Goal: Communication & Community: Answer question/provide support

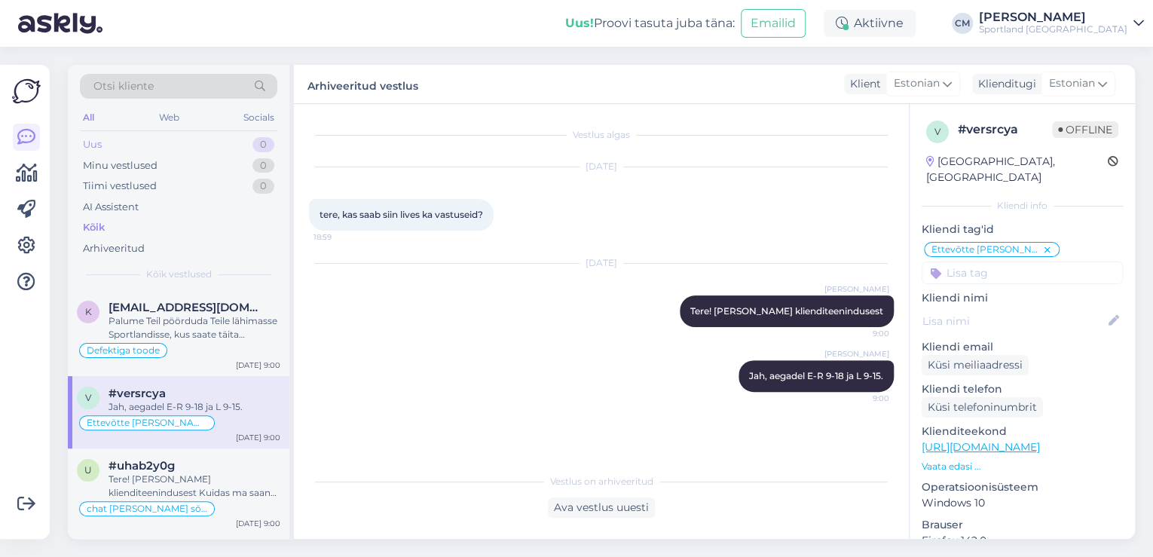
click at [190, 134] on div "Uus 0" at bounding box center [178, 144] width 197 height 21
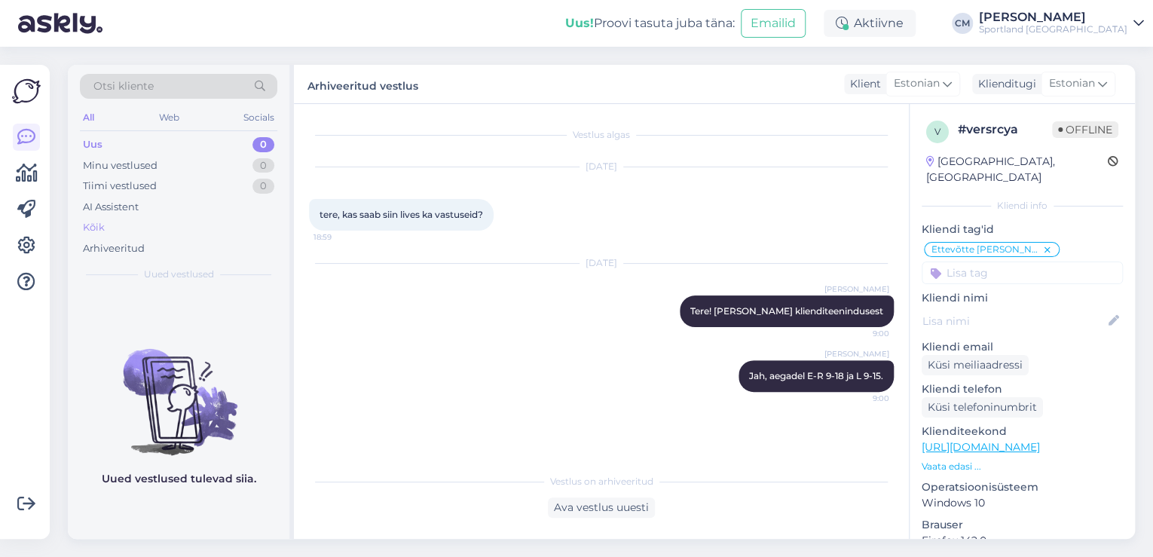
click at [149, 235] on div "Kõik" at bounding box center [178, 227] width 197 height 21
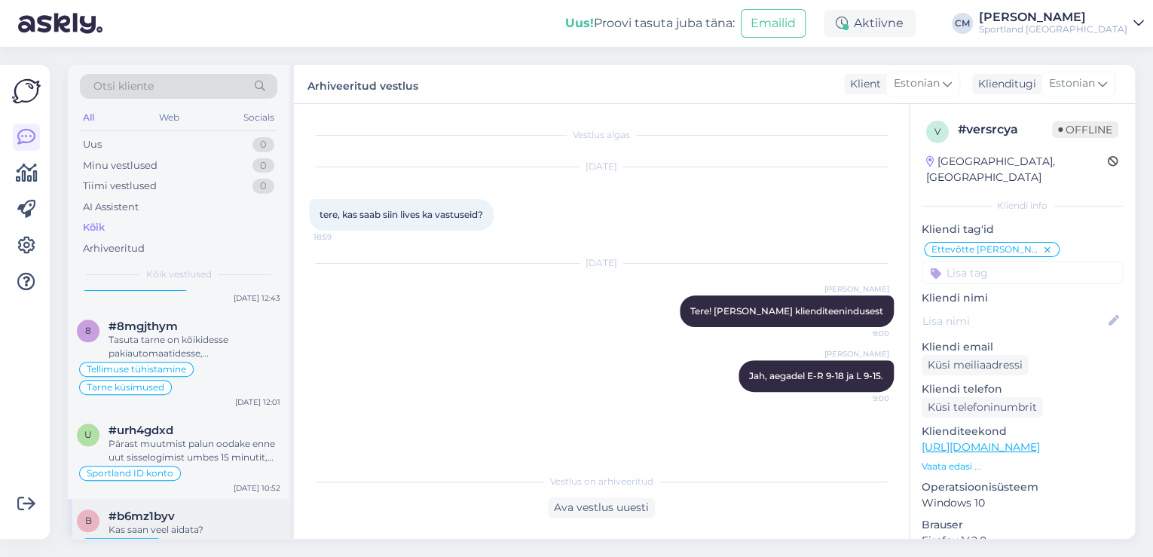
scroll to position [784, 0]
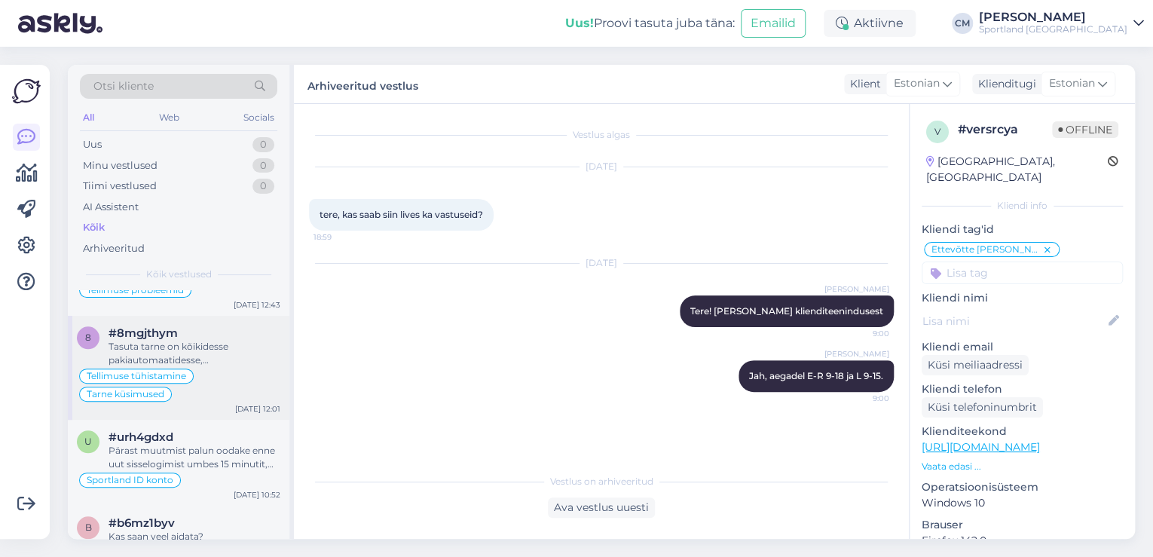
click at [230, 387] on div "8 #8mgjthym Tasuta tarne on kõikidesse pakiautomaatidesse, [PERSON_NAME] on üle…" at bounding box center [178, 368] width 221 height 104
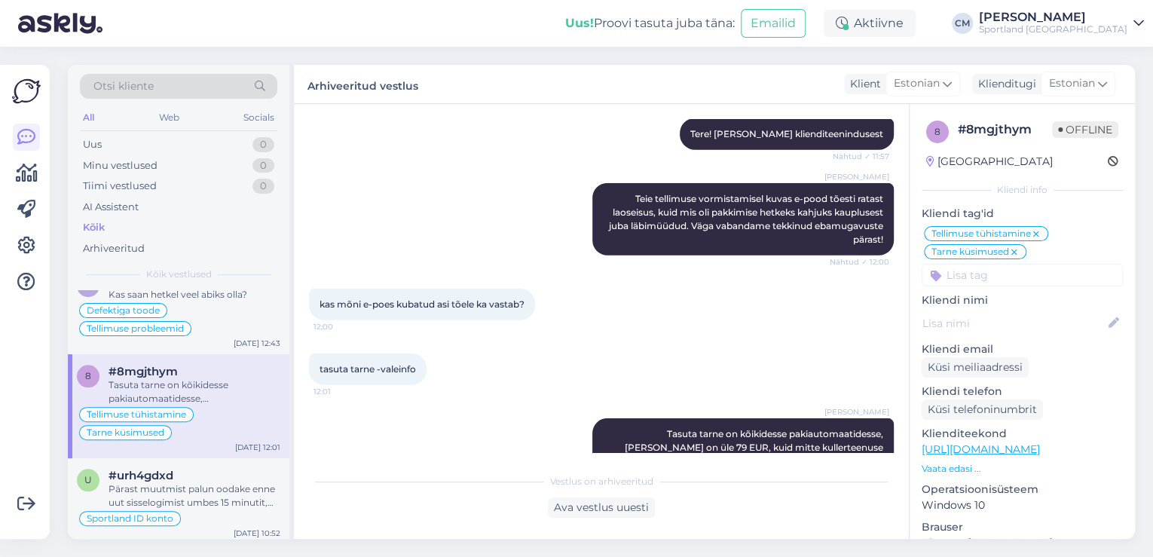
scroll to position [663, 0]
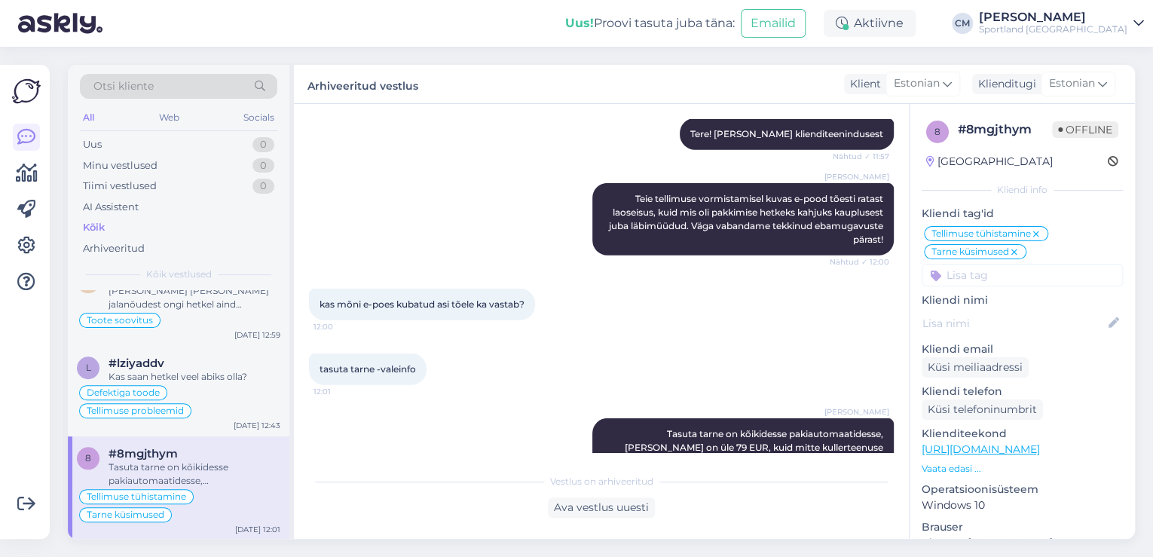
click at [230, 387] on div "Defektiga toode Tellimuse probleemid" at bounding box center [178, 401] width 203 height 36
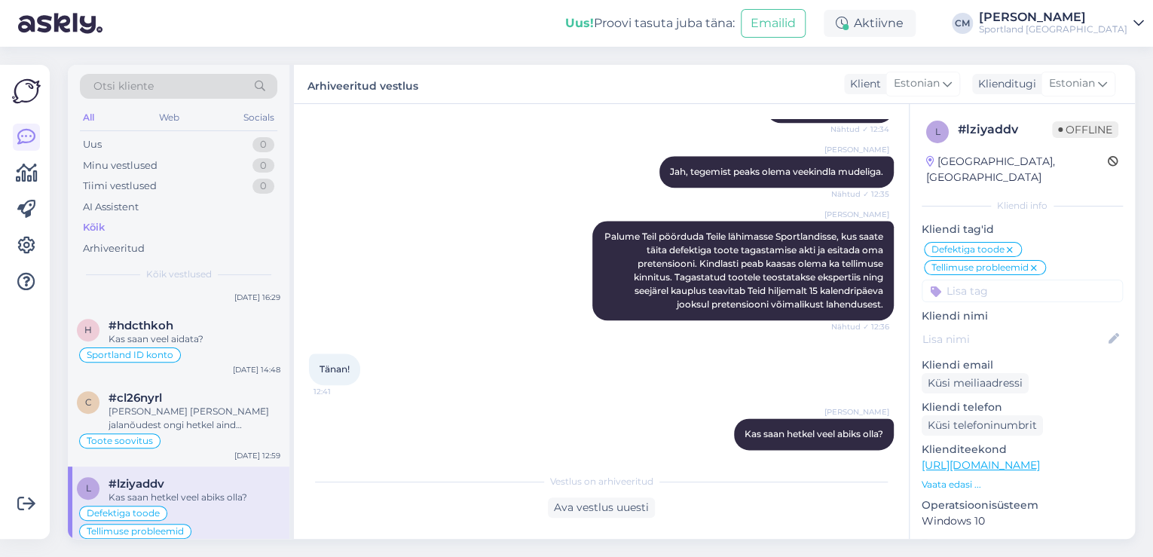
scroll to position [482, 0]
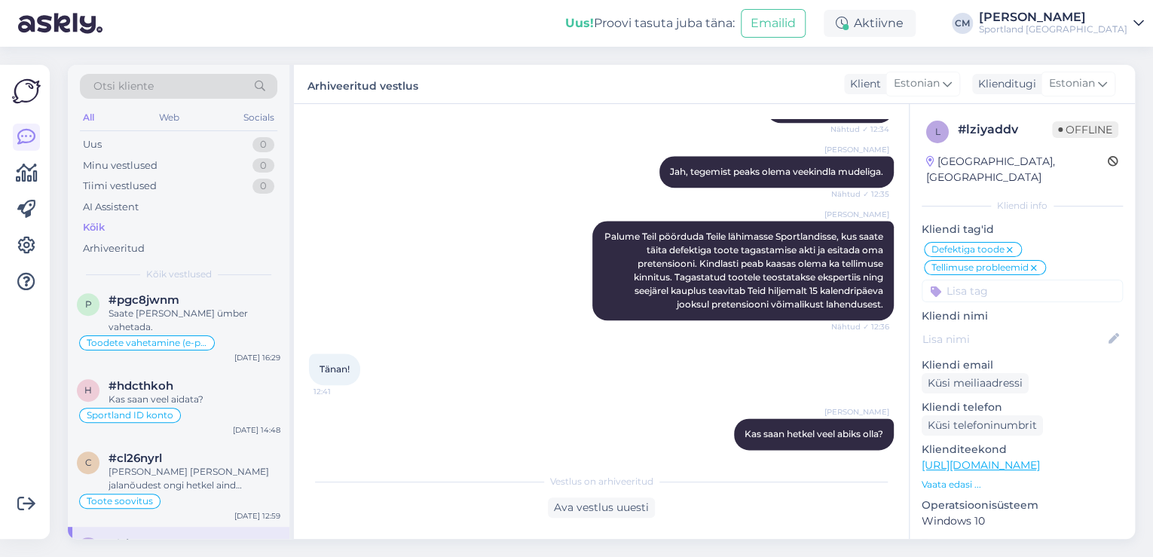
click at [230, 393] on div "Kas saan veel aidata?" at bounding box center [194, 400] width 172 height 14
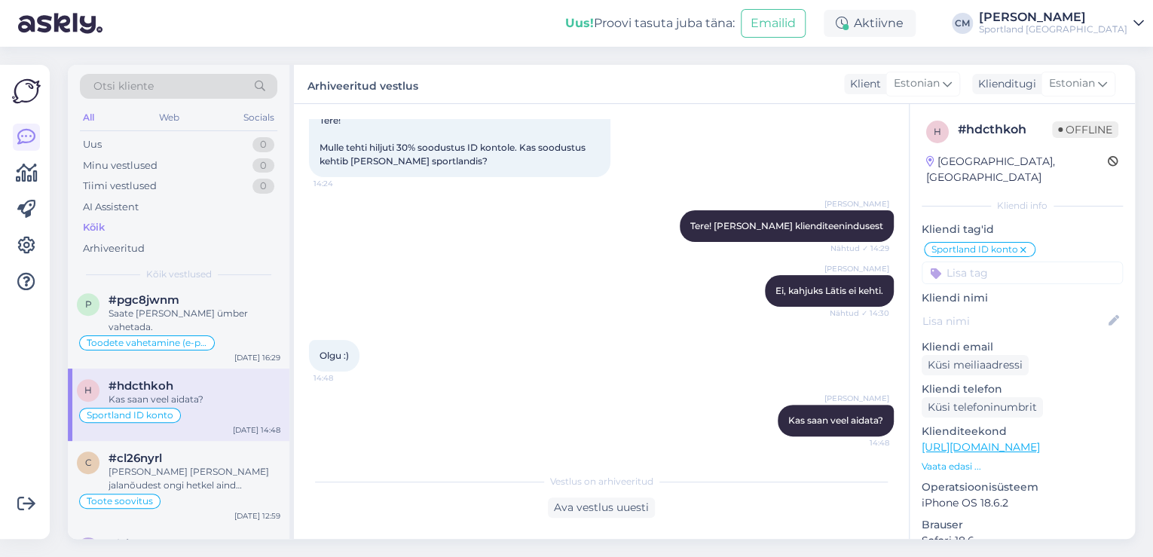
scroll to position [34, 0]
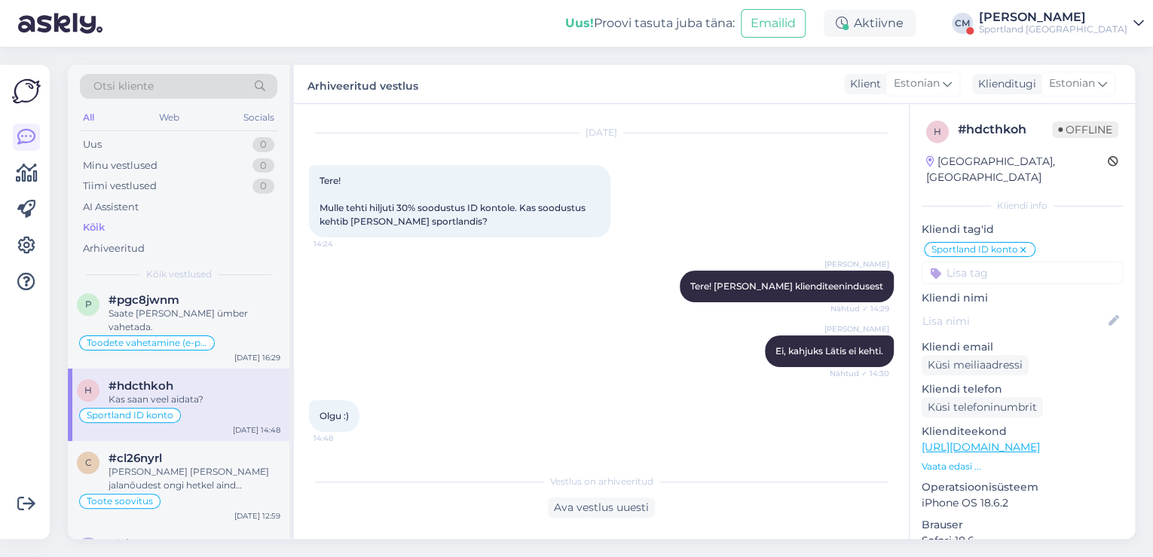
click at [1064, 19] on div "[PERSON_NAME]" at bounding box center [1053, 17] width 148 height 12
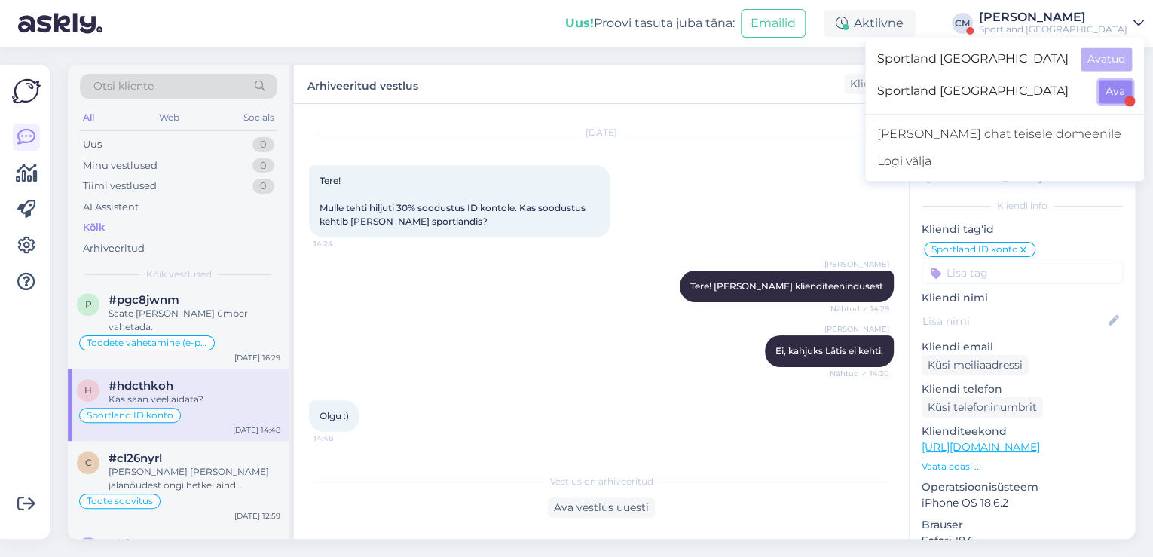
click at [1110, 93] on button "Ava" at bounding box center [1114, 91] width 33 height 23
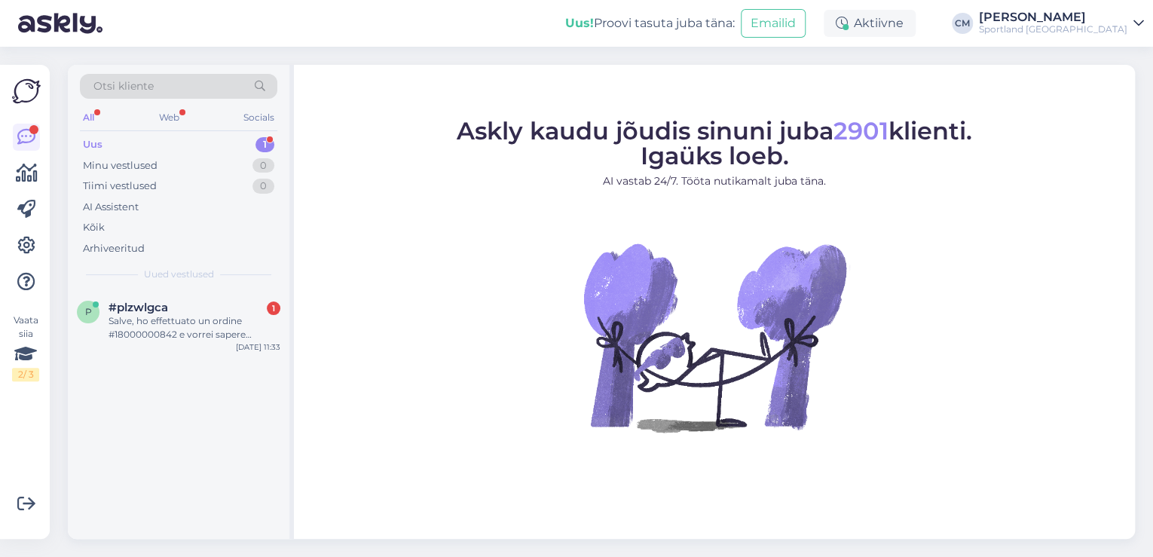
click at [307, 334] on figure "Askly kaudu jõudis sinuni juba 2901 klienti. Igaüks loeb. AI vastab 24/7. Tööta…" at bounding box center [714, 295] width 814 height 353
click at [209, 327] on div "Salve, ho effettuato un ordine #18000000842 e vorrei sapere quando verrà conseg…" at bounding box center [194, 327] width 172 height 27
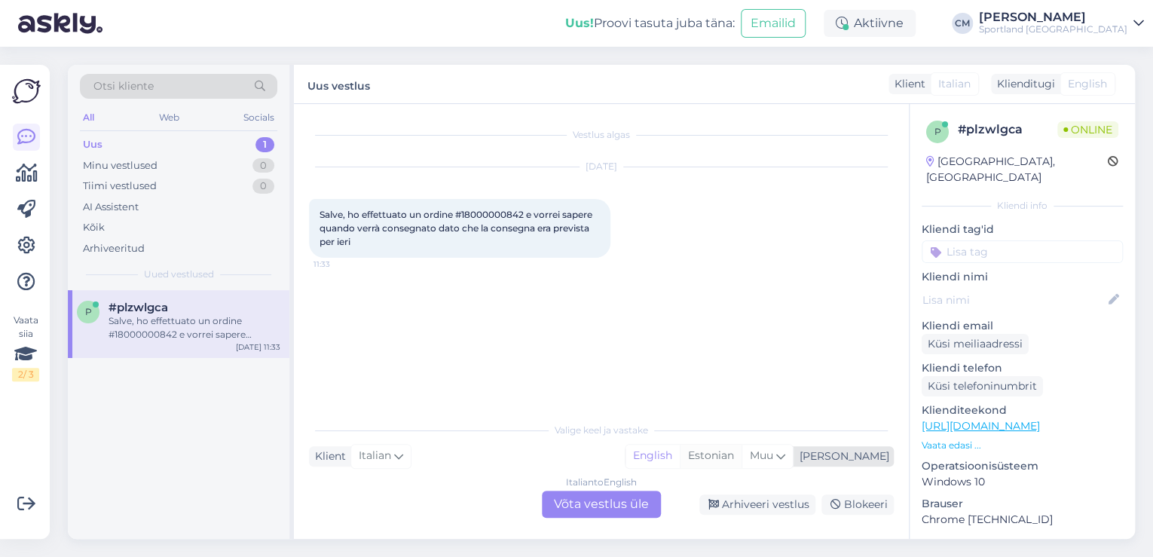
click at [741, 462] on div "Estonian" at bounding box center [711, 455] width 62 height 23
click at [610, 512] on div "Italian to Estonian Võta vestlus üle" at bounding box center [601, 503] width 119 height 27
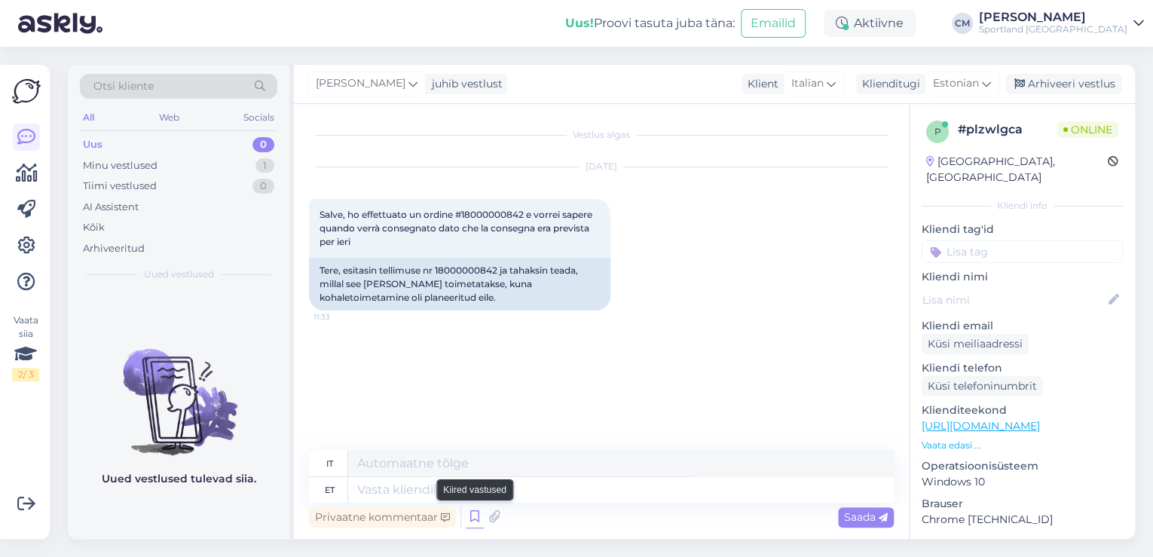
click at [469, 520] on icon at bounding box center [475, 517] width 18 height 23
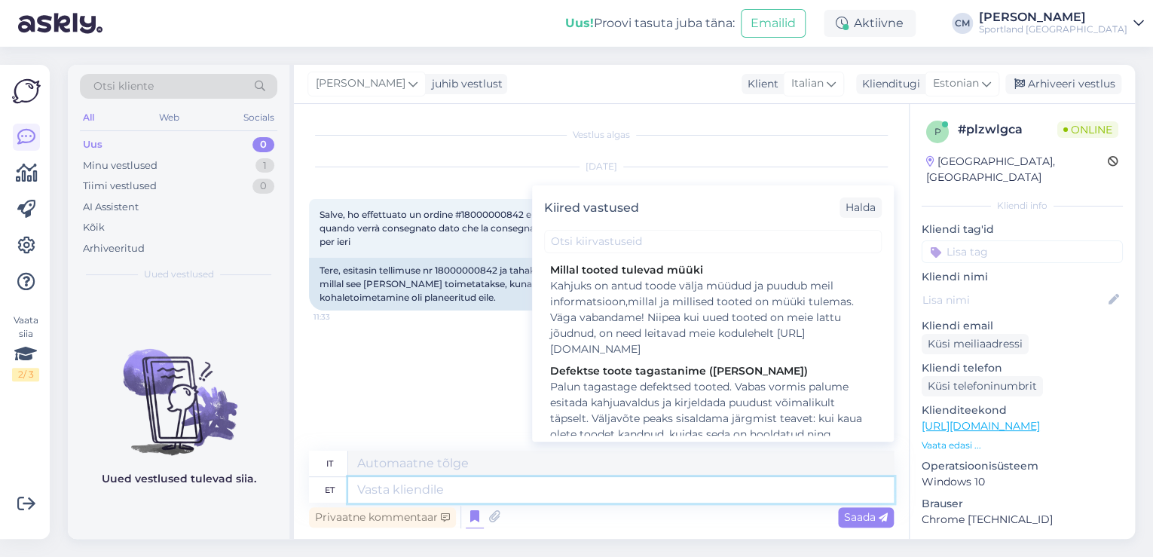
click at [476, 499] on textarea at bounding box center [620, 490] width 545 height 26
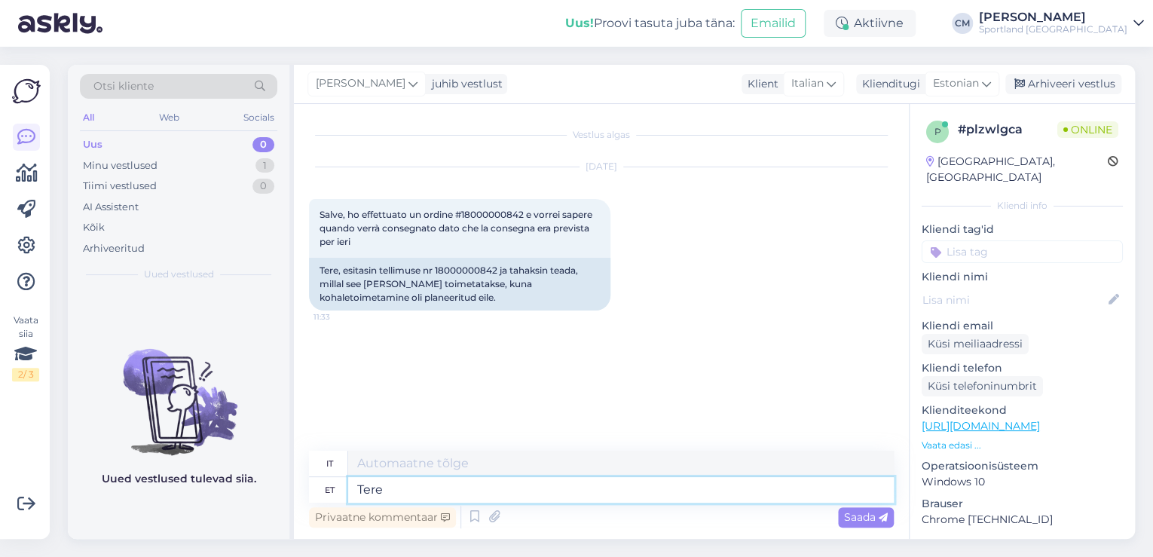
type textarea "Tere!"
type textarea "Ciao!"
type textarea "Tere! [PERSON_NAME] C"
type textarea "Ciao! Io sono"
type textarea "Tere! [PERSON_NAME] k"
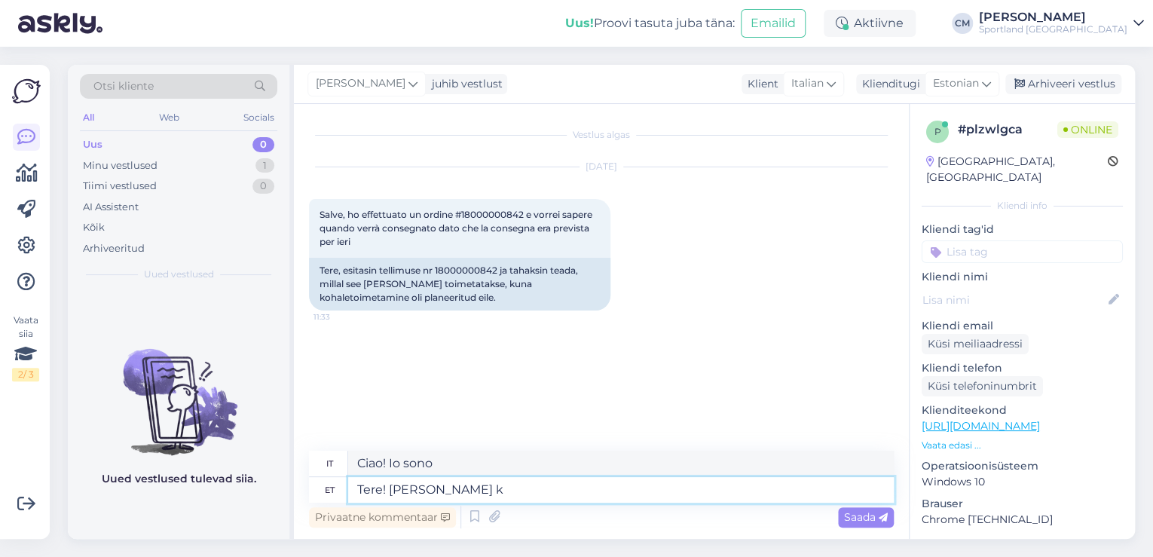
type textarea "Ciao! Sono [PERSON_NAME]"
type textarea "Tere! [PERSON_NAME] klienditeenindusest"
type textarea "Ciao! Sono [PERSON_NAME] del servizio clienti"
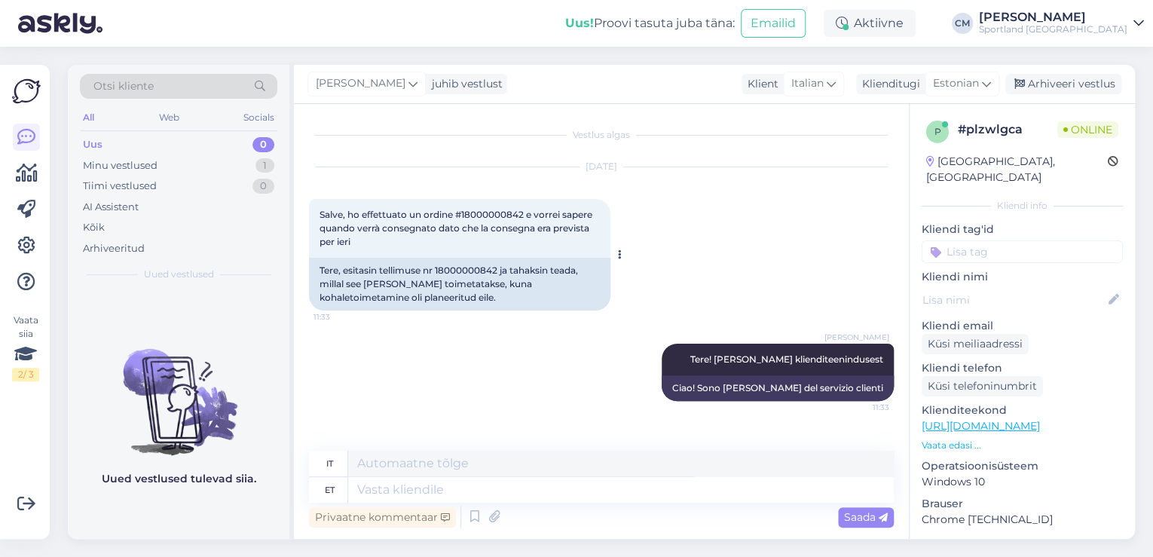
click at [472, 267] on div "Tere, esitasin tellimuse nr 18000000842 ja tahaksin teada, millal see [PERSON_N…" at bounding box center [459, 284] width 301 height 53
copy div "18000000842"
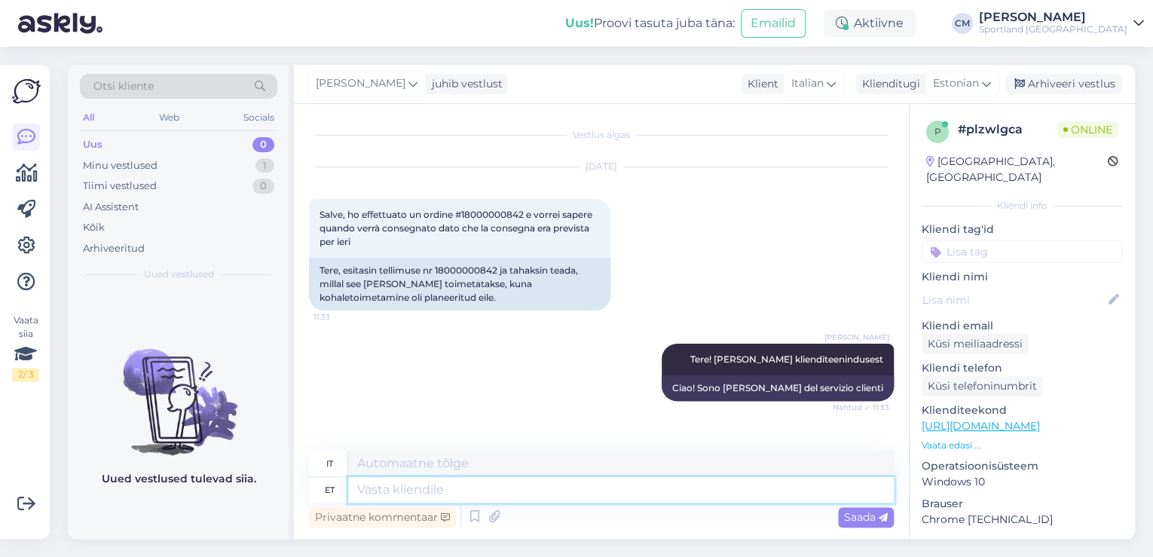
click at [493, 488] on textarea at bounding box center [620, 490] width 545 height 26
type textarea "Teil o"
type textarea "Voi"
type textarea "Teil oli te"
type textarea "Tu avevi"
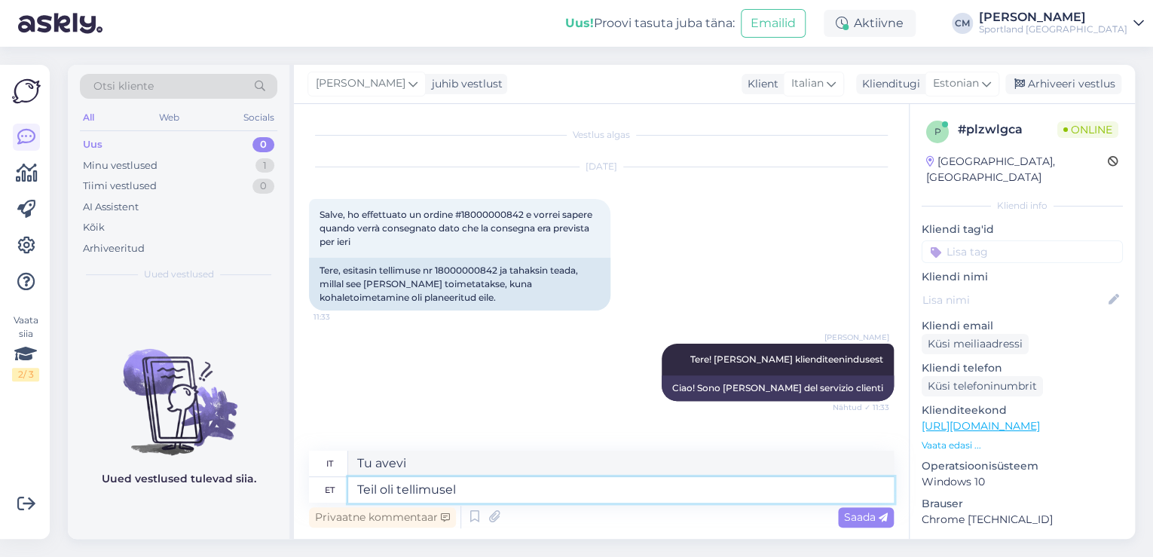
type textarea "Teil oli tellimusel v"
type textarea "Avevi un ordine"
type textarea "Teil oli tellimusel vale t"
type textarea "C'è stato un errore nel tuo ordine."
type textarea "Teil oli tellimusel vale telefoni nu"
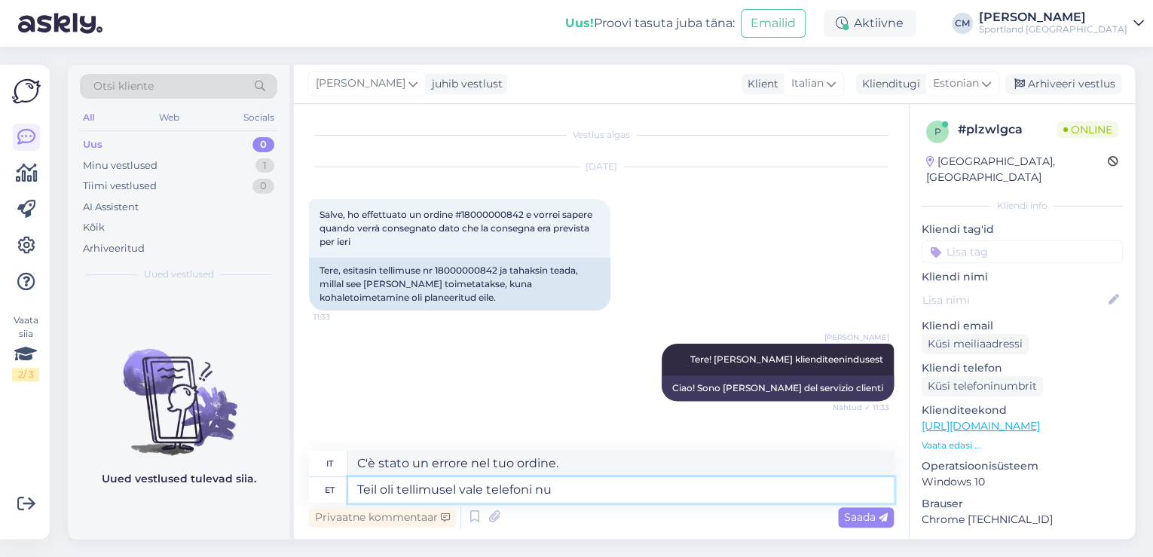
type textarea "Il numero di telefono indicato nel tuo ordine è sbagliato."
type textarea "Teil oli tellimusel vale telefoni number ja me o"
type textarea "Il tuo ordine è stato effettuato con un numero di telefono sbagliato e noi"
type textarea "Teil oli tellimusel vale telefoni number ja me oleme ka"
type textarea "Hai inserito il numero di telefono sbagliato nel tuo ordine e noi siamo"
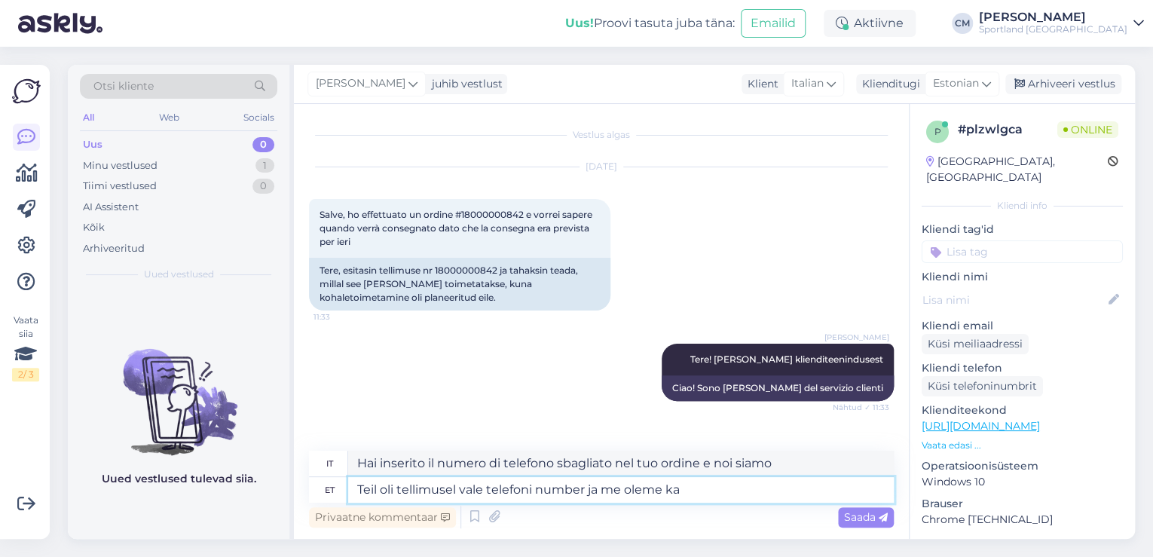
type textarea "Teil oli tellimusel vale telefoni number ja me oleme ka e"
type textarea "Hai inserito il numero di telefono sbagliato nel tuo ordine e anche noi"
type textarea "Teil oli tellimusel vale telefoni number ja me oleme [PERSON_NAME] sos"
type textarea "Ci scusiamo anche per il numero di telefono sbagliato indicato nel tuo ordine."
type textarea "Teil oli tellimusel vale telefoni number ja me oleme [PERSON_NAME] sosas tei"
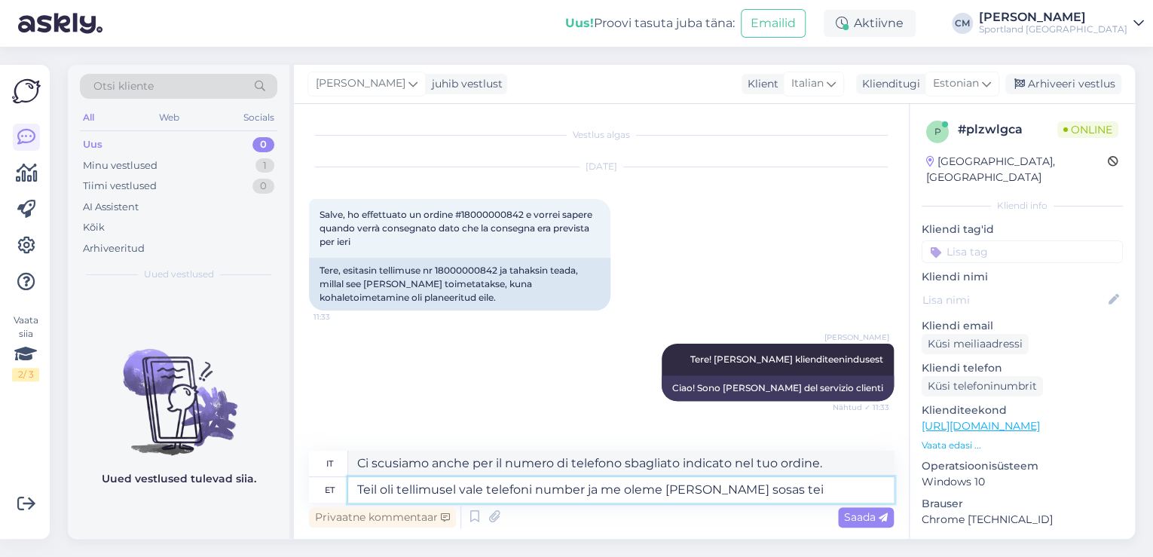
type textarea "Ci scusiamo per il numero di telefono sbagliato nel tuo ordine."
type textarea "Teil oli tellimusel vale telefoni number ja me oleme [PERSON_NAME] sosas teiega…"
type textarea "Anche in questo caso il tuo ordine è stato effettuato con un numero di telefono…"
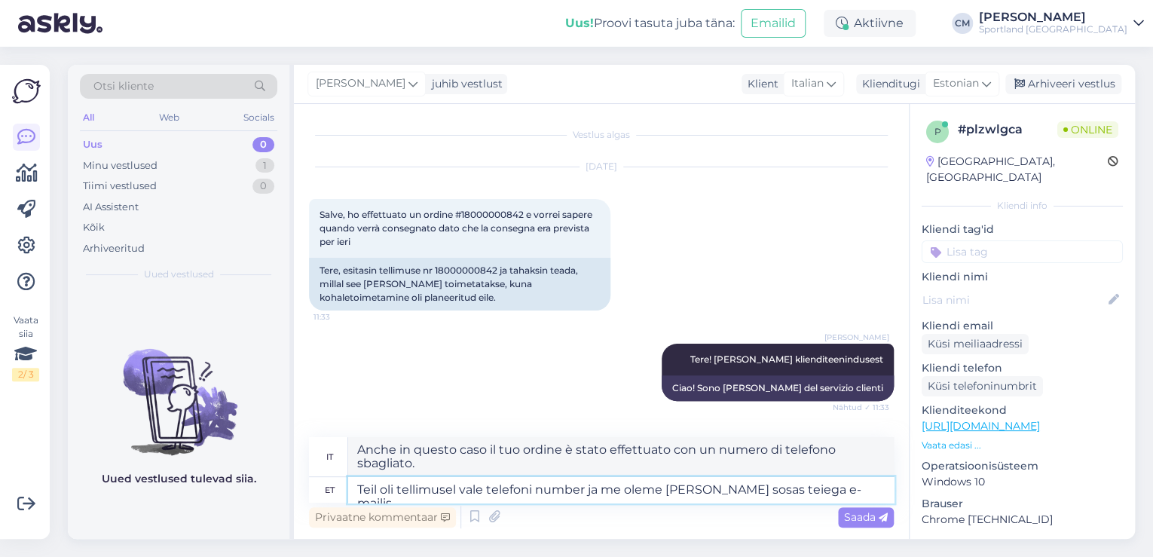
type textarea "Teil oli tellimusel vale telefoni number ja me oleme [PERSON_NAME] sosas teiega…"
type textarea "Nel tuo ordine è stato inserito un numero di telefono sbagliato e ti abbiamo co…"
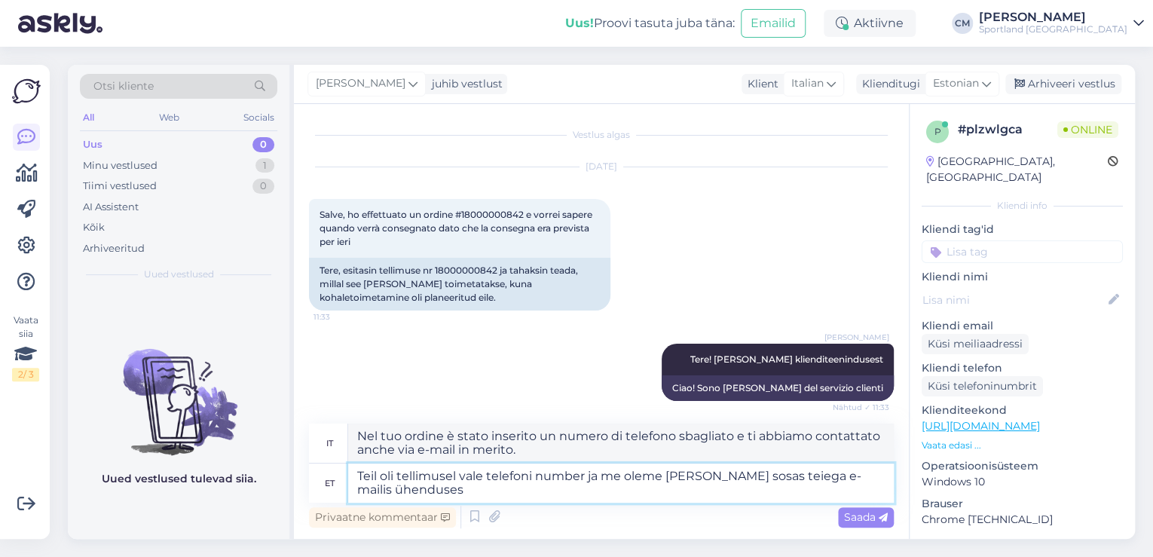
type textarea "Teil oli tellimusel vale telefoni number ja me oleme [PERSON_NAME] sosas teiega…"
type textarea "Nel tuo ordine è stato inserito un numero di telefono sbagliato e ti abbiamo co…"
type textarea "Teil oli tellimusel vale telefoni number ja me oleme [PERSON_NAME] sosas teiega…"
type textarea "Nel tuo ordine è stato inserito un numero di telefono sbagliato e ti abbiamo co…"
type textarea "Teil oli tellimusel vale telefoni number ja me oleme [PERSON_NAME] sosas teiega…"
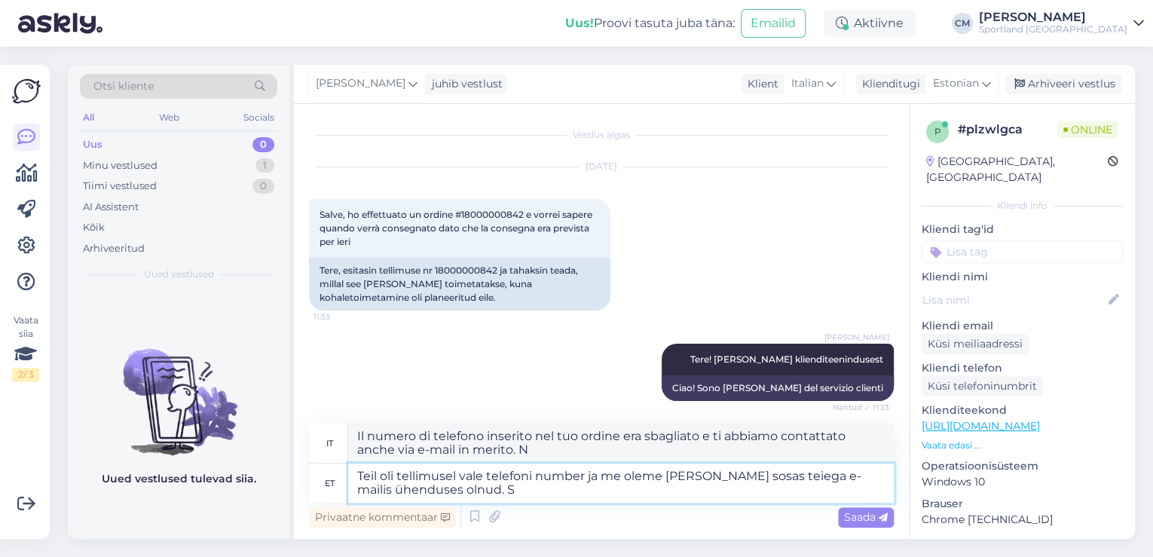
type textarea "Nel tuo ordine è stato inserito un numero di telefono sbagliato e ti abbiamo co…"
type textarea "Teil oli tellimusel vale telefoni number ja me oleme [PERSON_NAME] sosas teiega…"
type textarea "Il tuo ordine è stato effettuato con un numero di telefono sbagliato e ti abbia…"
type textarea "Teil oli tellimusel vale telefoni number ja me oleme [PERSON_NAME] sosas teiega…"
type textarea "Il tuo ordine è stato effettuato con un numero di telefono sbagliato e ti abbia…"
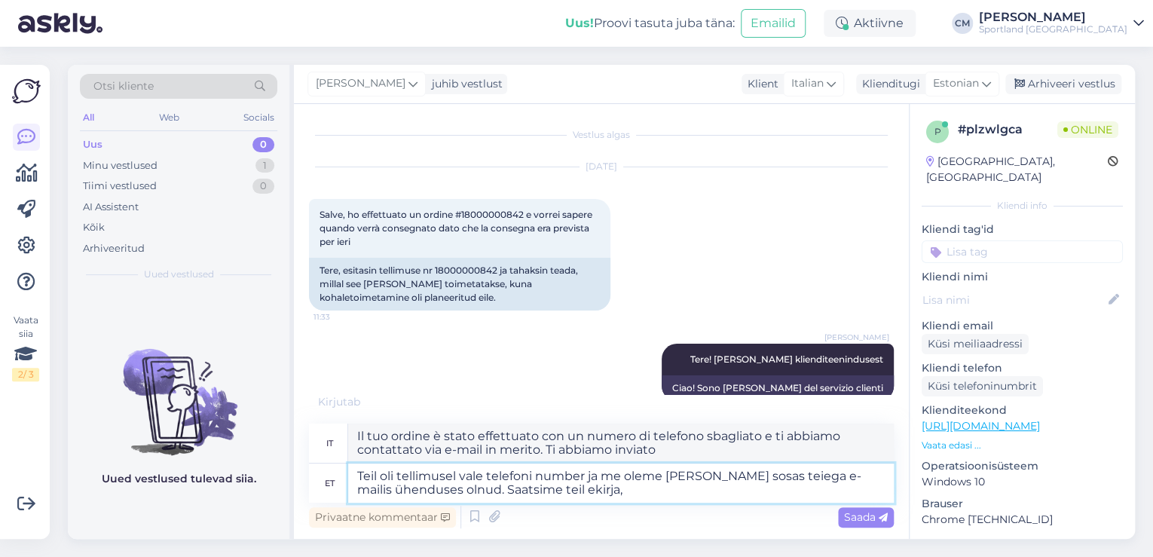
type textarea "Teil oli tellimusel vale telefoni number ja me oleme [PERSON_NAME] sosas teiega…"
type textarea "Il numero di telefono inserito nel tuo ordine era sbagliato e ti abbiamo contat…"
type textarea "Teil oli tellimusel vale telefoni number ja me oleme [PERSON_NAME] sosas teiega…"
type textarea "Il tuo ordine è stato effettuato con un numero di telefono sbagliato e ti abbia…"
type textarea "Teil oli tellimusel vale telefoni number ja me oleme [PERSON_NAME] sosas teiega…"
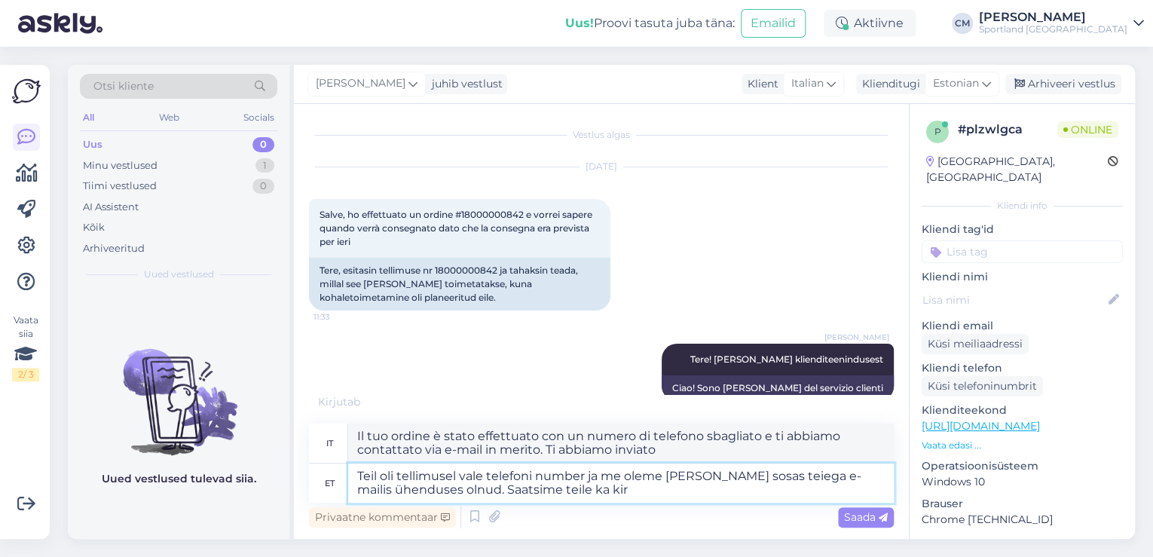
type textarea "Il tuo ordine è stato effettuato con un numero di telefono sbagliato e ti abbia…"
type textarea "Teil oli tellimusel vale telefoni number ja me oleme [PERSON_NAME] sosas teiega…"
type textarea "Il numero di telefono indicato nel tuo ordine era sbagliato e ti abbiamo contat…"
type textarea "Teil oli tellimusel vale telefoni number ja me oleme [PERSON_NAME] sosas teiega…"
type textarea "Il tuo ordine riportava un numero di telefono sbagliato e ti abbiamo contattato…"
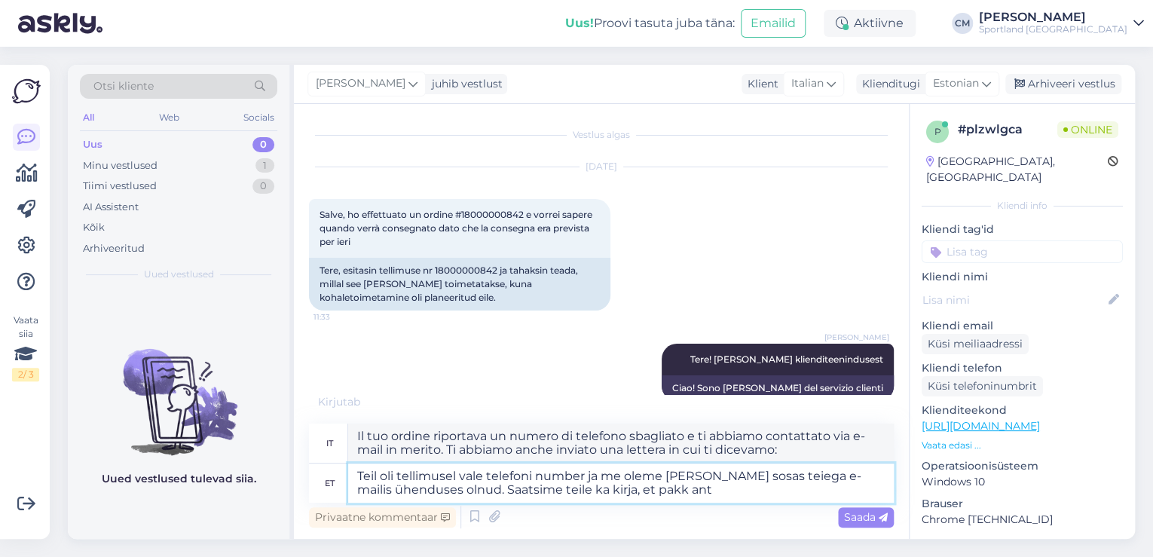
type textarea "Teil oli tellimusel vale telefoni number ja me oleme [PERSON_NAME] sosas teiega…"
type textarea "Il numero di telefono indicato nel tuo ordine era sbagliato e ti abbiamo contat…"
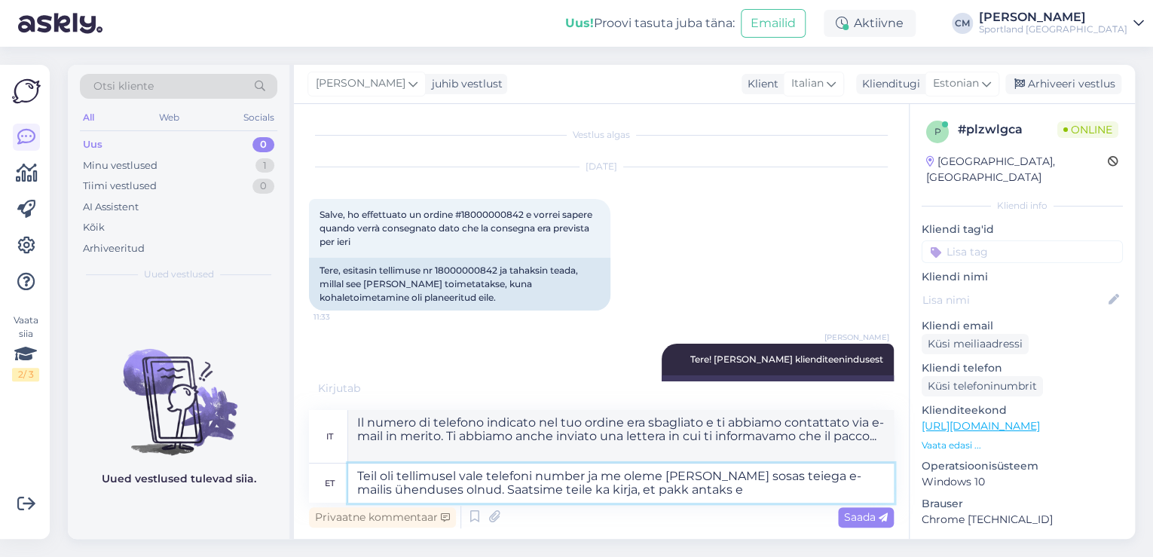
type textarea "Teil oli tellimusel vale telefoni number ja me oleme [PERSON_NAME] sosas teiega…"
type textarea "Il numero di telefono indicato nel tuo ordine era errato e ti abbiamo contattat…"
type textarea "Teil oli tellimusel vale telefoni number ja me oleme [PERSON_NAME] sosas teiega…"
type textarea "Il numero di telefono indicato nel tuo ordine era sbagliato e ti abbiamo contat…"
type textarea "Teil oli tellimusel vale telefoni number ja me oleme [PERSON_NAME] sosas teiega…"
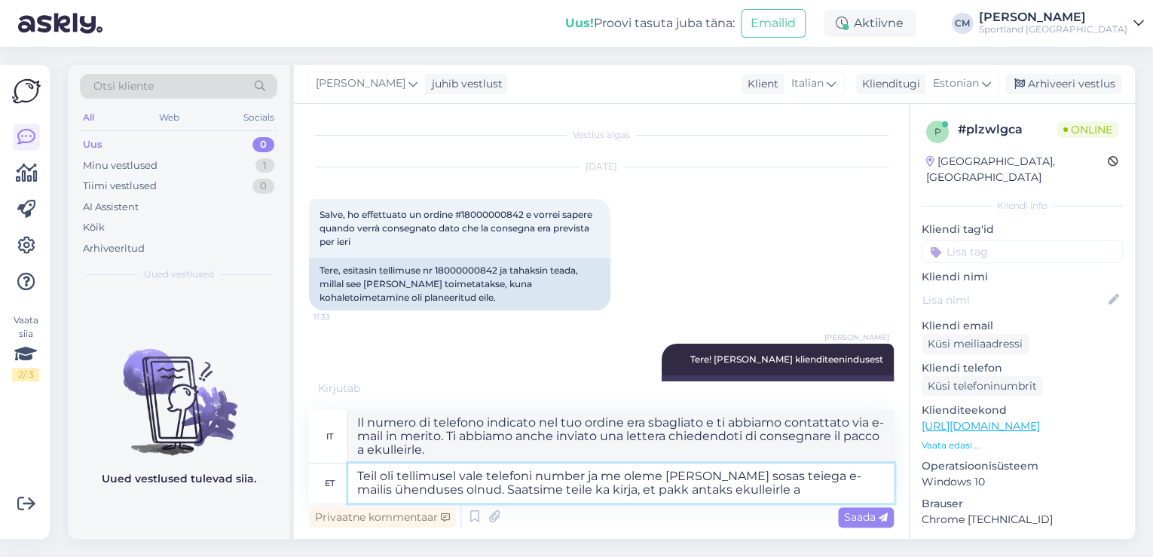
type textarea "Il numero di telefono indicato nel tuo ordine era sbagliato e ti abbiamo contat…"
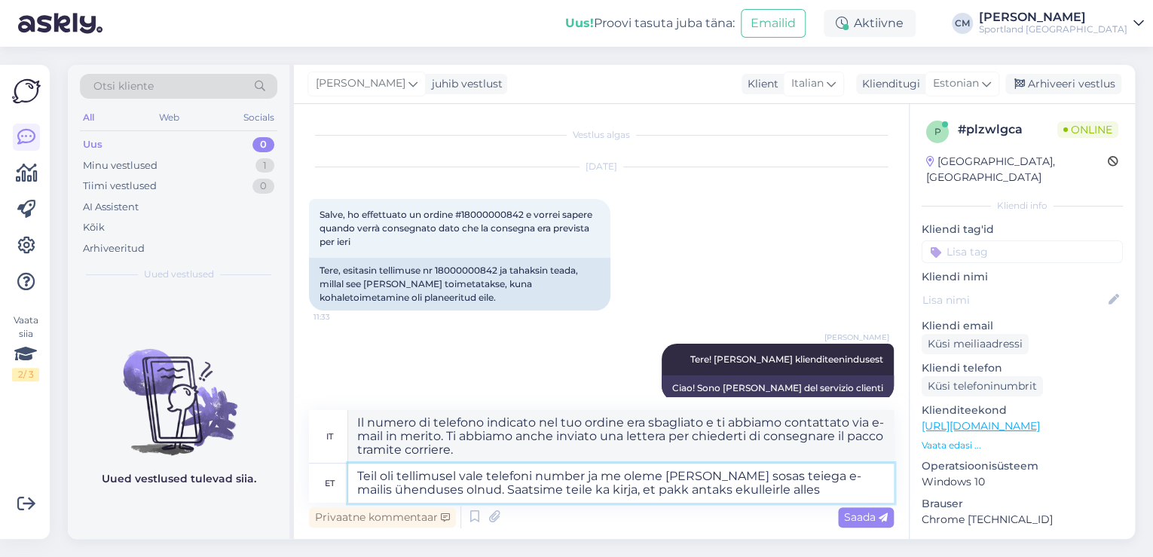
type textarea "Teil oli tellimusel vale telefoni number ja me oleme [PERSON_NAME] sosas teiega…"
type textarea "Il numero di telefono indicato nel tuo ordine era sbagliato e ti abbiamo contat…"
type textarea "Teil oli tellimusel vale telefoni number ja me oleme [PERSON_NAME] sosas teiega…"
type textarea "Il numero di telefono indicato nel tuo ordine era errato e ti abbiamo contattat…"
type textarea "Teil oli tellimusel vale telefoni number ja me oleme [PERSON_NAME] sosas teiega…"
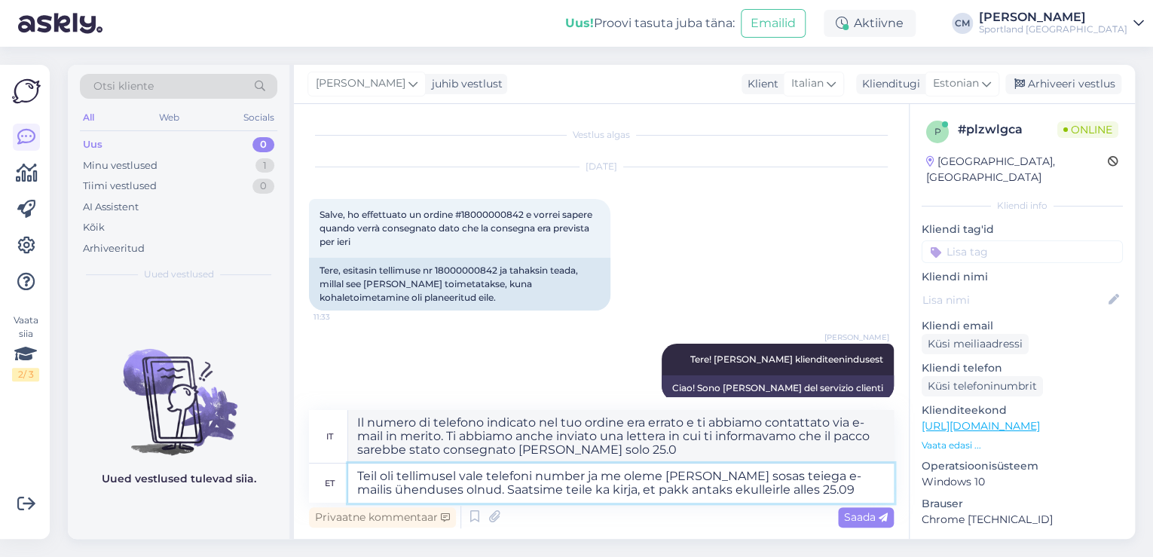
type textarea "Il numero di telefono indicato nel tuo ordine era sbagliato e ti abbiamo contat…"
click at [701, 488] on textarea "Teil oli tellimusel vale telefoni number ja me oleme [PERSON_NAME] sosas teiega…" at bounding box center [620, 482] width 545 height 39
type textarea "Teil oli tellimusel vale telefoni number ja me oleme [PERSON_NAME] sosas teiega…"
type textarea "Il numero di telefono indicato nel tuo ordine era errato e ti abbiamo contattat…"
click at [746, 484] on textarea "Teil oli tellimusel vale telefoni number ja me oleme [PERSON_NAME] sosas teiega…" at bounding box center [620, 482] width 545 height 39
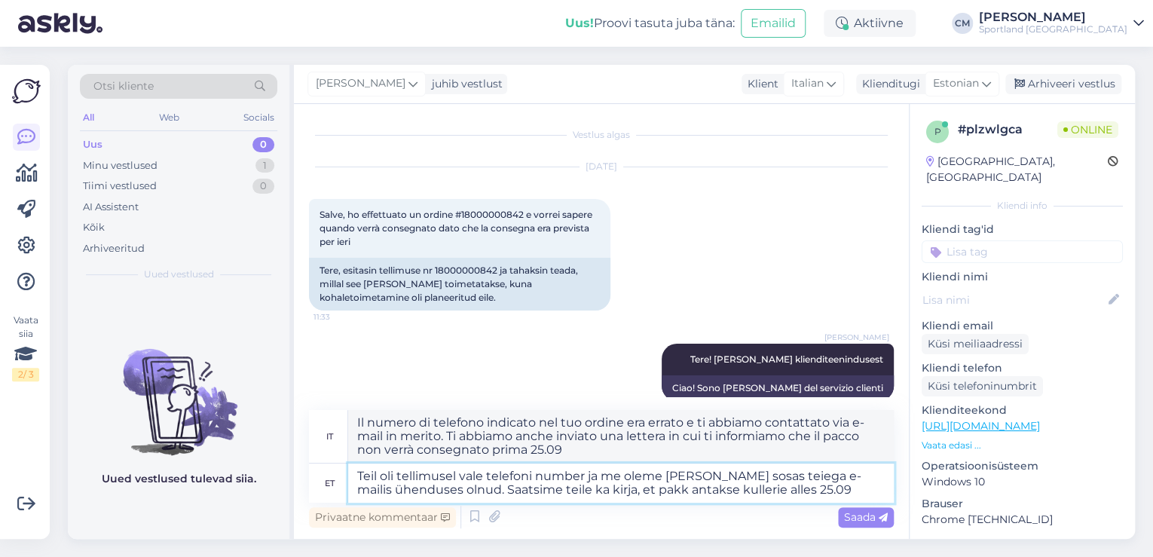
type textarea "Teil oli tellimusel vale telefoni number ja me oleme [PERSON_NAME] sosas teiega…"
click at [765, 491] on textarea "Teil oli tellimusel vale telefoni number ja me oleme [PERSON_NAME] sosas teiega…" at bounding box center [620, 482] width 545 height 39
type textarea "Il numero di telefono indicato nel tuo ordine era errato e ti abbiamo contattat…"
type textarea "Teil oli tellimusel vale telefoni number ja me oleme [PERSON_NAME] sosas teiega…"
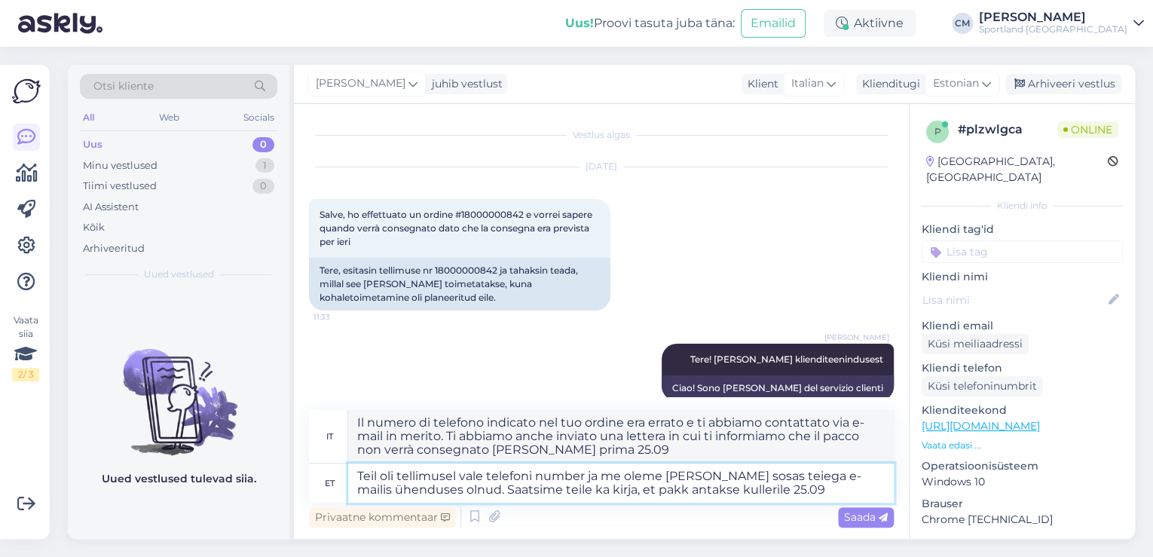
click at [784, 485] on textarea "Teil oli tellimusel vale telefoni number ja me oleme [PERSON_NAME] sosas teiega…" at bounding box center [620, 482] width 545 height 39
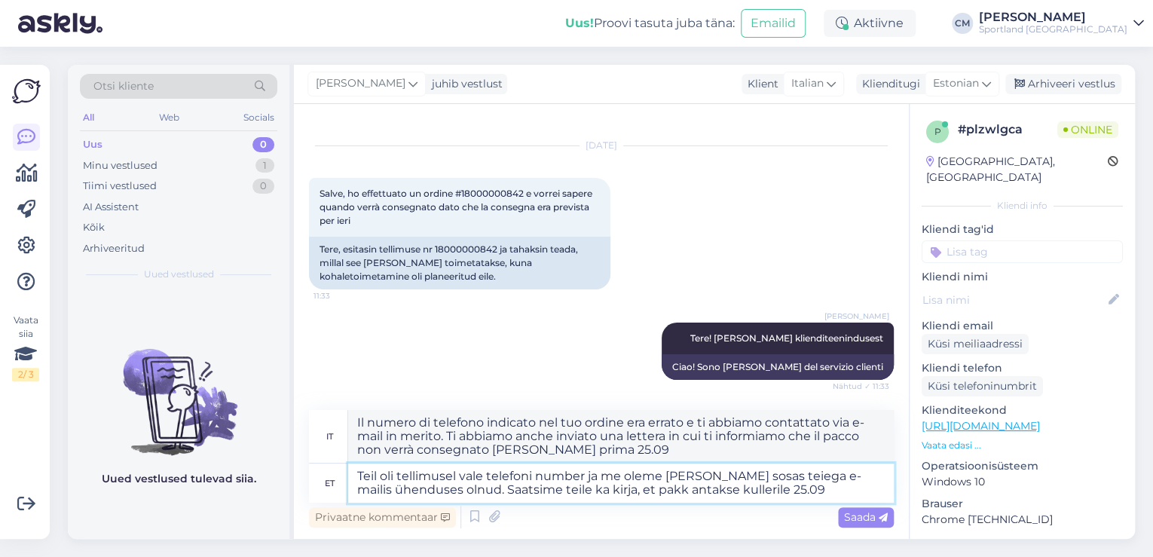
type textarea "Il numero di telefono indicato nel tuo ordine era errato e ti abbiamo contattat…"
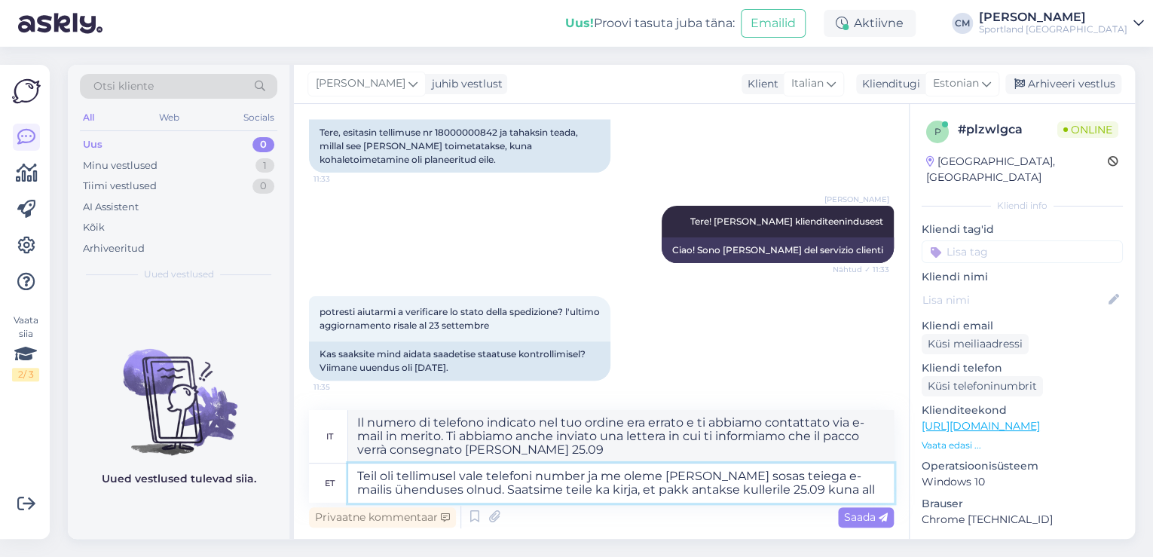
type textarea "Teil oli tellimusel vale telefoni number ja me oleme [PERSON_NAME] sosas teiega…"
type textarea "Il numero di telefono indicato nel tuo ordine era sbagliato e ti abbiamo contat…"
type textarea "Teil oli tellimusel vale telefoni number ja me oleme [PERSON_NAME] sosas teiega…"
type textarea "Il numero di telefono inserito nel tuo ordine era sbagliato e ti abbiamo contat…"
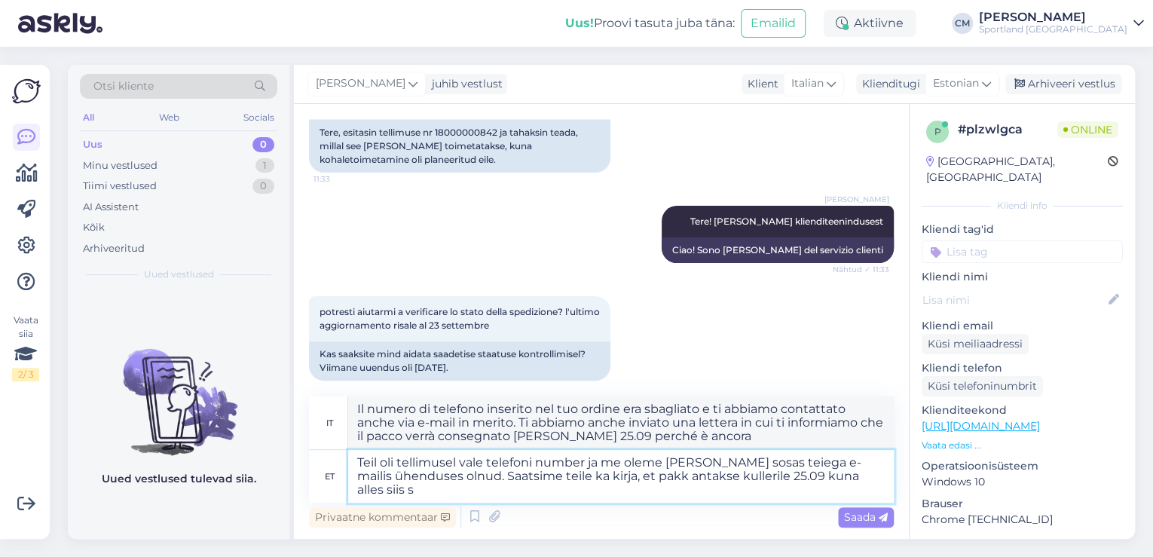
type textarea "Teil oli tellimusel vale telefoni number ja me oleme [PERSON_NAME] sosas teiega…"
type textarea "Il numero di telefono indicato nel tuo ordine era sbagliato e ti abbiamo contat…"
type textarea "Teil oli tellimusel vale telefoni number ja me oleme [PERSON_NAME] sosas teiega…"
type textarea "Il numero di telefono indicato nel tuo ordine era sbagliato e ti abbiamo contat…"
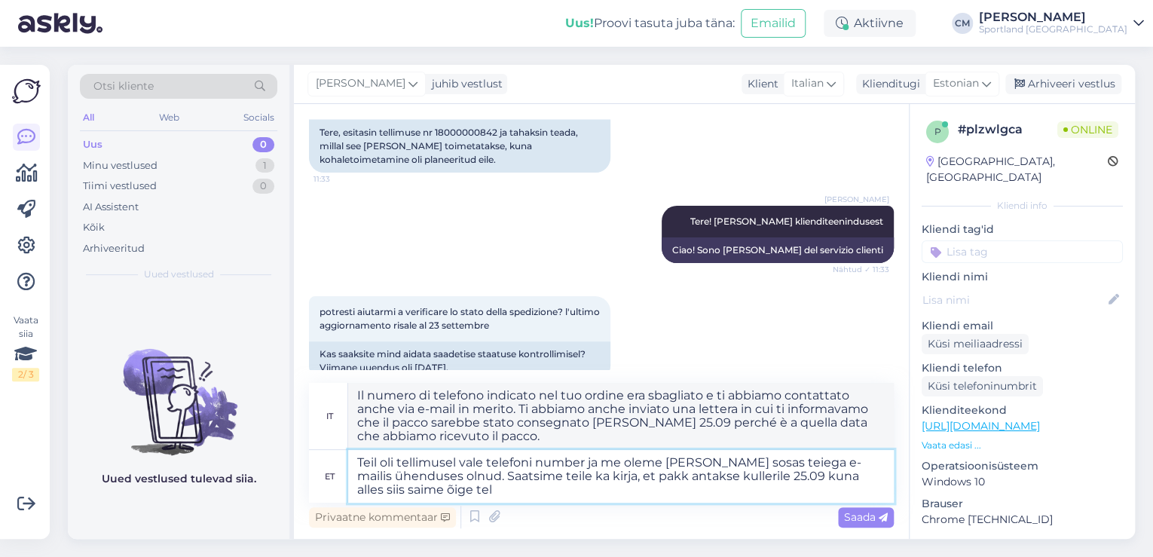
type textarea "Teil oli tellimusel vale telefoni number ja me oleme [PERSON_NAME] sosas teiega…"
type textarea "Il numero di telefono indicato nel tuo ordine era sbagliato e ti abbiamo contat…"
type textarea "Teil oli tellimusel vale telefoni number ja me oleme [PERSON_NAME] sosas teiega…"
type textarea "Il tuo ordine riportava un numero di telefono errato e ti abbiamo contattato an…"
type textarea "Teil oli tellimusel vale telefoni number ja me oleme [PERSON_NAME] sosas teiega…"
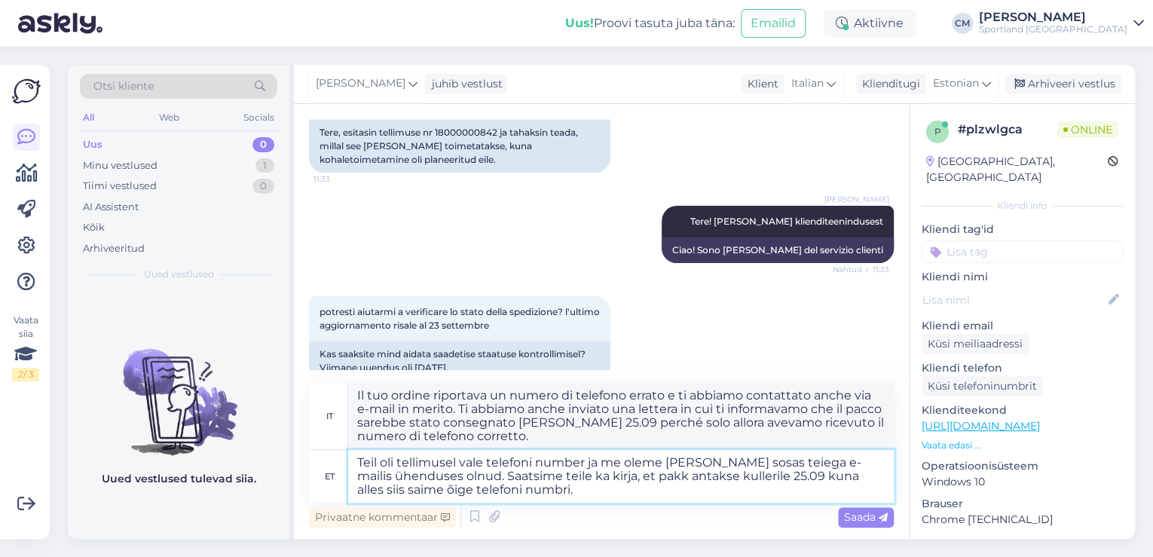
type textarea "Il numero di telefono indicato nel tuo ordine era errato e ti abbiamo contattat…"
type textarea "Teil oli tellimusel vale telefoni number ja me oleme [PERSON_NAME] sosas teiega…"
type textarea "Il tuo ordine riportava un numero di telefono errato e ti abbiamo contattato vi…"
type textarea "Teil oli tellimusel vale telefoni number ja me oleme [PERSON_NAME] sosas teiega…"
type textarea "Il numero di telefono indicato nel tuo ordine era errato e ti abbiamo contattat…"
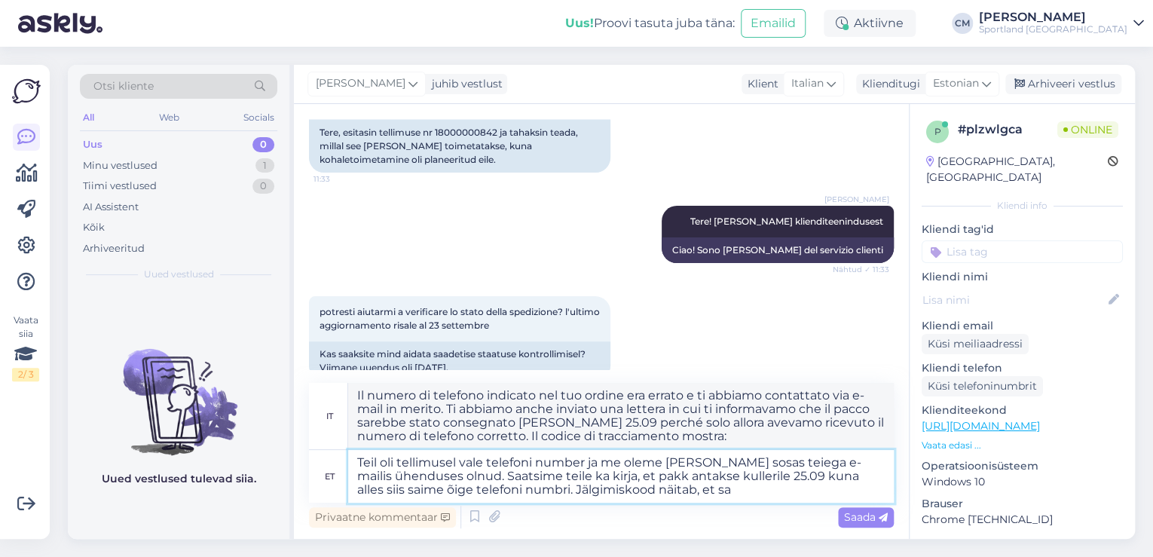
type textarea "Teil oli tellimusel vale telefoni number ja me oleme [PERSON_NAME] sosas teiega…"
type textarea "Il numero di telefono inserito nel tuo ordine era errato e ti abbiamo contattat…"
type textarea "Teil oli tellimusel vale telefoni number ja me oleme [PERSON_NAME] sosas teiega…"
type textarea "Il numero di telefono indicato nel tuo ordine era errato e ti abbiamo contattat…"
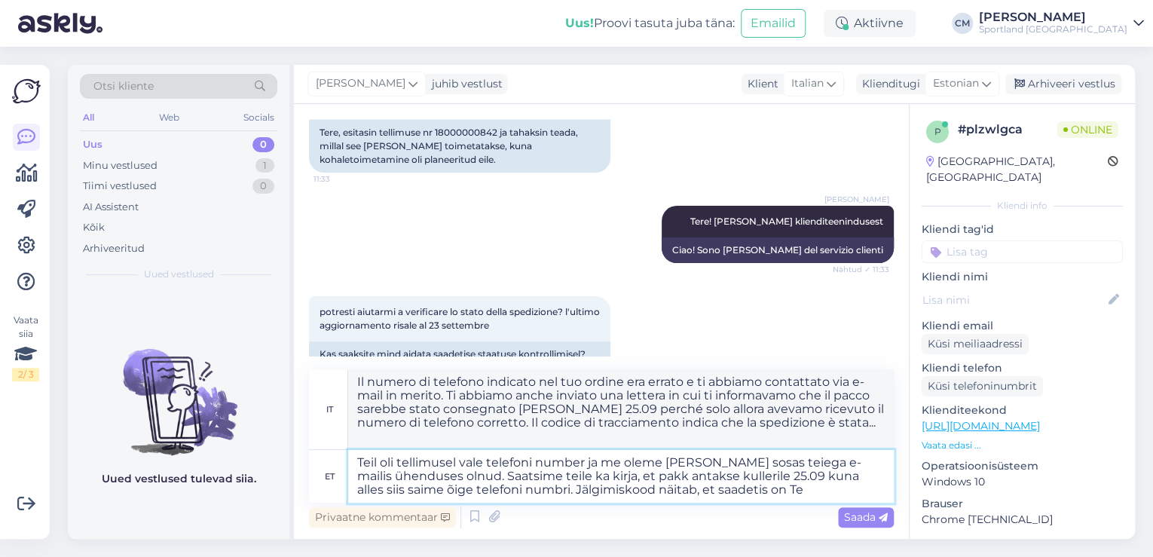
type textarea "Teil oli tellimusel vale telefoni number ja me oleme [PERSON_NAME] sosas teiega…"
type textarea "Il numero di telefono indicato nel tuo ordine era errato e ti abbiamo contattat…"
type textarea "Teil oli tellimusel vale telefoni number ja me oleme [PERSON_NAME] sosas teiega…"
type textarea "Il numero di telefono inserito nel tuo ordine era errato e ti abbiamo contattat…"
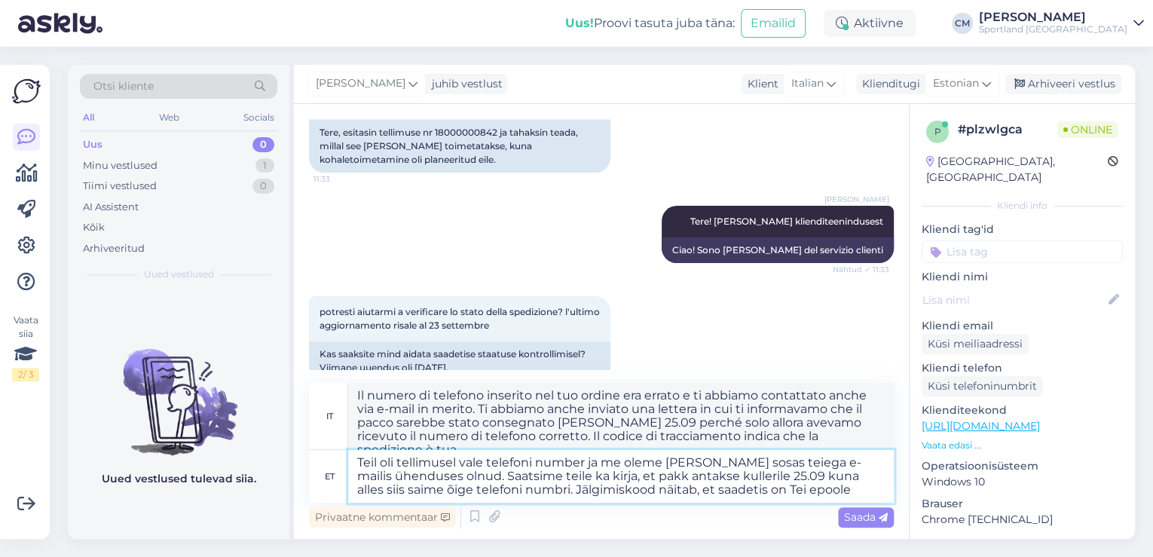
type textarea "Teil oli tellimusel vale telefoni number ja me oleme [PERSON_NAME] sosas teiega…"
type textarea "Il numero di telefono inserito nel tuo ordine era errato e ti abbiamo contattat…"
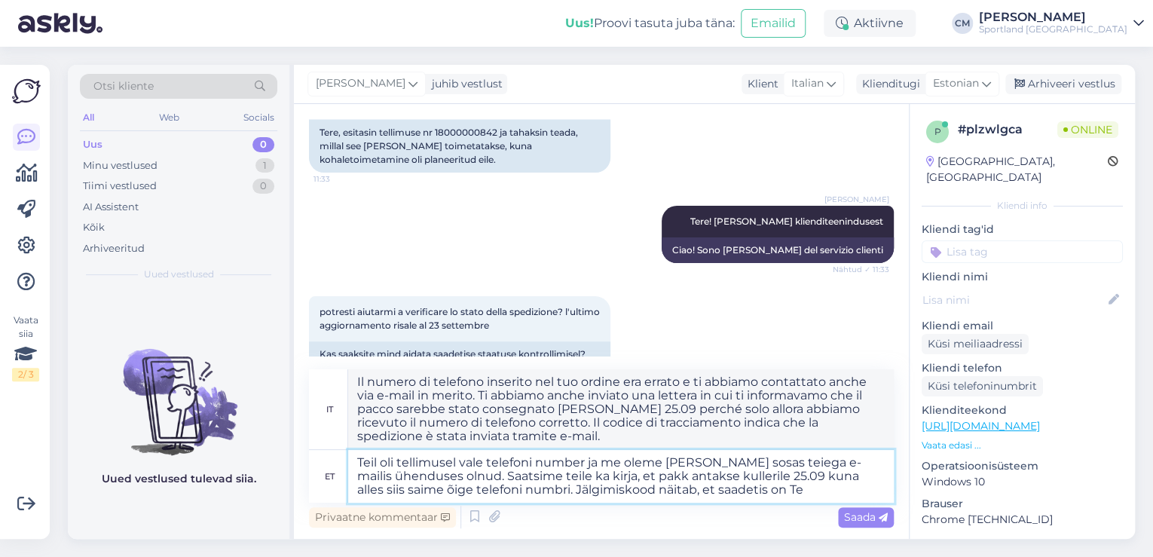
type textarea "Teil oli tellimusel vale telefoni number ja me oleme [PERSON_NAME] sosas teiega…"
type textarea "Il numero di telefono inserito nel tuo ordine era errato e ti abbiamo contattat…"
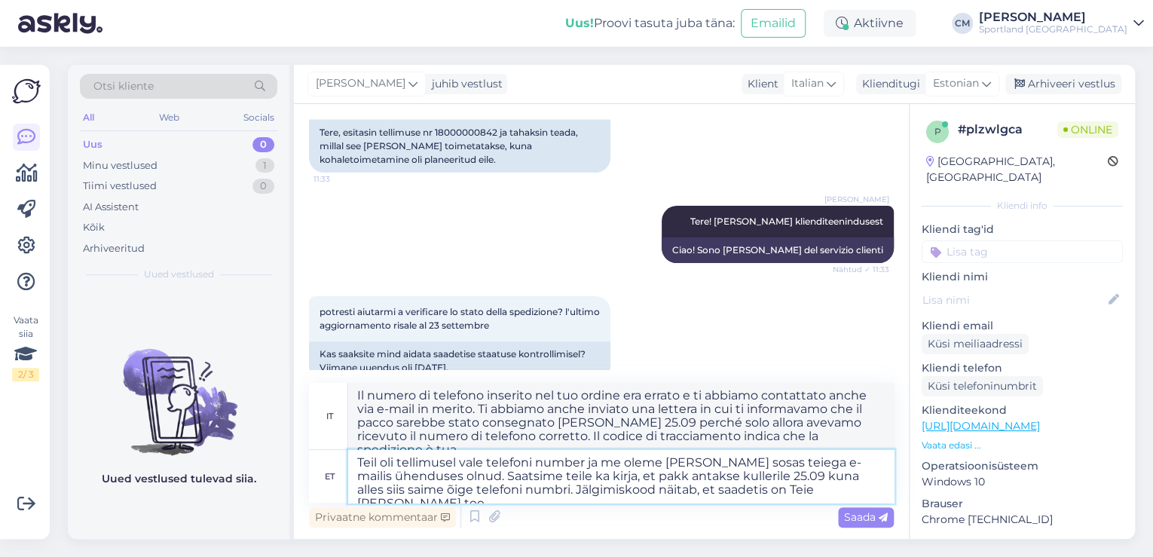
type textarea "Teil oli tellimusel vale telefoni number ja me oleme [PERSON_NAME] sosas teiega…"
type textarea "Il numero di telefono indicato nel tuo ordine era errato e ti abbiamo contattat…"
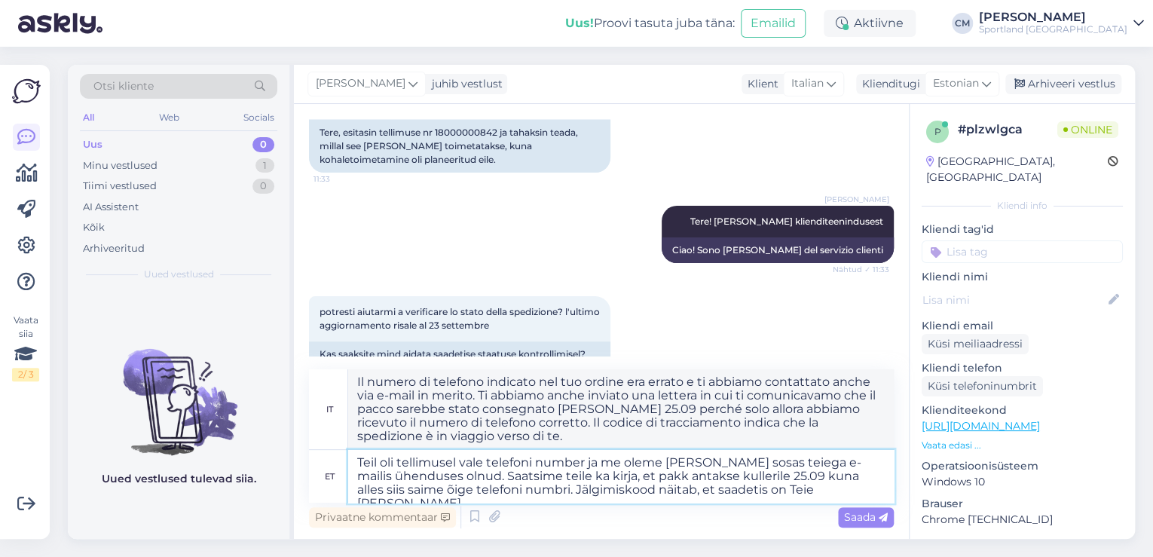
type textarea "Teil oli tellimusel vale telefoni number ja me oleme [PERSON_NAME] sosas teiega…"
type textarea "Il numero di telefono indicato nel tuo ordine era errato e ti abbiamo contattat…"
paste textarea "00264300487120392315"
type textarea "Teil oli tellimusel vale telefoni number ja me oleme [PERSON_NAME] sosas teiega…"
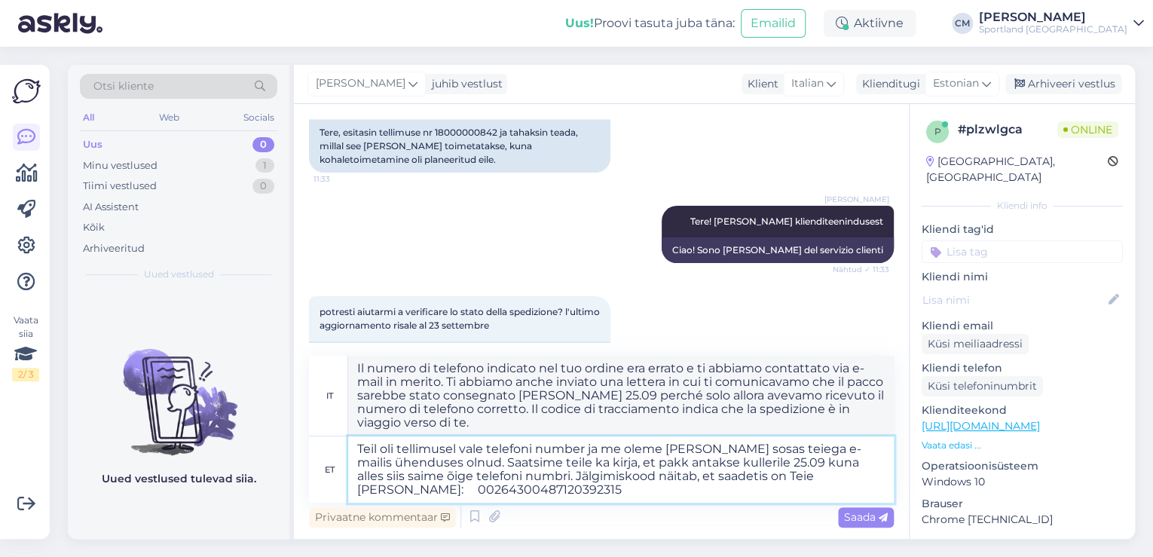
type textarea "Il numero di telefono indicato nel tuo ordine era errato e ti abbiamo contattat…"
type textarea "Teil oli tellimusel vale telefoni number ja me oleme [PERSON_NAME] sosas teiega…"
type textarea "Il numero di telefono inserito nel tuo ordine era errato e ti abbiamo contattat…"
click at [421, 447] on textarea "Teil oli tellimusel vale telefoni number ja me oleme [PERSON_NAME] sosas teiega…" at bounding box center [620, 469] width 545 height 66
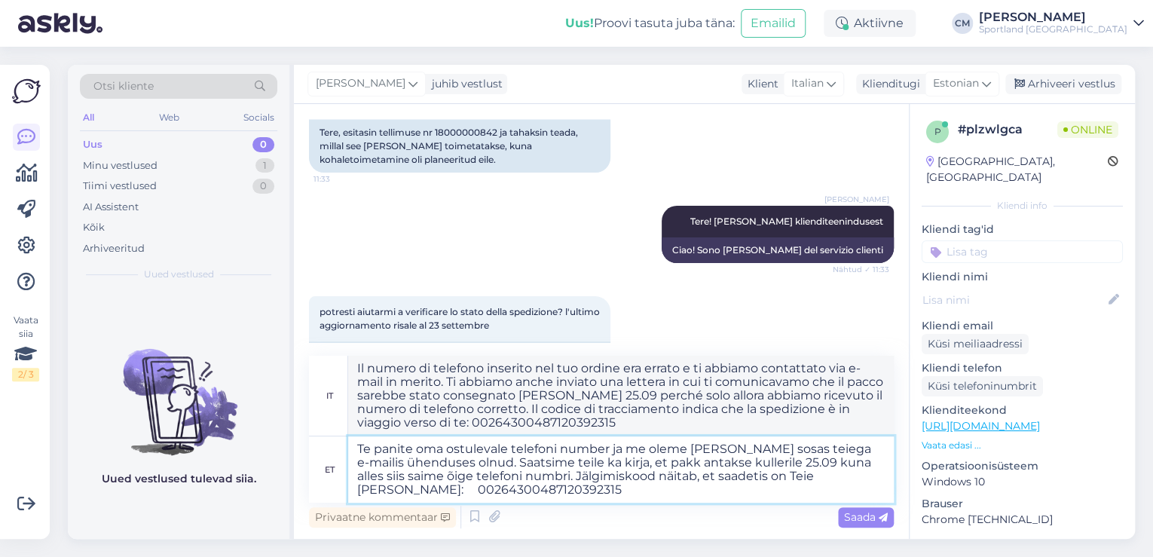
type textarea "Te panite oma ostule vale telefoni number ja me oleme [PERSON_NAME] sosas teieg…"
type textarea "Hai inserito un numero di telefono errato nel tuo acquisto e ti abbiamo contatt…"
click at [609, 448] on textarea "Te panite oma ostule vale telefoni number ja me oleme [PERSON_NAME] sosas teieg…" at bounding box center [620, 469] width 545 height 66
click at [741, 446] on textarea "Te panite oma ostule vale telefoni numbri ja me oleme [PERSON_NAME] sosas teieg…" at bounding box center [620, 469] width 545 height 66
type textarea "Te panite oma ostule vale telefoni numbri ja me oleme [PERSON_NAME] osas teiega…"
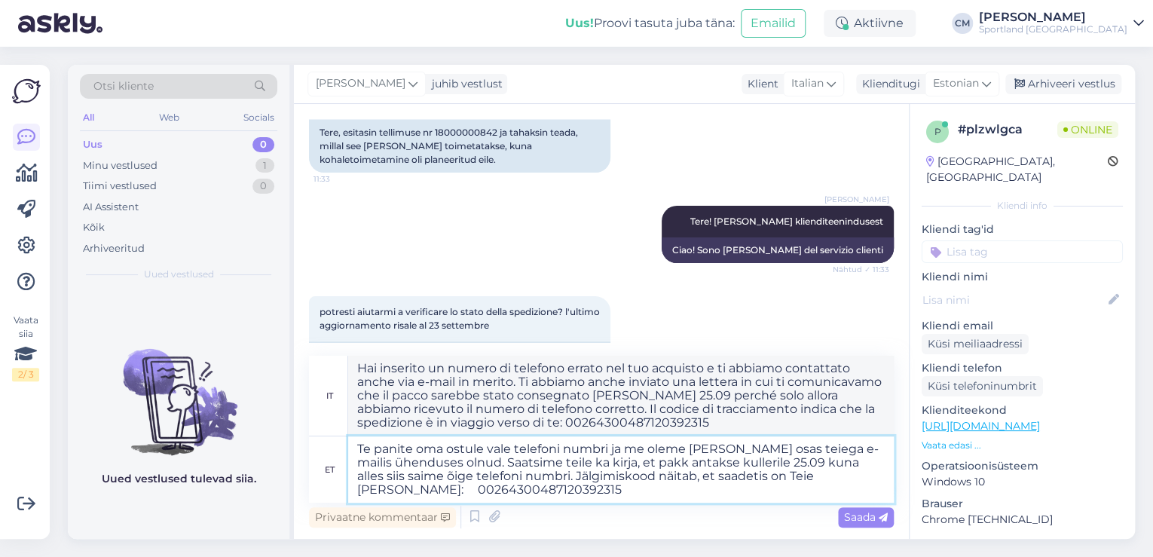
type textarea "Hai inserito un numero di telefono errato nel tuo acquisto e ti abbiamo contatt…"
click at [575, 492] on textarea "Te panite oma ostule vale telefoni numbri ja me oleme [PERSON_NAME] osas teiega…" at bounding box center [620, 469] width 545 height 66
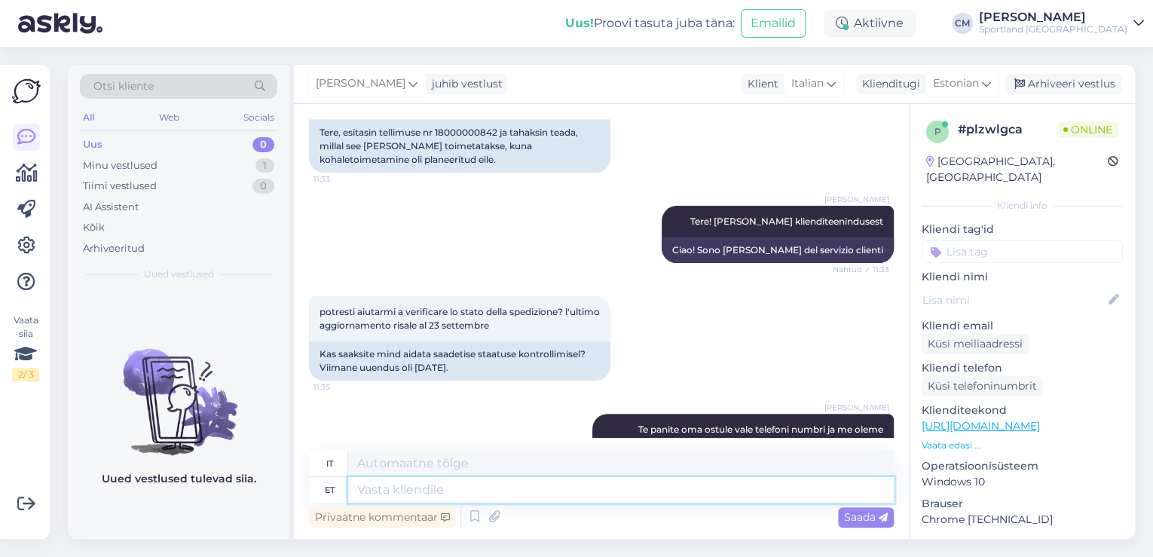
scroll to position [323, 0]
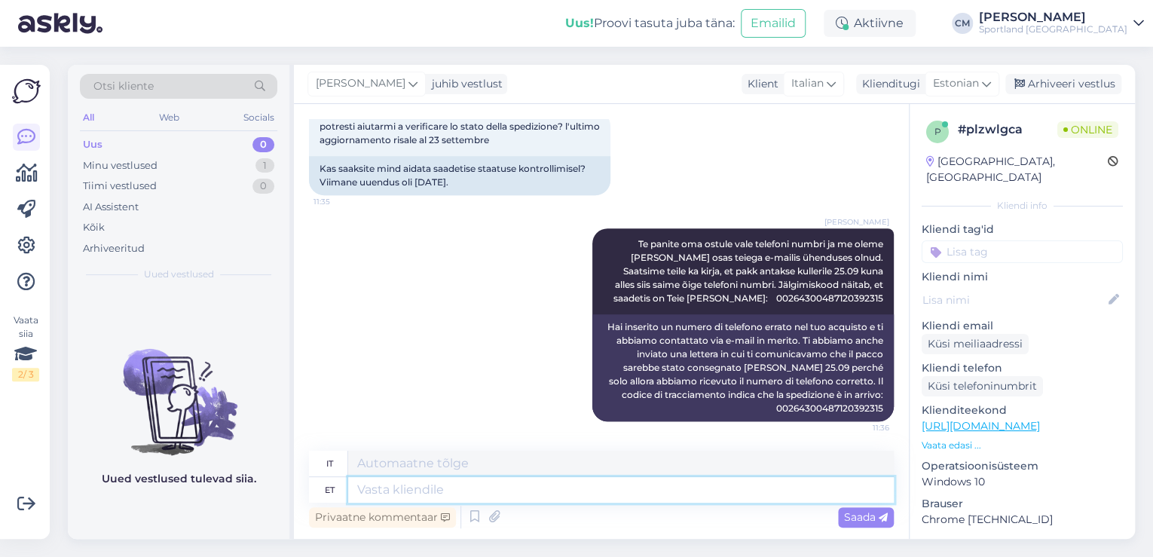
paste textarea "[URL][DOMAIN_NAME]"
type textarea "[URL][DOMAIN_NAME]"
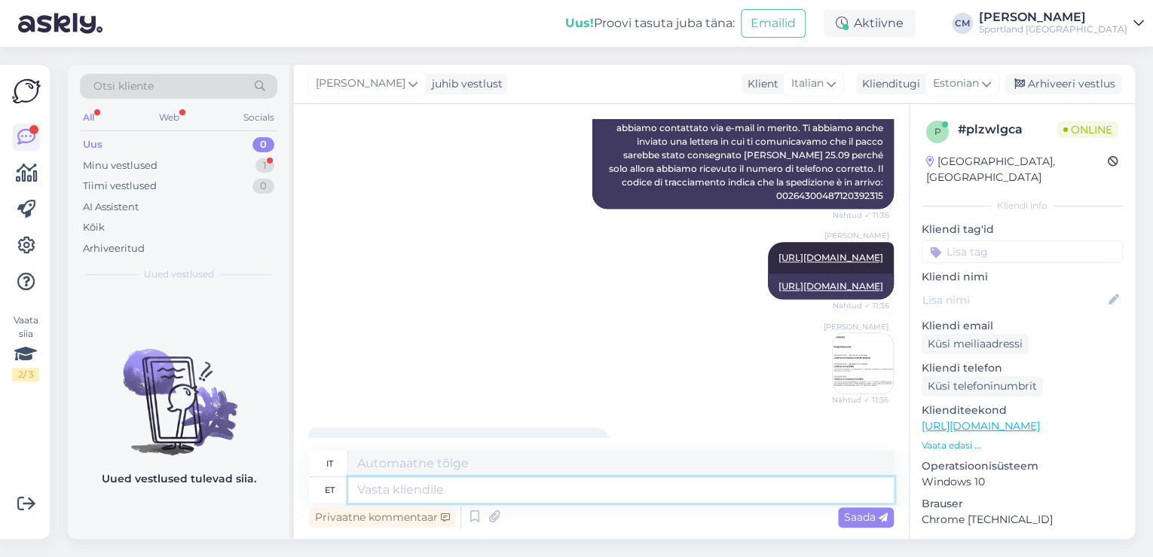
scroll to position [640, 0]
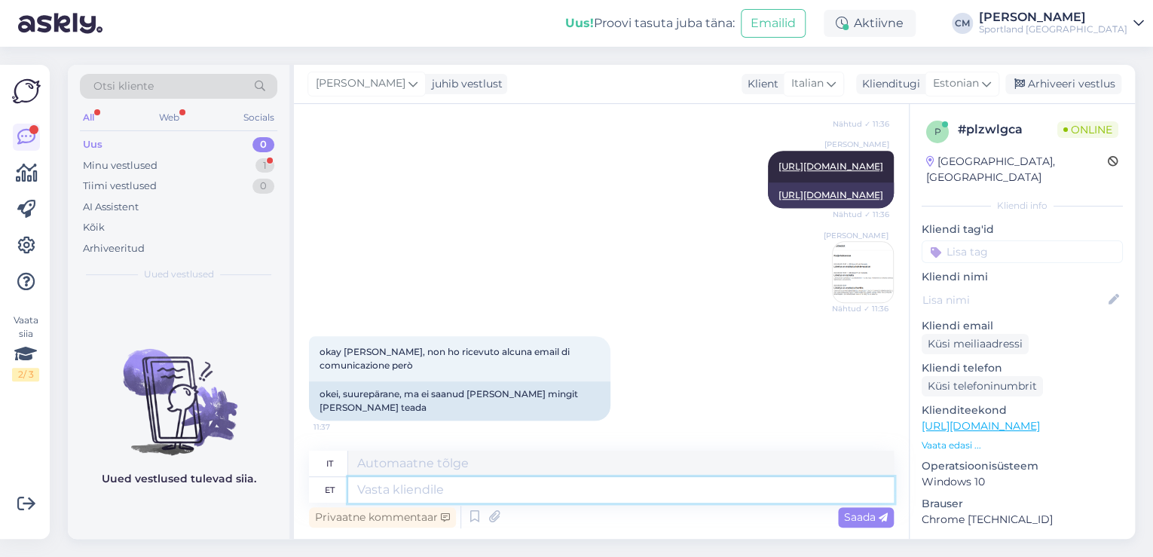
click at [606, 493] on textarea at bounding box center [620, 490] width 545 height 26
type textarea "Te k"
type textarea "Voi"
type textarea "Te kirjutasite m"
type textarea "Hai scritto"
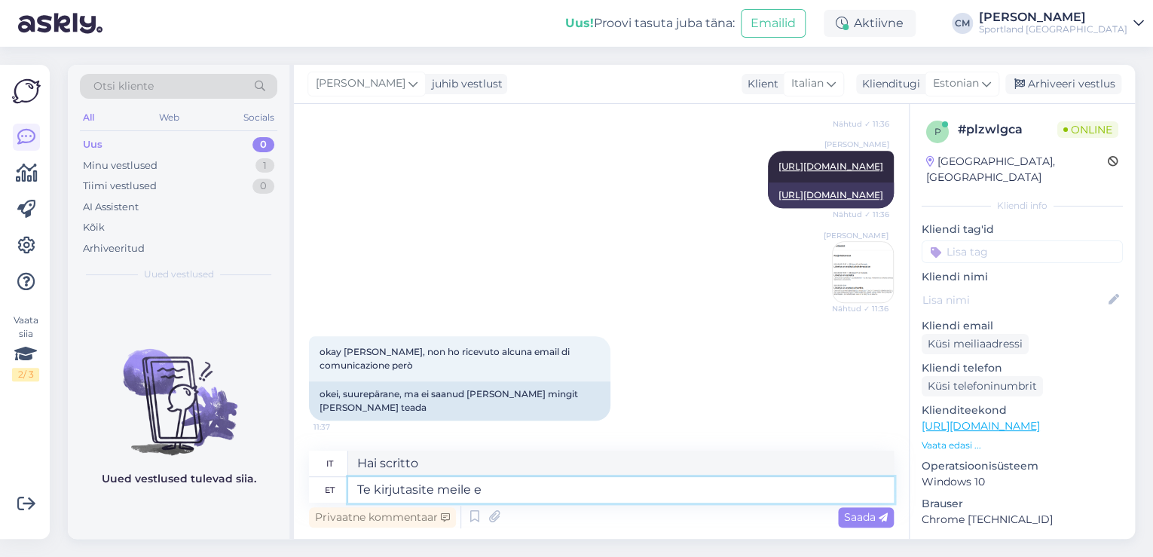
type textarea "Te kirjutasite meile e-"
type textarea "Ci hai scritto"
type textarea "Te kirjutasite meile e-mailile ka"
type textarea "Ci hai scritto via e-mail."
type textarea "Te kirjutasite meile e-mailile ka t"
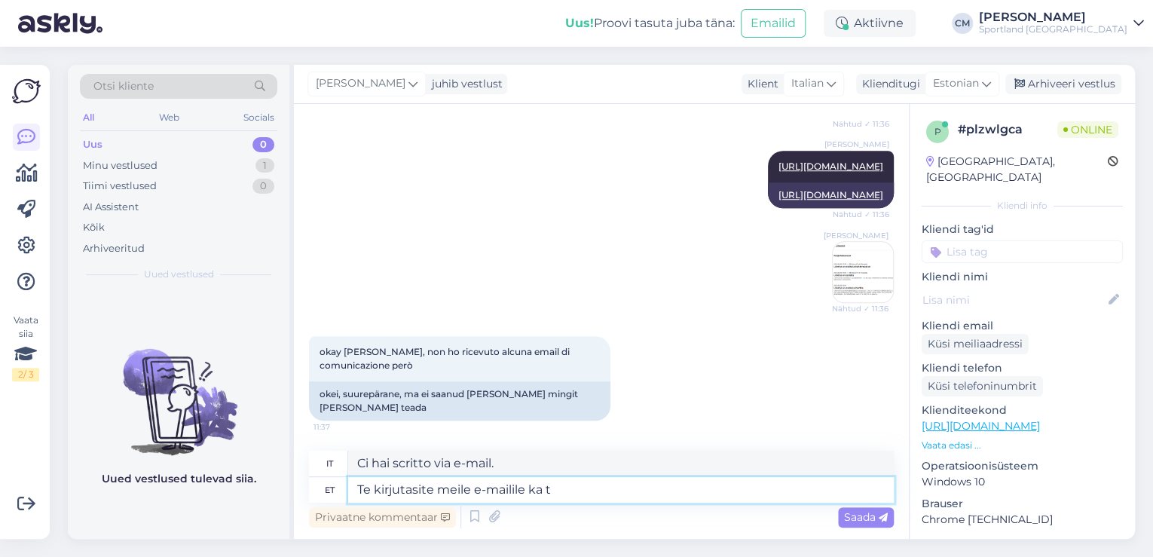
type textarea "Ci hai scritto anche via e-mail"
type textarea "Te kirjutasite meile e-mailile [PERSON_NAME] ke"
type textarea "Ci avete scritto anche oggi via e-mail."
type textarea "Te kirjutasite meile e-mailile ka [PERSON_NAME] 1"
type textarea "Ci hai scritto anche oggi via e-mail a"
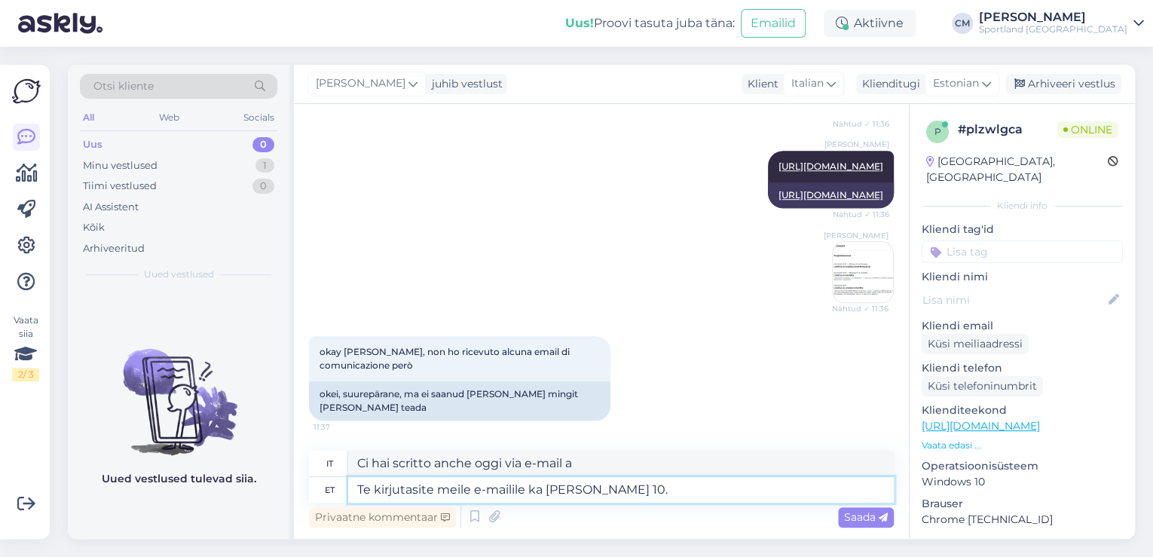
type textarea "Te kirjutasite meile e-mailile ka [PERSON_NAME] 10."
type textarea "Ci avete scritto anche via e-mail oggi alle 10."
type textarea "Te kirjutasite meile e-mailile ka [PERSON_NAME] 10. Jah?"
type textarea "Ci hai scritto anche via e-mail oggi alle 10. Sì?"
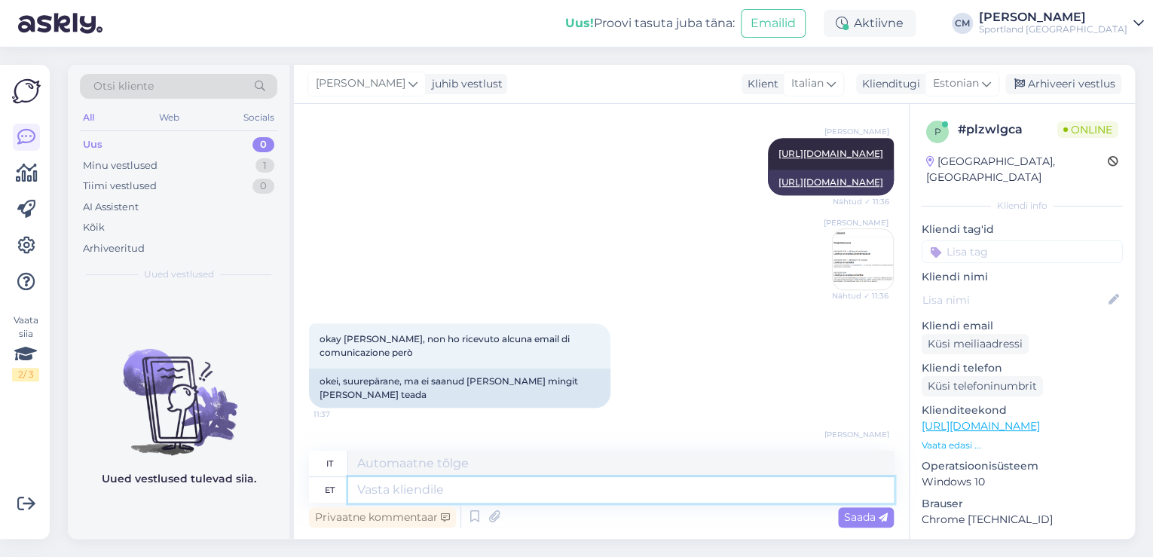
scroll to position [730, 0]
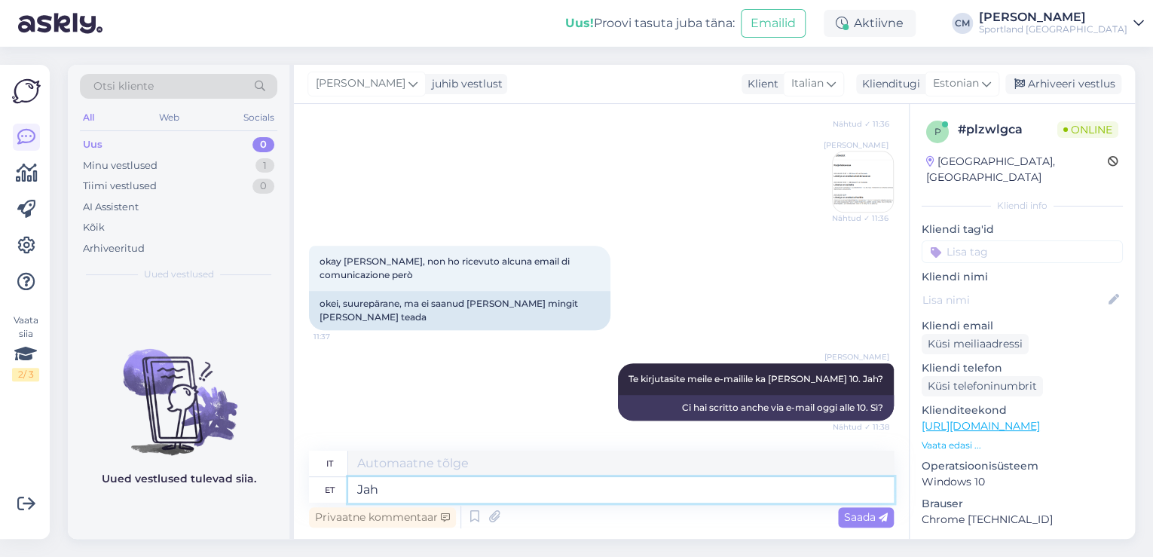
type textarea "Jah j"
type textarea "SÌ"
type textarea "Jah jõuame p"
type textarea "Sì, lo faremo."
type textarea "Jah jõuame peagi ka"
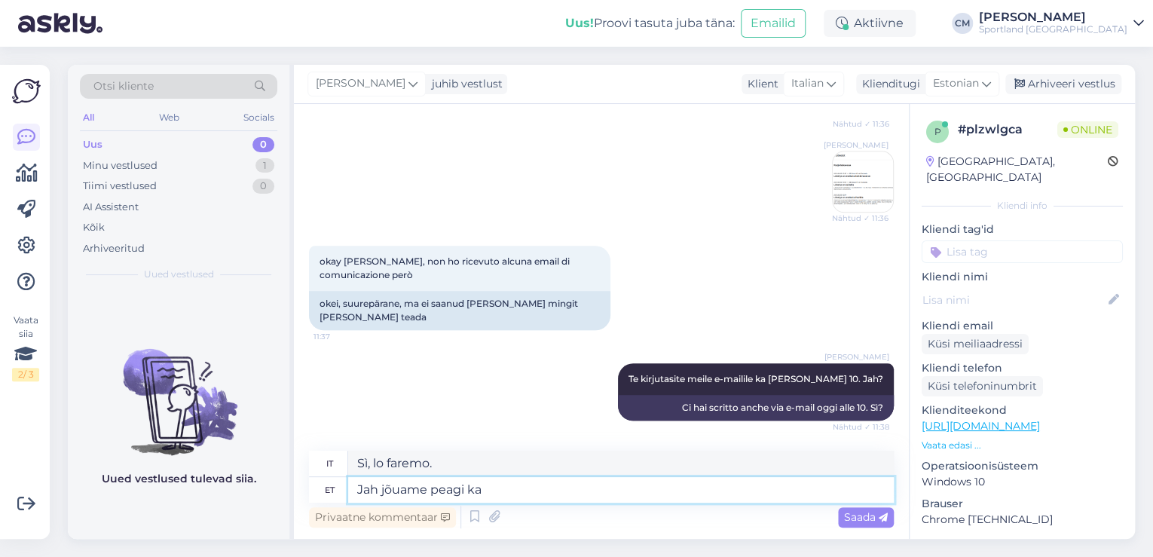
type textarea "Sì, arriveremo presto."
type textarea "Jah jõuame peagi ka T"
type textarea "Sì, ci saremo anche noi presto."
type textarea "Jah jõuame peagi ka Tie ek"
type textarea "Sì, presto raggiungeremo Tie"
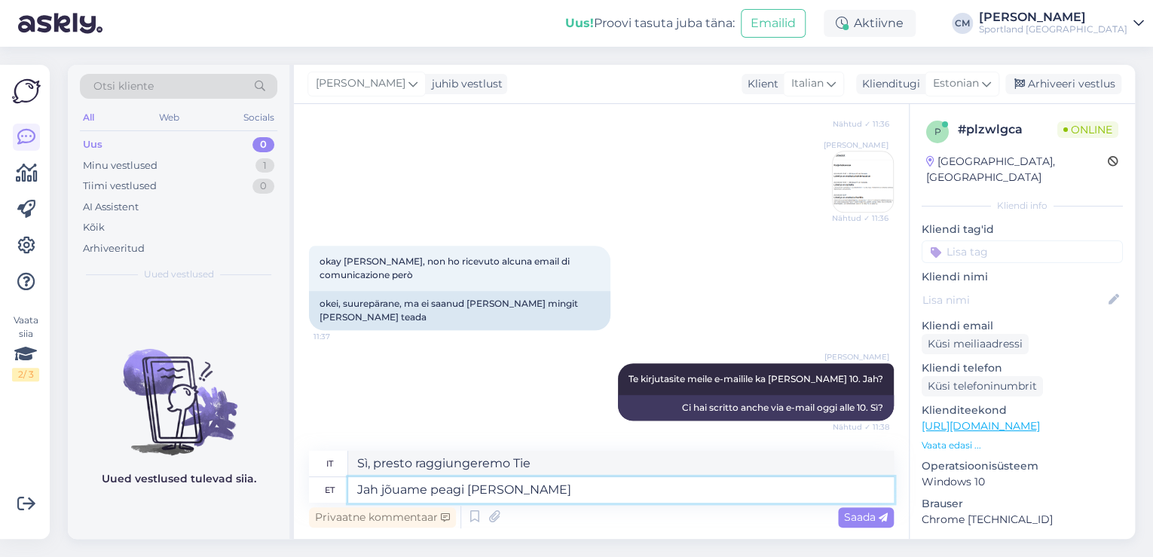
type textarea "Jah jõuame peagi [PERSON_NAME] k"
type textarea "Sì, ti contatteremo presto."
type textarea "Jah jõuame peagi [PERSON_NAME] kirjani."
type textarea "Sì, risponderemo presto [PERSON_NAME] lettera."
click at [383, 491] on textarea "Jah jõuame peagi [PERSON_NAME] kirjani." at bounding box center [620, 490] width 545 height 26
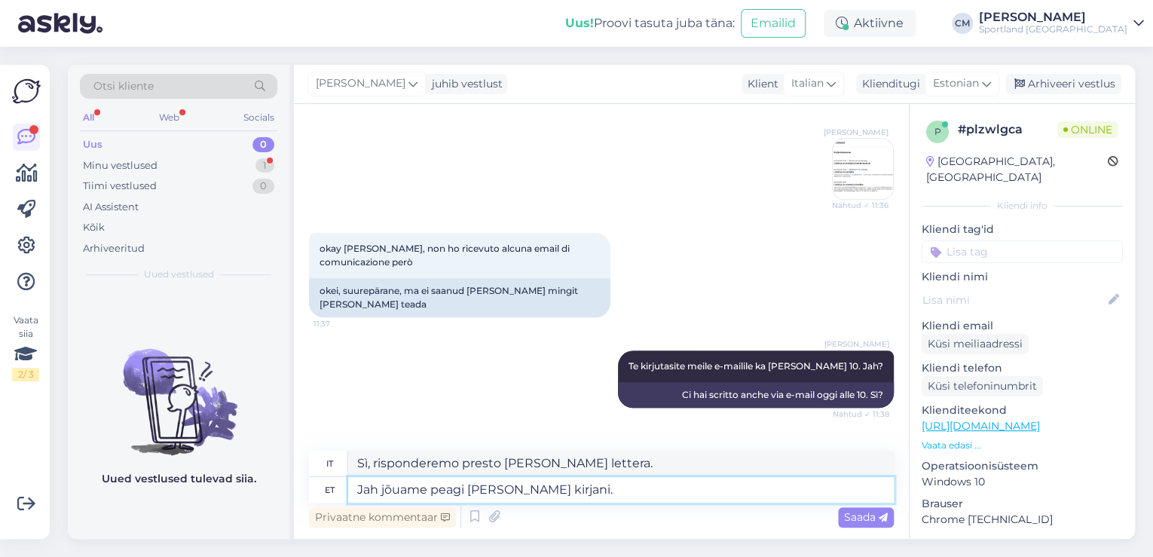
scroll to position [820, 0]
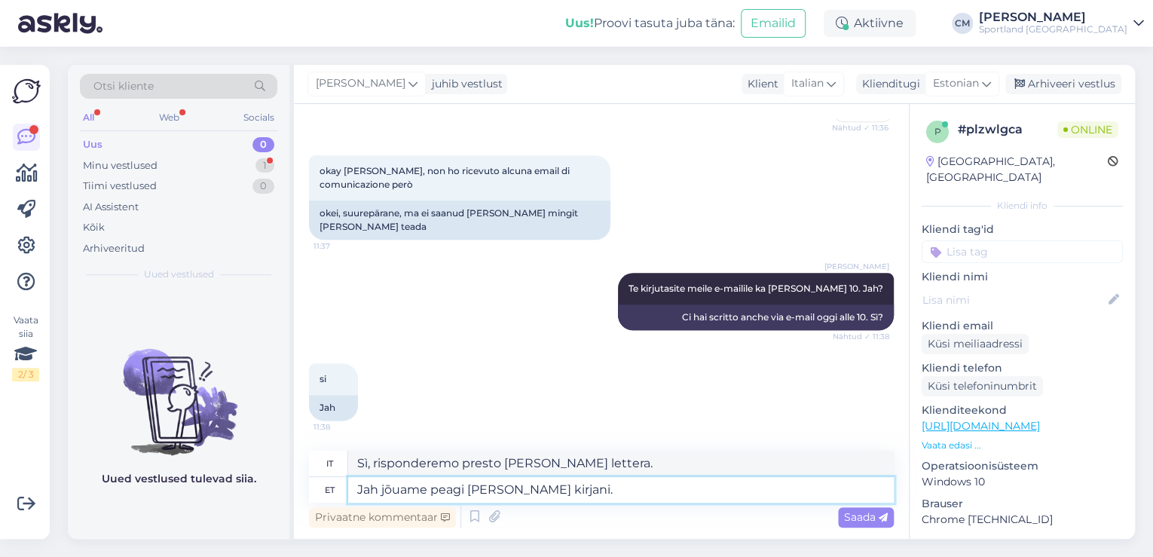
type textarea "Jahjõuame peagi [PERSON_NAME] kirjani."
type textarea "Riceveremo presto la tua lettera."
type textarea "Jah,jõuame peagi [PERSON_NAME] kirjani."
type textarea "Sì, risponderemo presto [PERSON_NAME] lettera."
type textarea "Jah, samjõuame peagi [PERSON_NAME] kirjani."
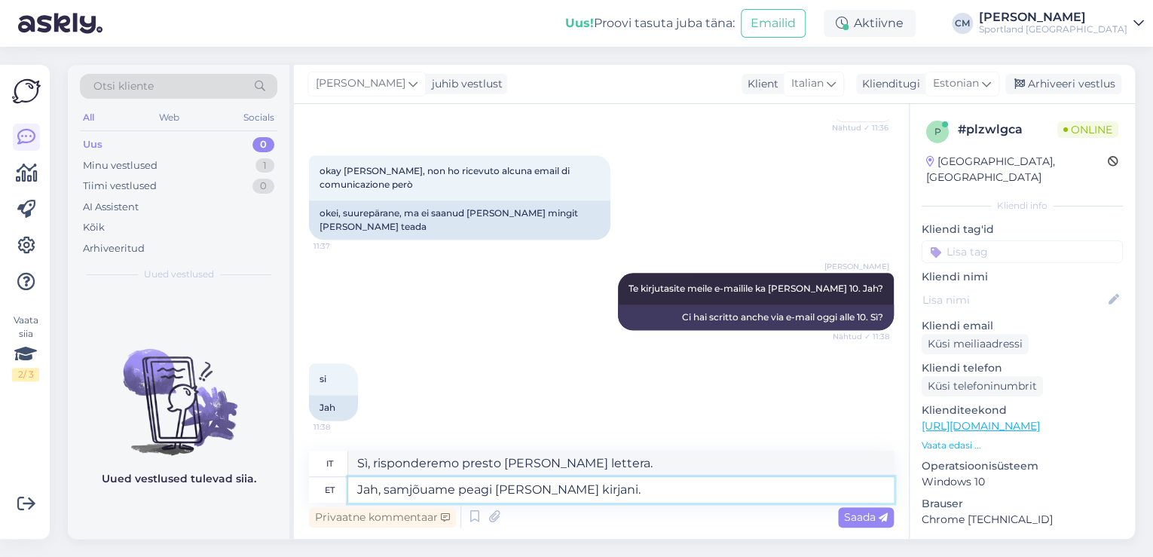
type textarea "Sì, riceveremo presto la tua lettera."
type textarea "Jah, jõuame peagi [PERSON_NAME] kirjani."
type textarea "Sì, risponderemo presto [PERSON_NAME] lettera."
type textarea "Jah, olejõuame peagi [PERSON_NAME] kirjani."
type textarea "Sì, riceveremo presto la tua lettera."
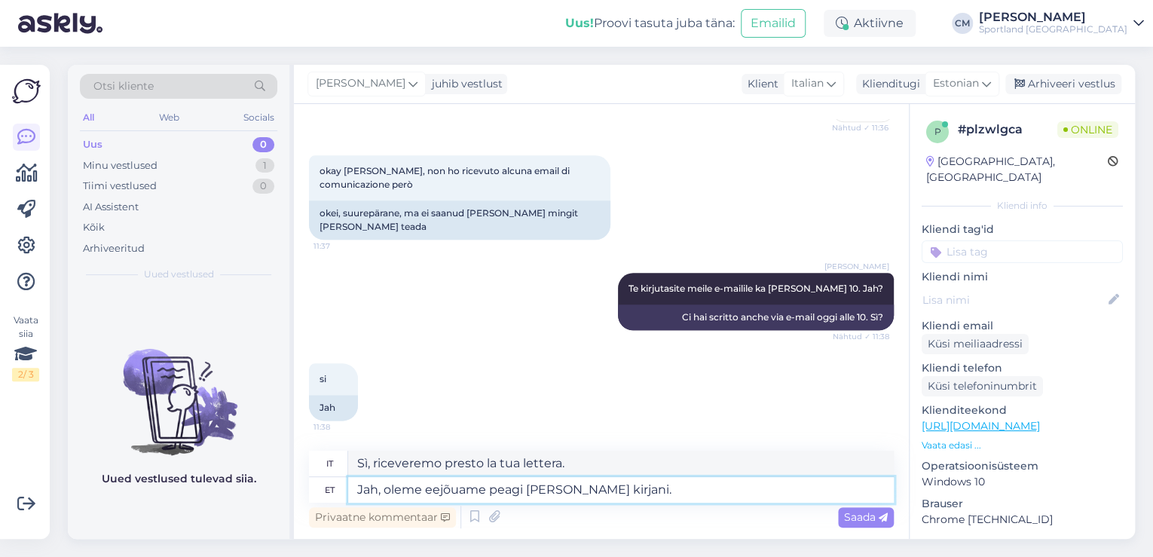
type textarea "Jah, oleme eeljõuame peagi [PERSON_NAME] kirjani."
type textarea "Sì, lo siamo e presto riceveremo la tua lettera."
type textarea "Jah, oleme eelnejõuame peagi [PERSON_NAME] kirjani."
type textarea "Sì, aspettiamo con ansia la tua lettera."
type textarea "Jah, oleme eelnevaljõuame peagi [PERSON_NAME] kirjani."
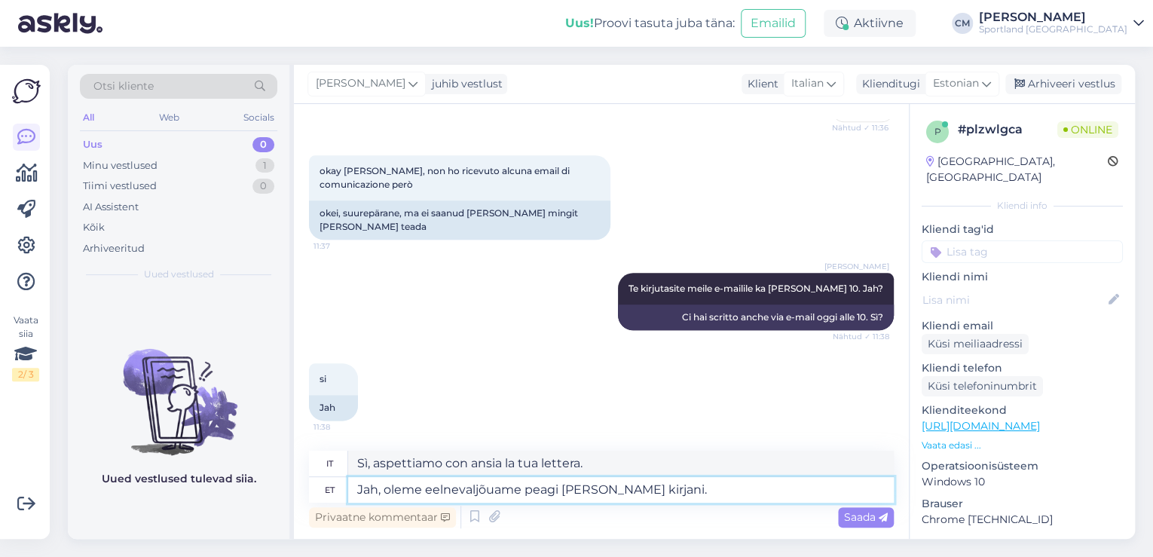
type textarea "Sì, aspettiamo presto la tua lettera."
type textarea "Jah, oleme eelnevaltjõuame peagi [PERSON_NAME] kirjani."
type textarea "Sì, siamo in anticipo e riceveremo presto la tua lettera."
type textarea "Jah, oleme eelnevalt tjõuame peagi [PERSON_NAME] kirjani."
type textarea "Sì, siamo sulla buona strada e presto riceveremo la tua lettera."
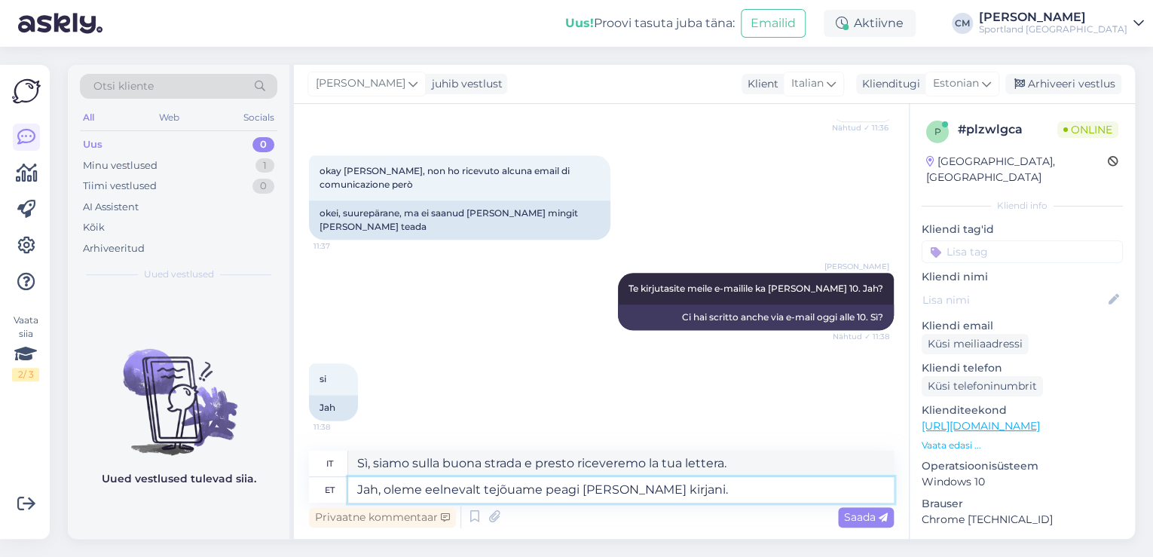
type textarea "Jah, oleme eelnevalt teijõuame peagi [PERSON_NAME] kirjani."
type textarea "Sì, siamo in anticipo e presto riceveremo la tua lettera."
type textarea "Jah, oleme eelnevalt teidjõuame peagi [PERSON_NAME] kirjani."
type textarea "Sì, siamo in anticipo e riceveremo presto la tua lettera."
type textarea "Jah, oleme eelnevalt teid ka jõuame peagi [PERSON_NAME] kirjani."
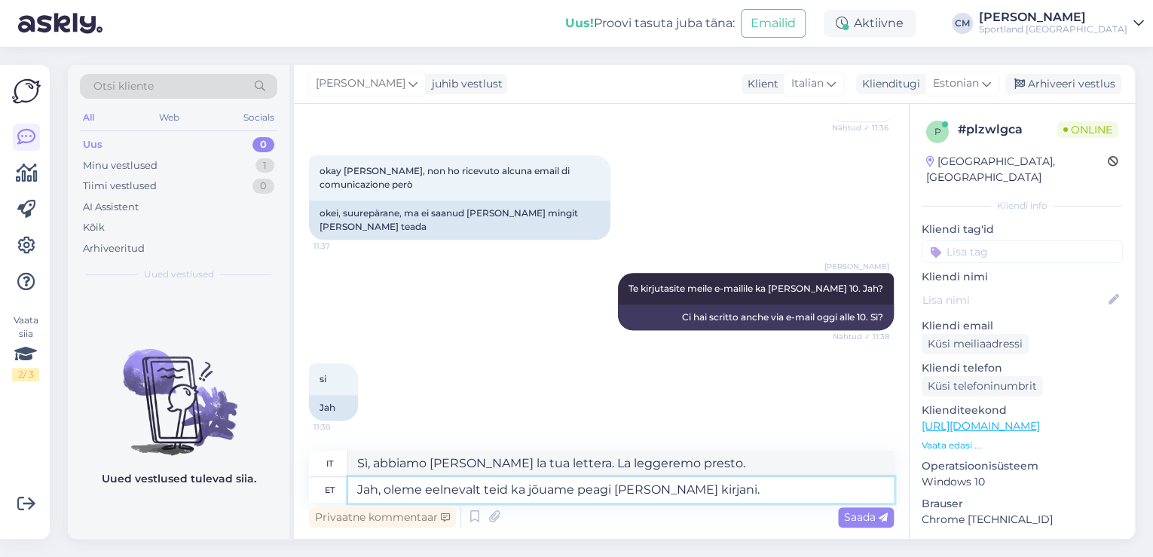
type textarea "Sì, ti abbiamo già contattato. Ti contatteremo presto."
type textarea "Jah, oleme eelnevalt teid ka tejõuame peagi [PERSON_NAME] kirjani."
type textarea "Sì, ti abbiamo già inviato una lettera. Riceverai presto la tua risposta."
type textarea "Jah, oleme eelnevalt teid ka teavjõuame peagi [PERSON_NAME] kirjani."
type textarea "Sì, ti abbiamo già inviato una lettera e ti contatteremo presto."
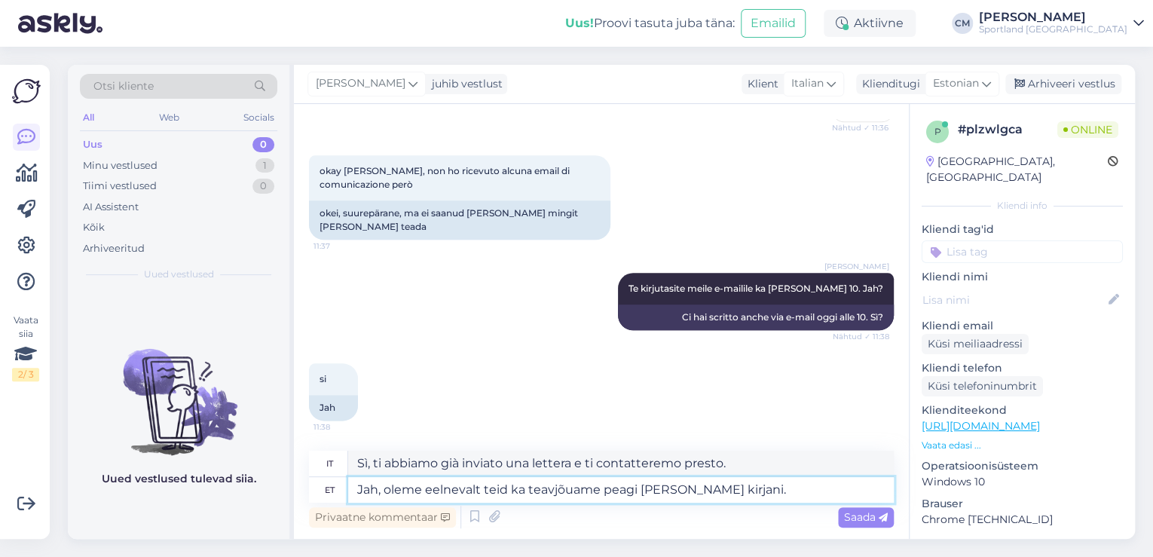
type textarea "Jah, oleme eelnevalt teid ka teavijõuame peagi [PERSON_NAME] kirjani."
type textarea "Sì, ti abbiamo già informato e presto riceveremo la tua lettera."
type textarea "Jah, oleme eelnevalt teid ka teavitjõuame peagi [PERSON_NAME] kirjani."
type textarea "Sì, ti abbiamo informato in anticipo e ti contatteremo a breve."
type textarea "Jah, oleme eelnevalt teid ka teavitanujõuame peagi [PERSON_NAME] kirjani."
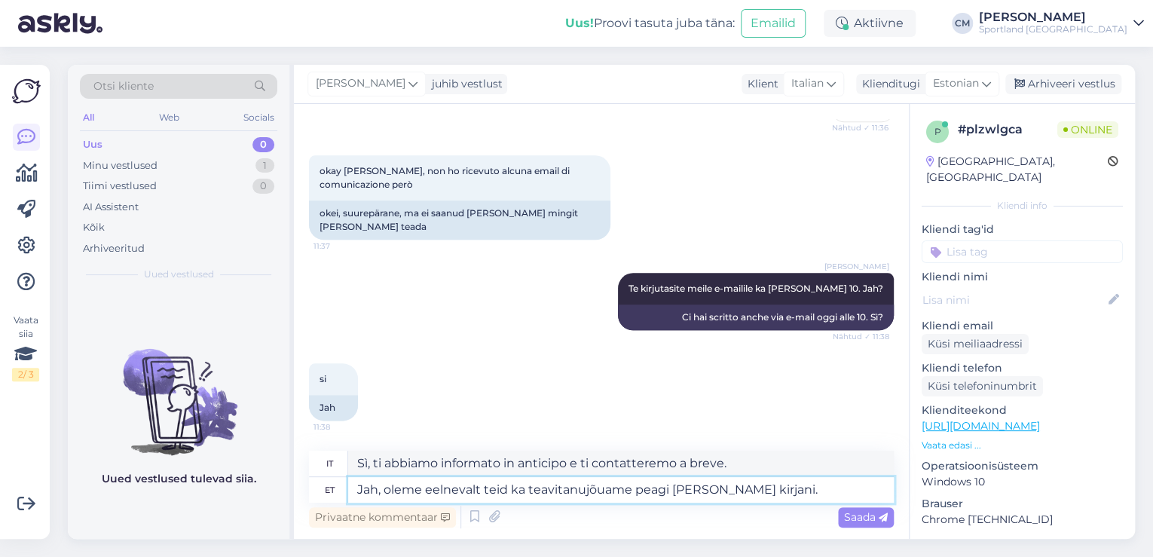
type textarea "Sì, ti abbiamo informato in anticipo e riceveremo presto la tua lettera."
type textarea "Jah, oleme eelnevalt teid ka teavitanud jõuame peagi [PERSON_NAME] kirjani."
type textarea "Sì, ti abbiamo informato in anticipo che riceveremo presto la tua lettera."
type textarea "Jah, oleme eelnevalt teid ka teavitanud telljõuame peagi [PERSON_NAME] kirjani."
type textarea "Sì, ti abbiamo già informato che riceveremo presto la tua lettera."
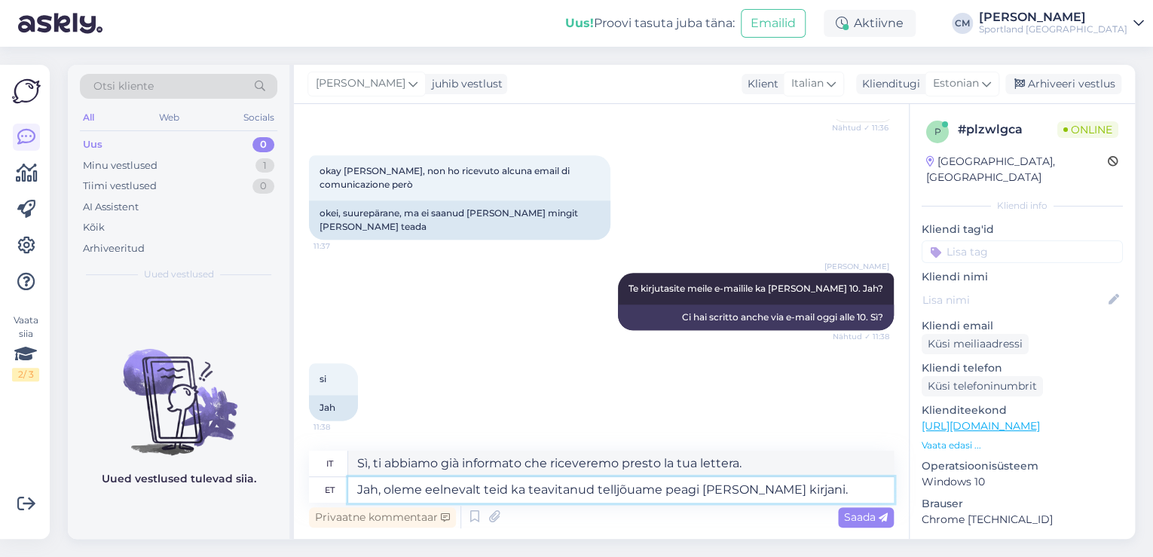
type textarea "Jah, oleme eelnevalt teid ka teavitanud tellijõuame peagi [PERSON_NAME] kirjani."
type textarea "Sì, ti abbiamo informato in anticipo che riceveremo presto la tua lettera."
type textarea "Jah, oleme eelnevalt teid ka teavitanud tellimjõuame peagi [PERSON_NAME] kirjan…"
type textarea "Sì, ti abbiamo già informato che presto ci iscriveremo [PERSON_NAME] newsletter."
type textarea "Jah, oleme eelnevalt teid ka teavitanud tellimujõuame peagi [PERSON_NAME] kirja…"
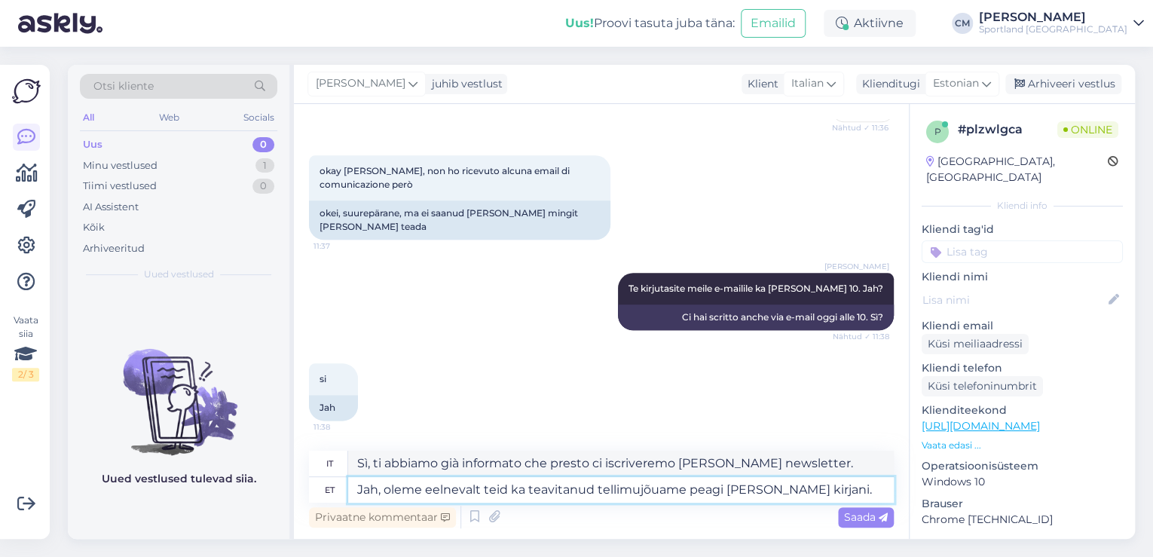
type textarea "Sì, ti abbiamo già informato che presto ti invieremo una lettera."
type textarea "Jah, oleme eelnevalt teid ka teavitanud tellimusjõuame peagi [PERSON_NAME] kirj…"
type textarea "Sì, ti abbiamo già informato che presto saremo in grado di consegnarti la lette…"
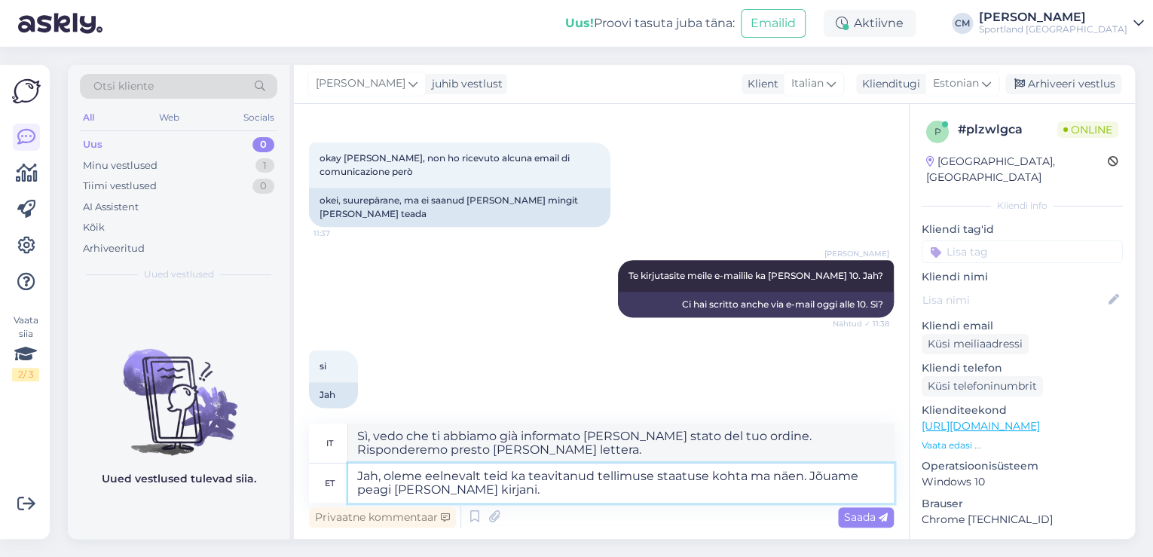
click at [527, 497] on textarea "Jah, oleme eelnevalt teid ka teavitanud tellimuse staatuse kohta ma näen. Jõuam…" at bounding box center [620, 482] width 545 height 39
click at [493, 493] on textarea "Jah, oleme eelnevalt teid ka teavitanud tellimuse staatuse kohta ma näen. Jõuam…" at bounding box center [620, 482] width 545 height 39
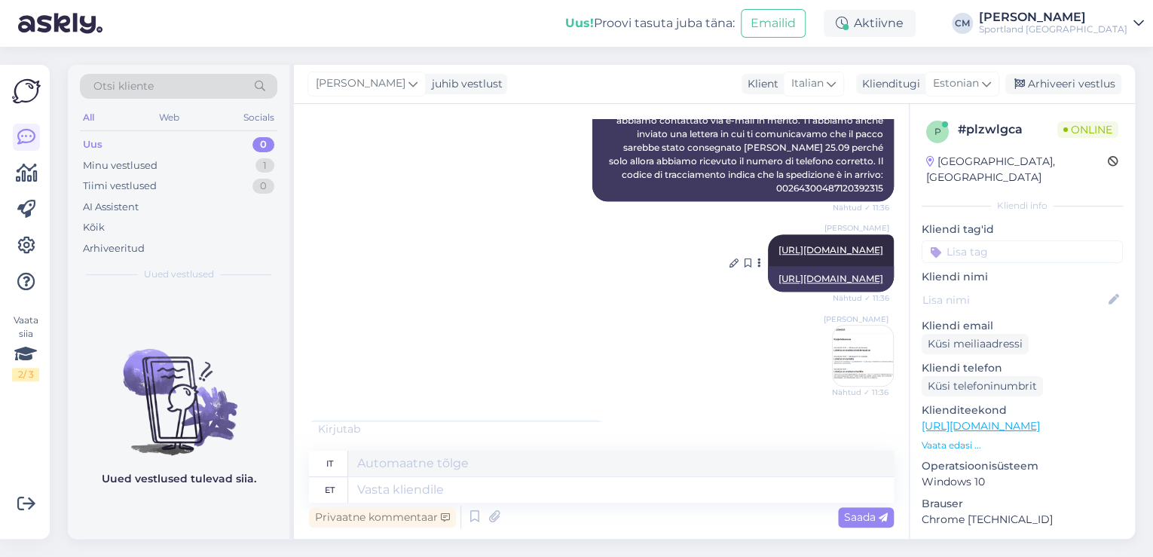
scroll to position [423, 0]
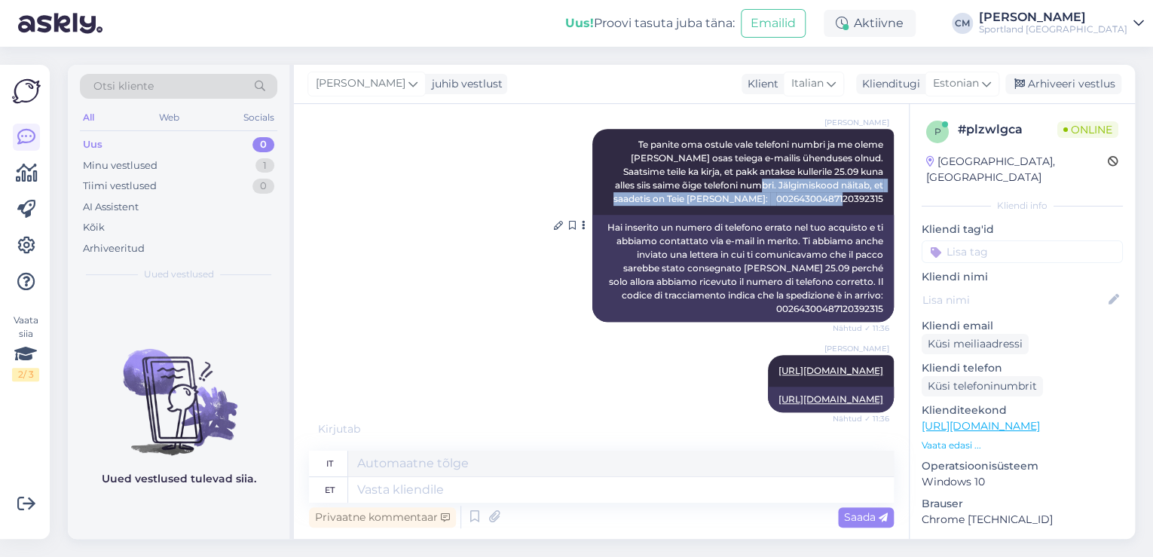
drag, startPoint x: 692, startPoint y: 184, endPoint x: 874, endPoint y: 200, distance: 183.1
click at [874, 200] on div "[PERSON_NAME] Te panite oma ostule vale telefoni numbri ja me oleme [PERSON_NAM…" at bounding box center [742, 172] width 301 height 86
copy span "Jälgimiskood näitab, et saadetis on Teie [PERSON_NAME]: 00264300487120392315"
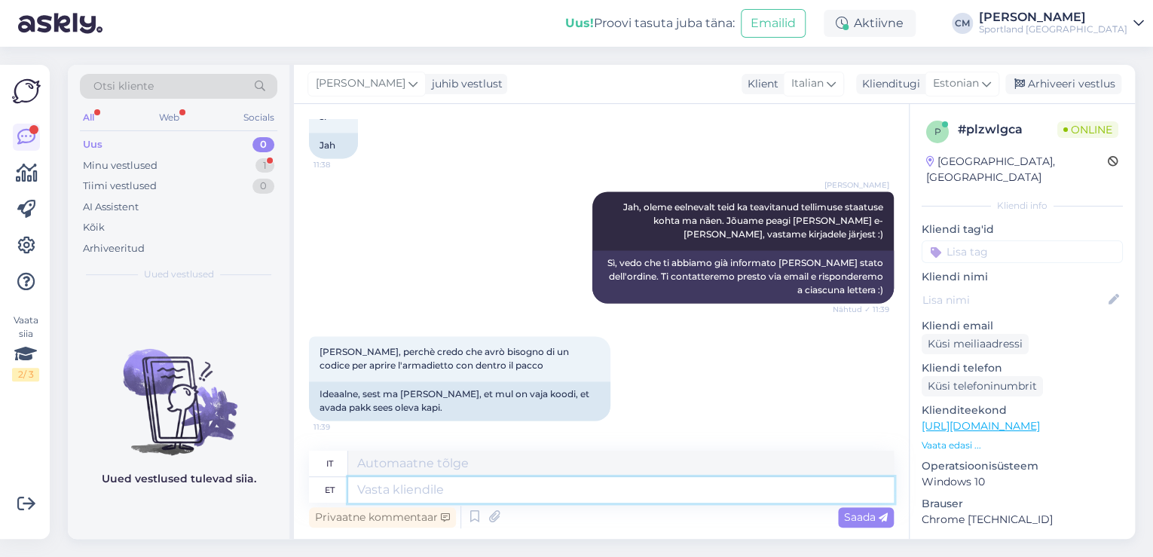
click at [428, 495] on textarea at bounding box center [620, 490] width 545 height 26
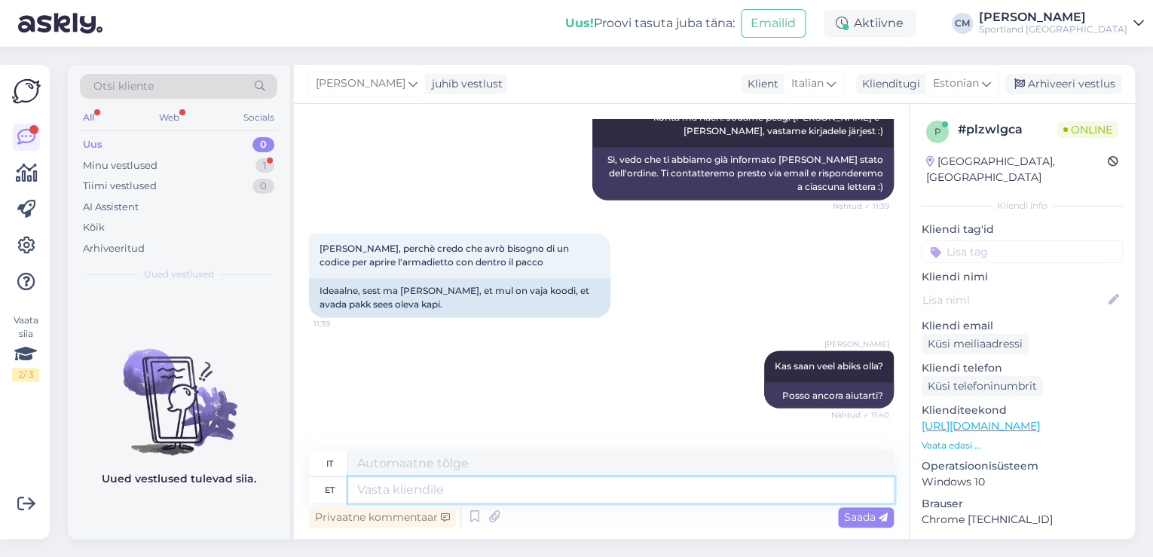
scroll to position [1444, 0]
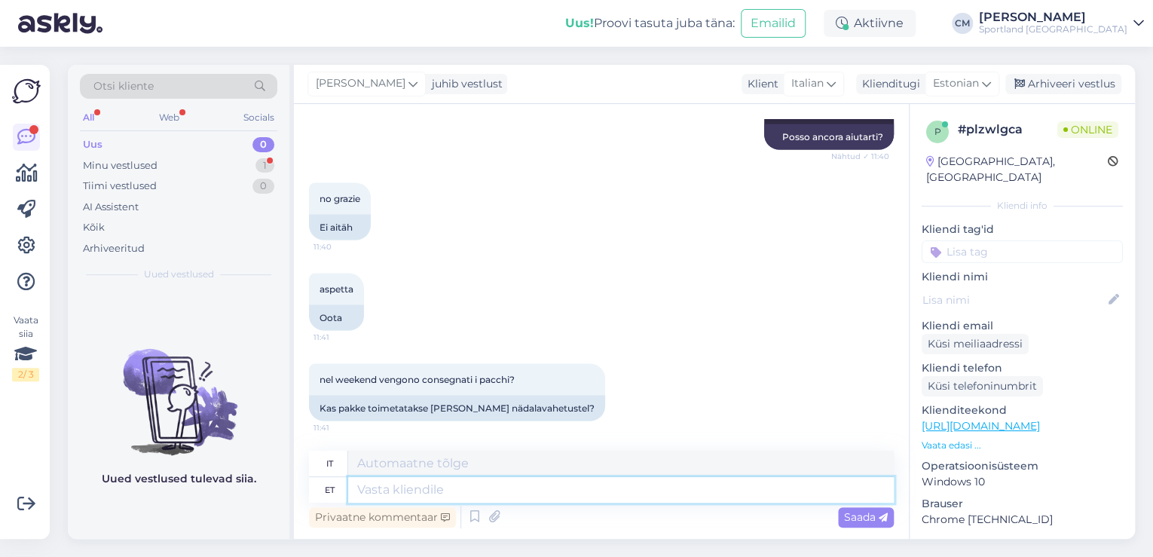
click at [531, 499] on textarea at bounding box center [620, 490] width 545 height 26
click at [455, 487] on textarea "On võimalus, et kullerid liiguvad" at bounding box center [620, 490] width 545 height 26
click at [618, 481] on textarea "On võimalus, et Psoti kullerid liiguvad" at bounding box center [620, 490] width 545 height 26
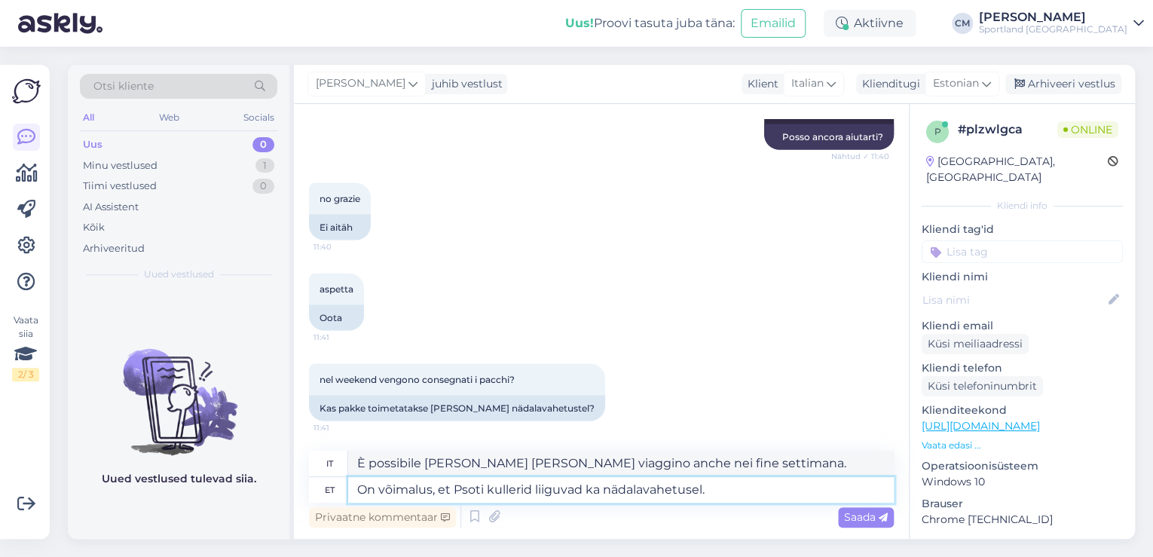
click at [471, 490] on textarea "On võimalus, et Psoti kullerid liiguvad ka nädalavahetusel." at bounding box center [620, 490] width 545 height 26
click at [721, 487] on textarea "On võimalus, et Posti kullerid liiguvad ka nädalavahetusel." at bounding box center [620, 490] width 545 height 26
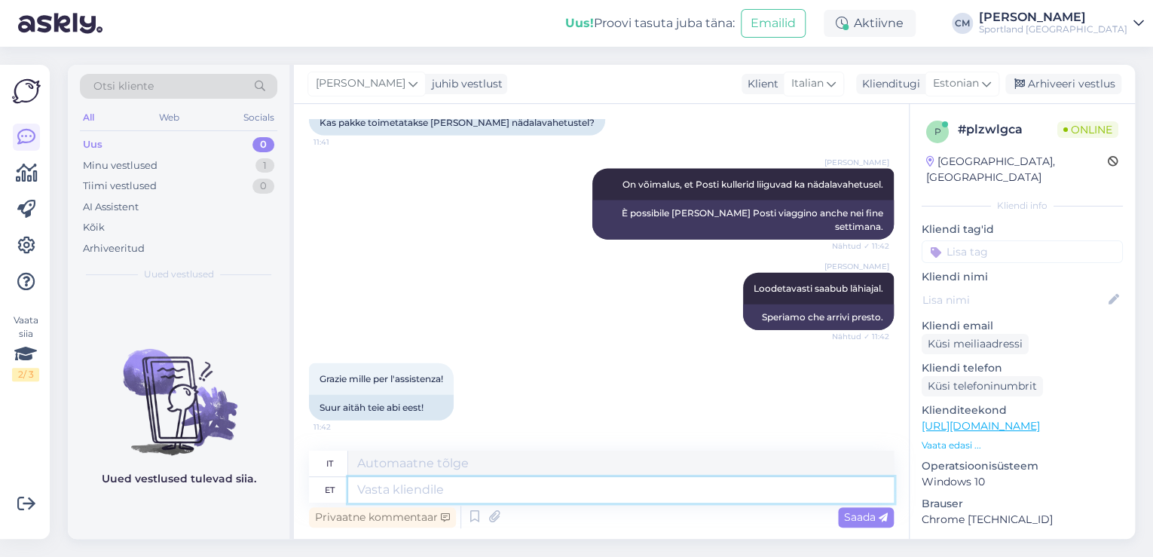
scroll to position [1819, 0]
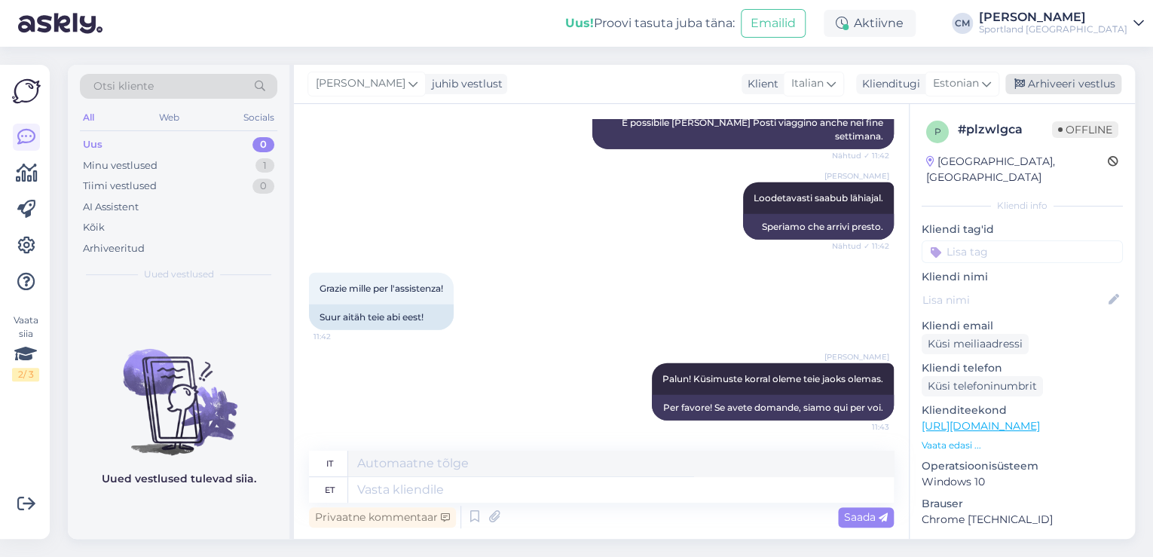
click at [1085, 90] on div "Arhiveeri vestlus" at bounding box center [1063, 84] width 116 height 20
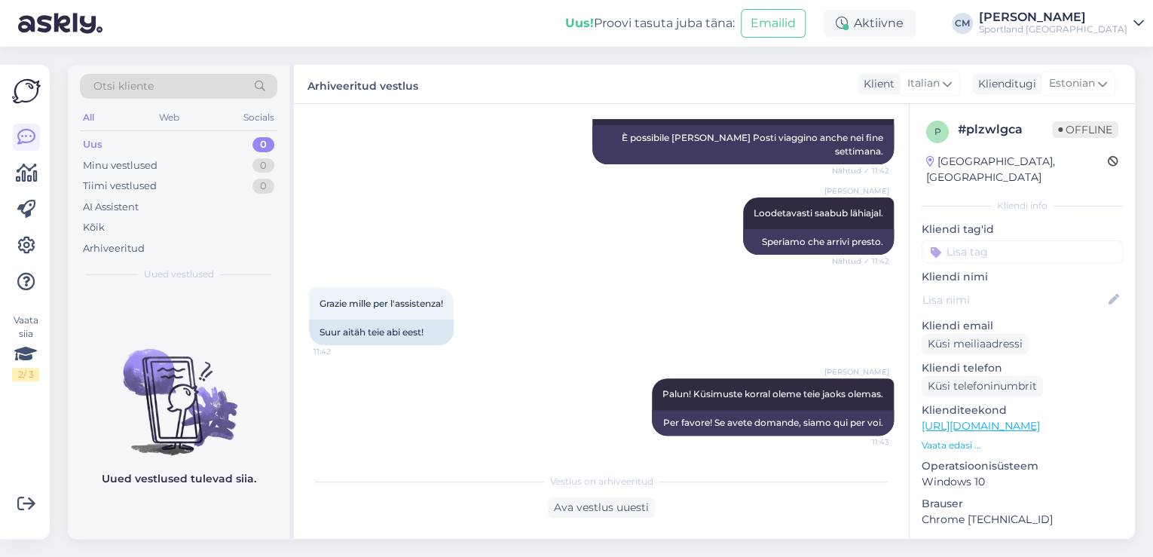
click at [1042, 240] on input at bounding box center [1021, 251] width 201 height 23
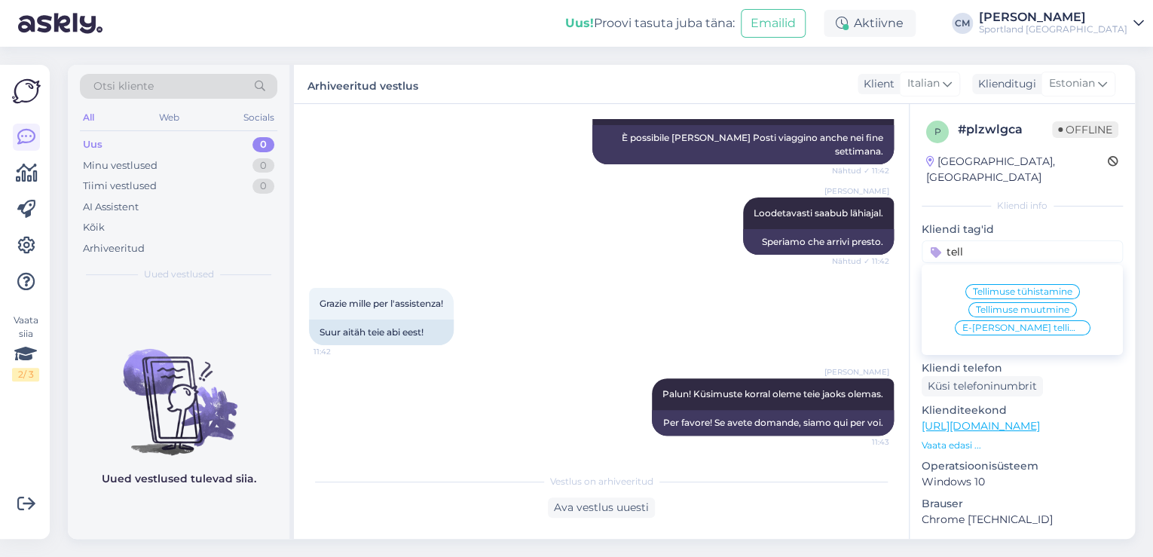
click at [1016, 323] on span "E-[PERSON_NAME] tellimuste [PERSON_NAME] info" at bounding box center [1022, 327] width 121 height 9
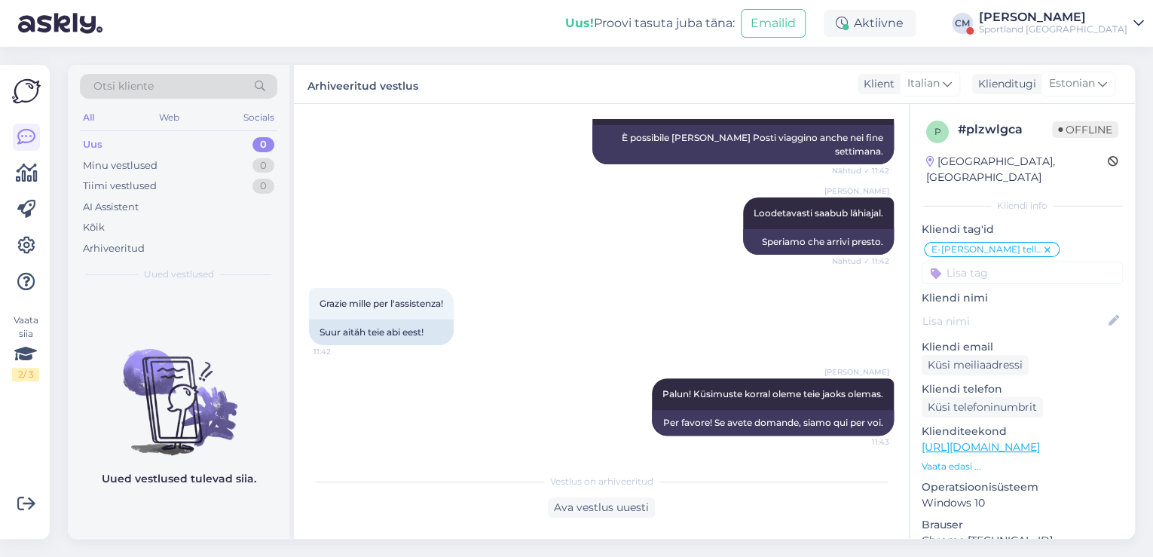
click at [1064, 32] on div "Sportland [GEOGRAPHIC_DATA]" at bounding box center [1053, 29] width 148 height 12
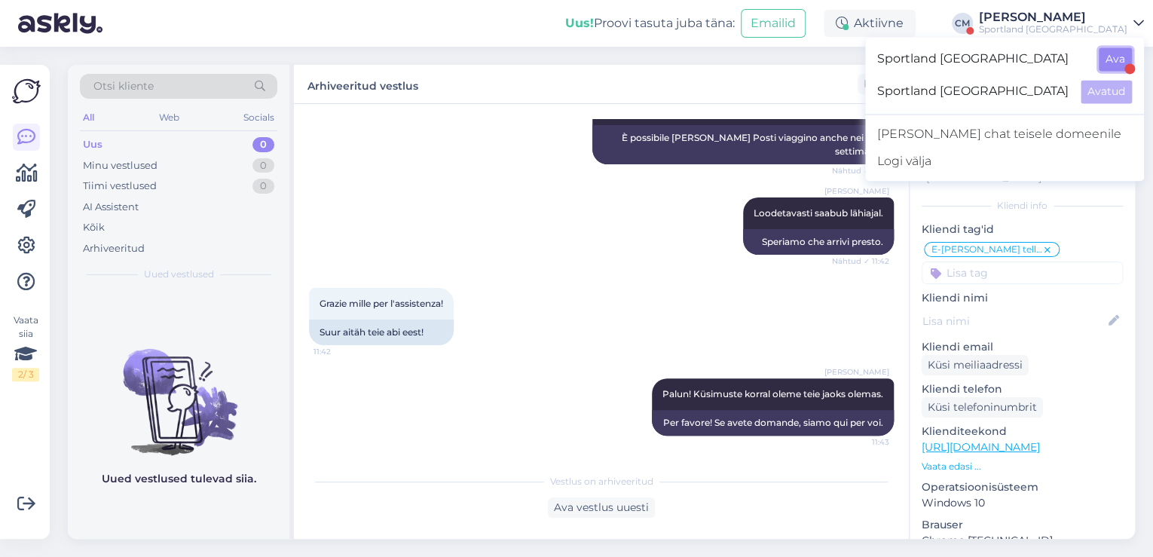
click at [1111, 60] on button "Ava" at bounding box center [1114, 58] width 33 height 23
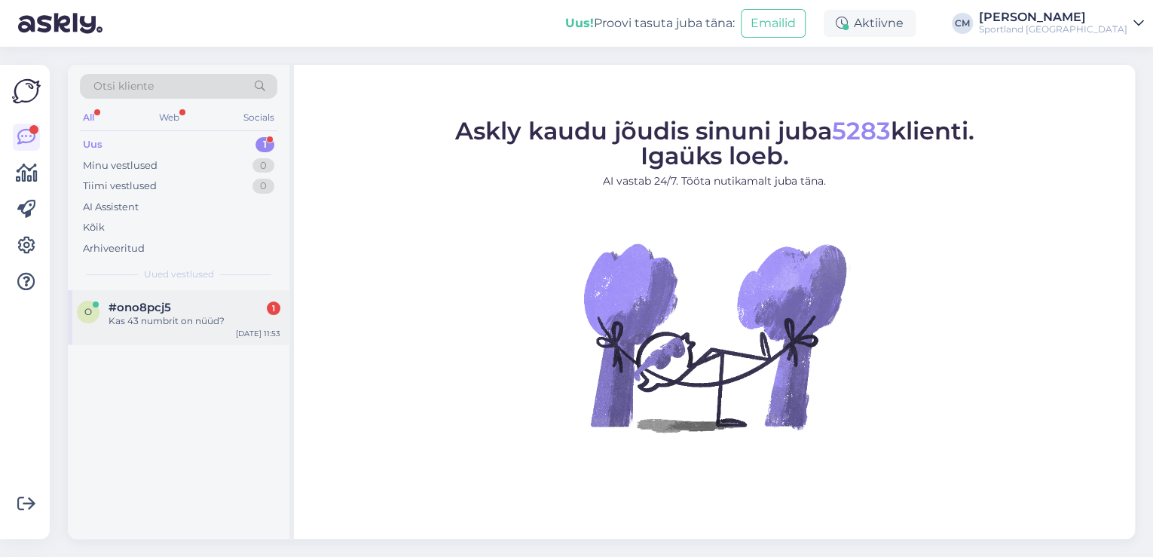
click at [170, 327] on div "o #ono8pcj5 1 Kas 43 numbrit on nüüd? [DATE] 11:53" at bounding box center [178, 317] width 221 height 54
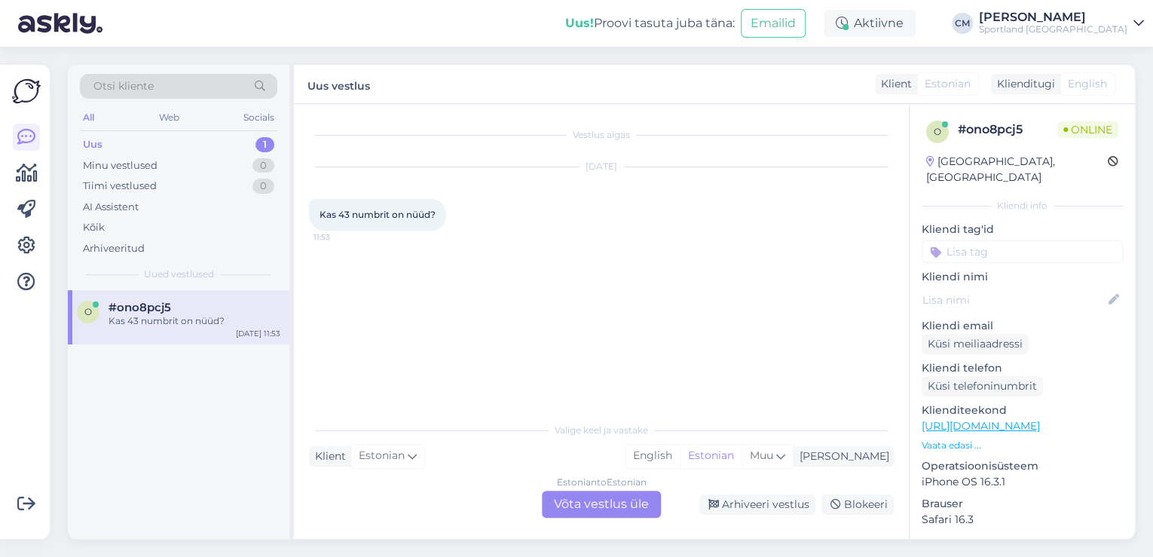
click at [640, 497] on div "Estonian to Estonian Võta vestlus üle" at bounding box center [601, 503] width 119 height 27
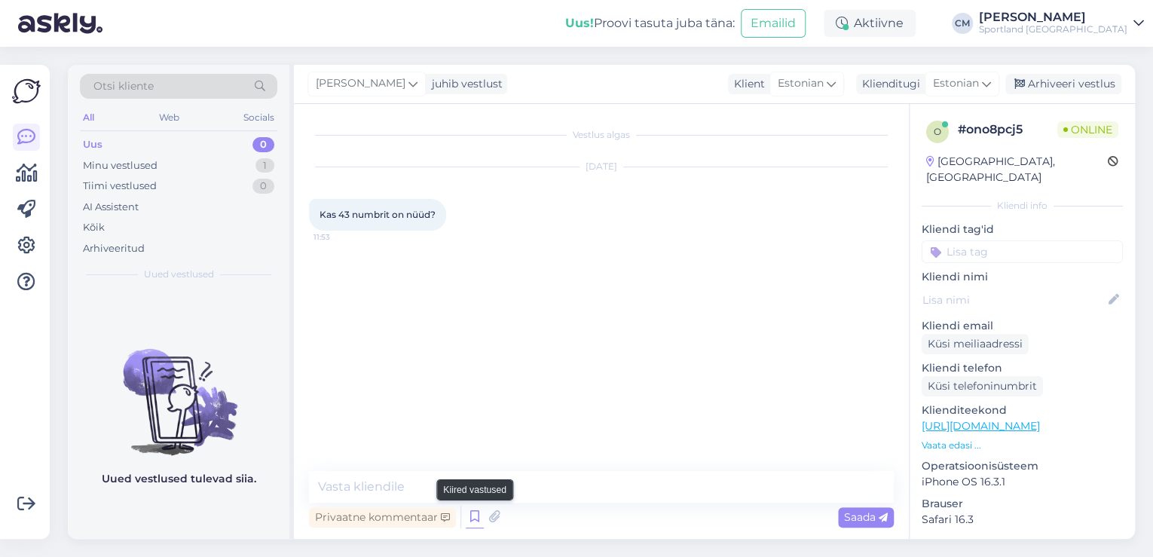
click at [481, 521] on icon at bounding box center [475, 517] width 18 height 23
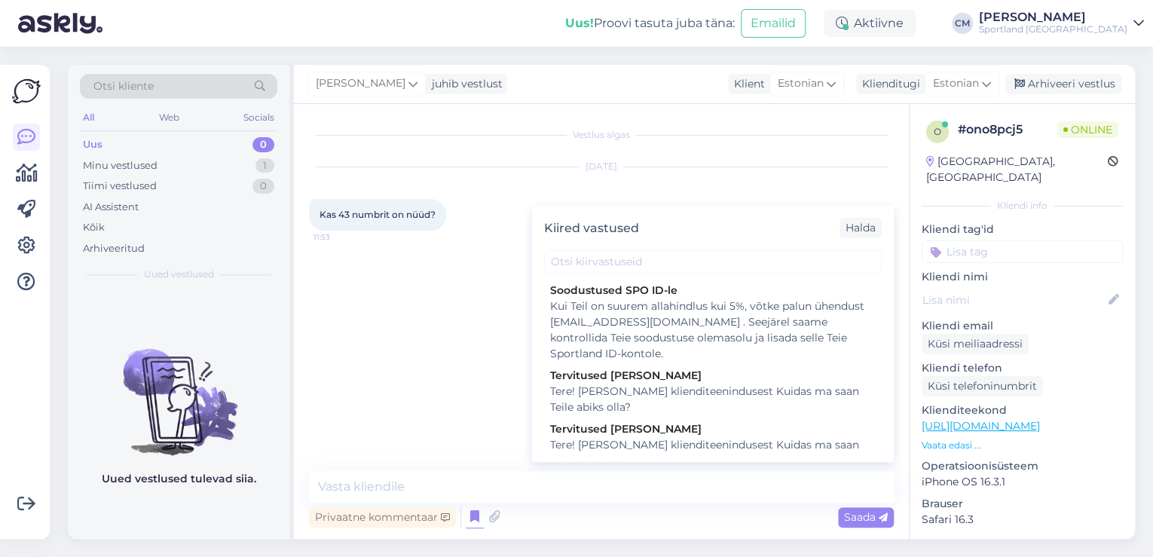
click at [665, 429] on div "Tervitused [PERSON_NAME]" at bounding box center [712, 429] width 325 height 16
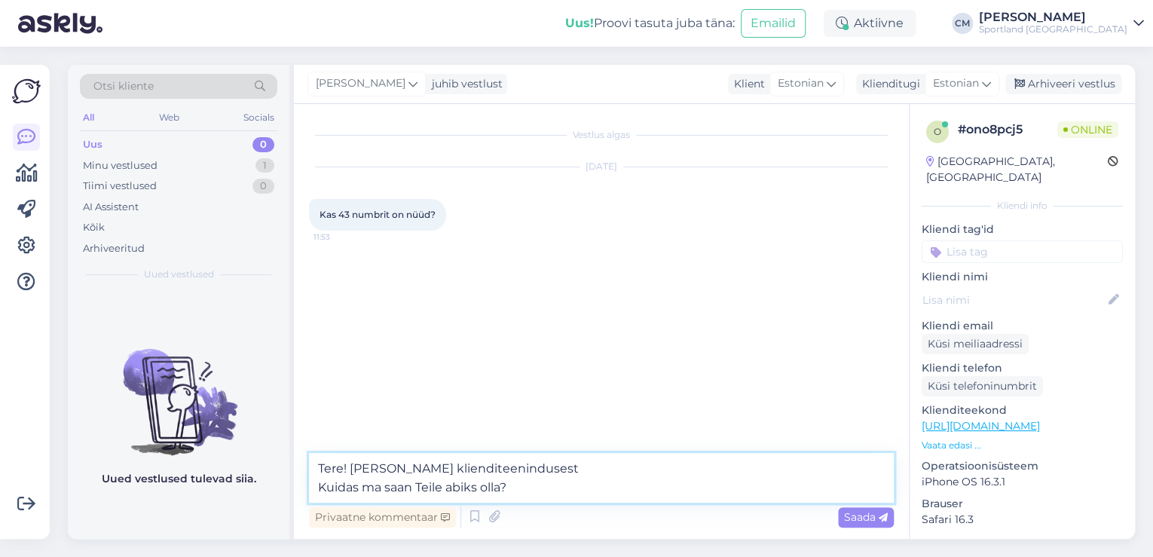
click at [621, 473] on textarea "Tere! [PERSON_NAME] klienditeenindusest Kuidas ma saan Teile abiks olla?" at bounding box center [601, 478] width 585 height 50
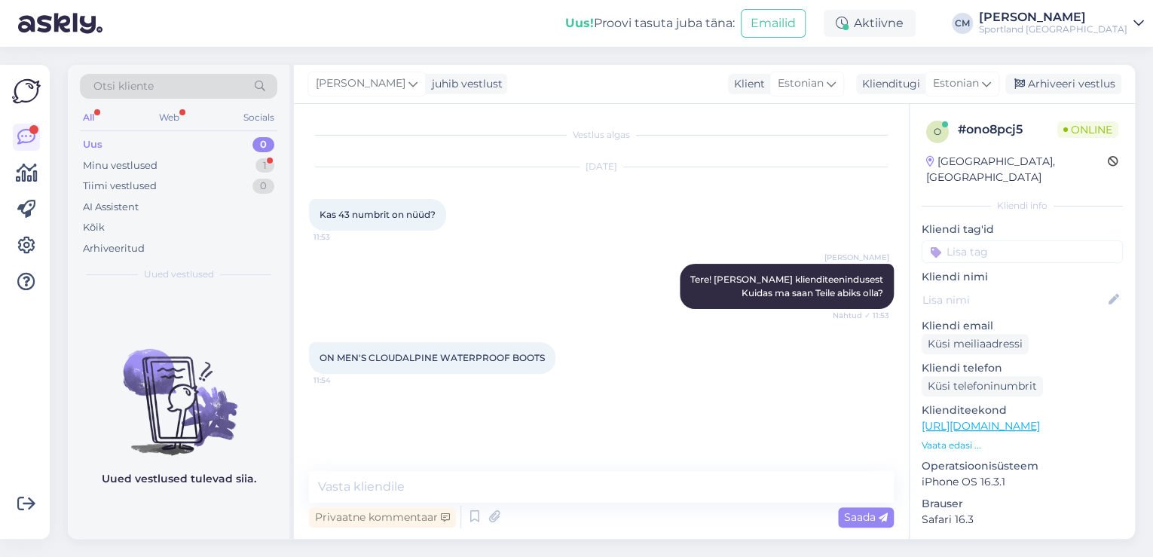
click at [1031, 419] on link "[URL][DOMAIN_NAME]" at bounding box center [980, 426] width 118 height 14
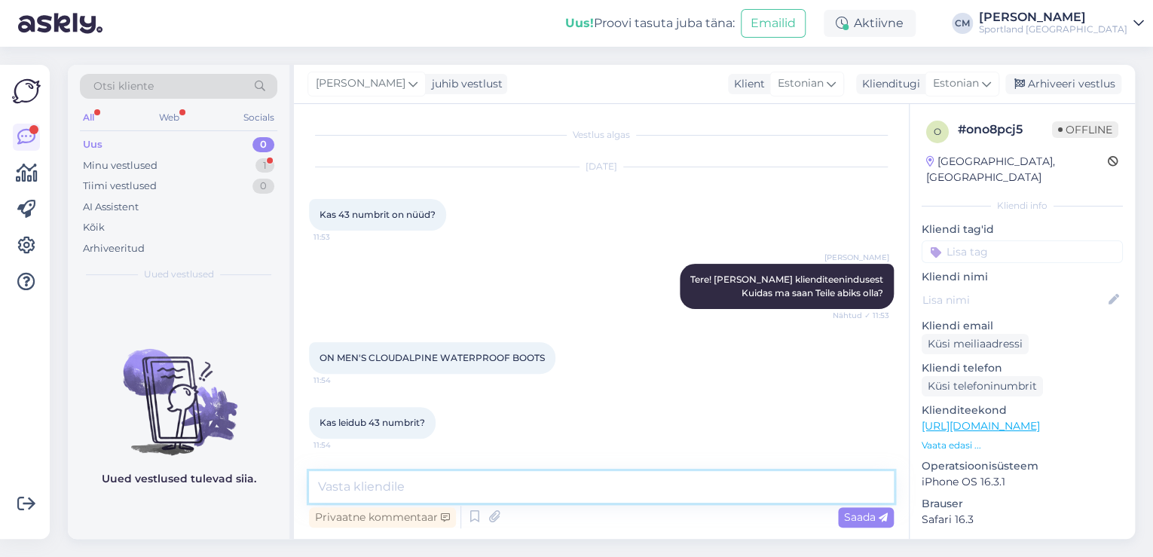
click at [460, 487] on textarea at bounding box center [601, 487] width 585 height 32
paste textarea
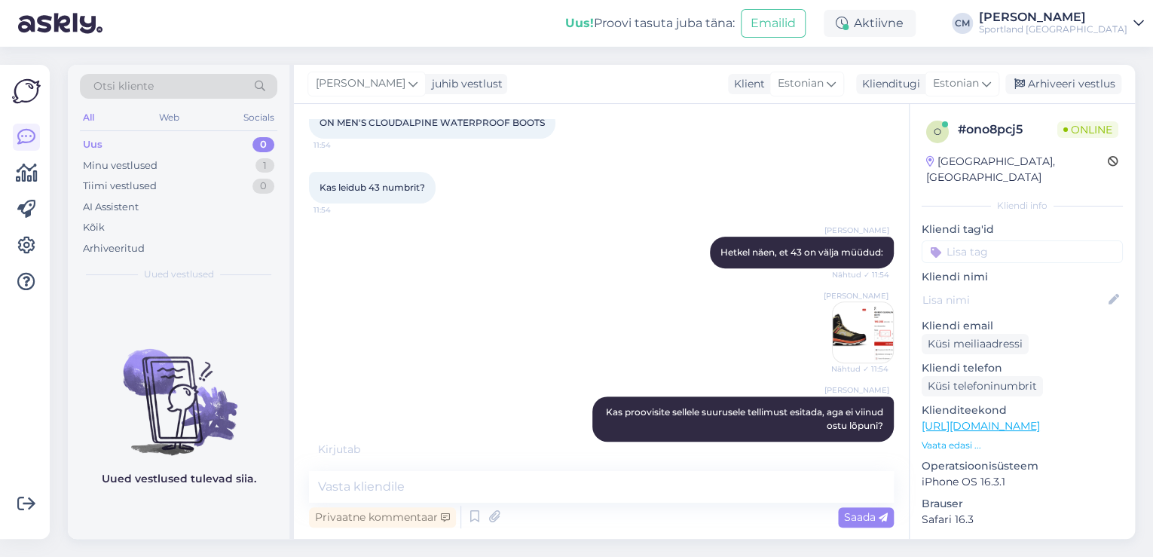
scroll to position [300, 0]
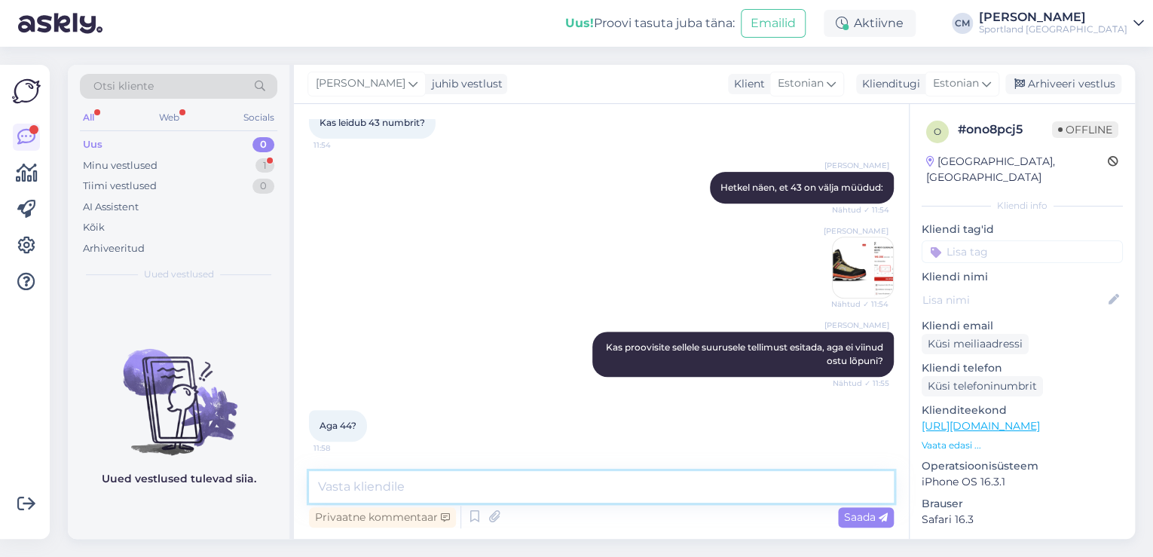
click at [485, 482] on textarea at bounding box center [601, 487] width 585 height 32
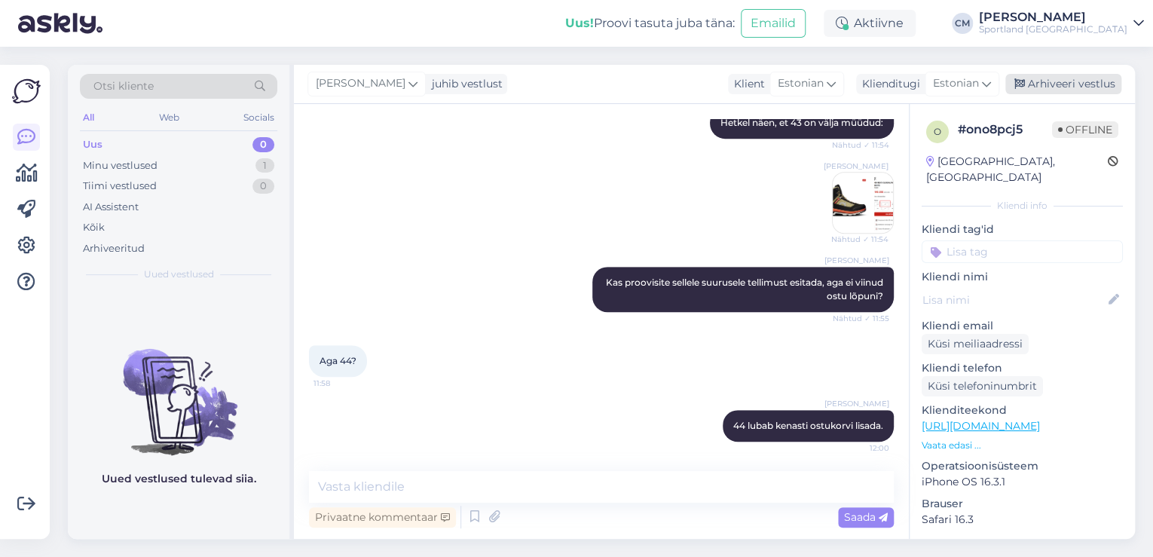
click at [1080, 84] on div "Arhiveeri vestlus" at bounding box center [1063, 84] width 116 height 20
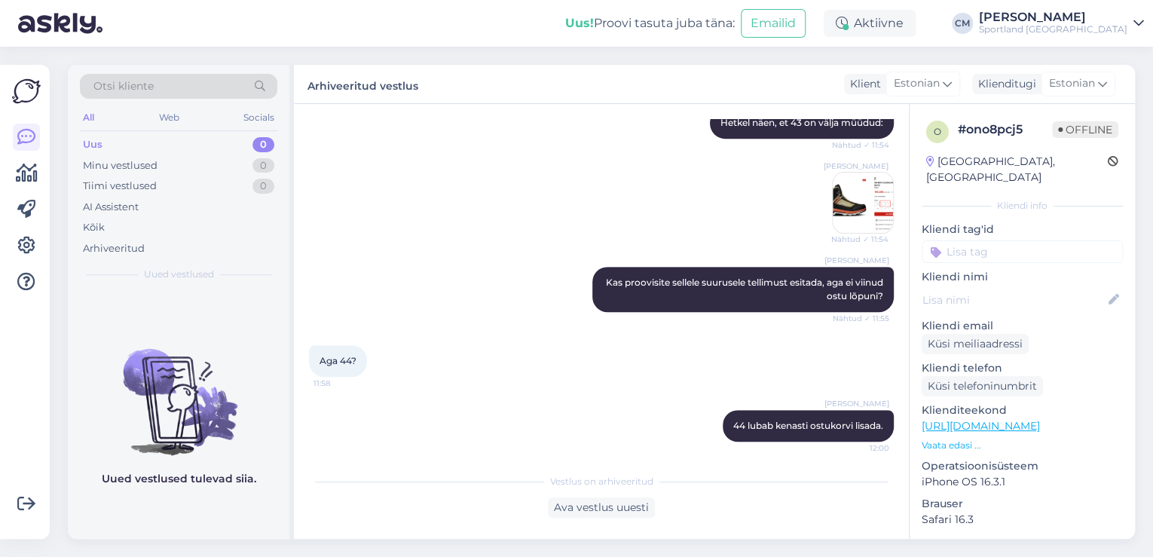
click at [1014, 240] on input at bounding box center [1021, 251] width 201 height 23
click at [1007, 305] on span "Toote saadavus" at bounding box center [1022, 309] width 70 height 9
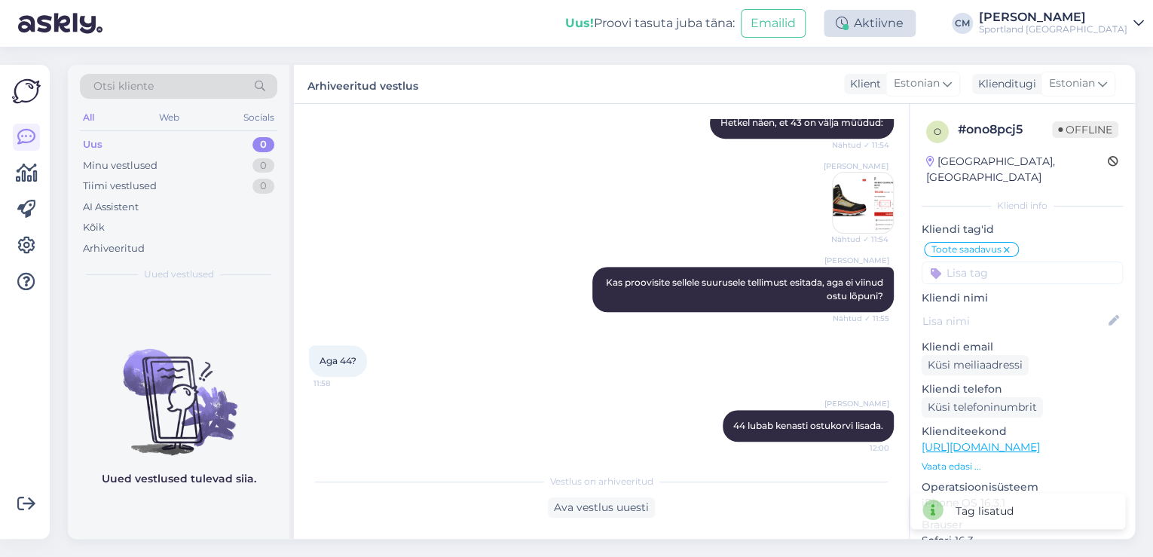
click at [901, 23] on div "Aktiivne" at bounding box center [869, 23] width 92 height 27
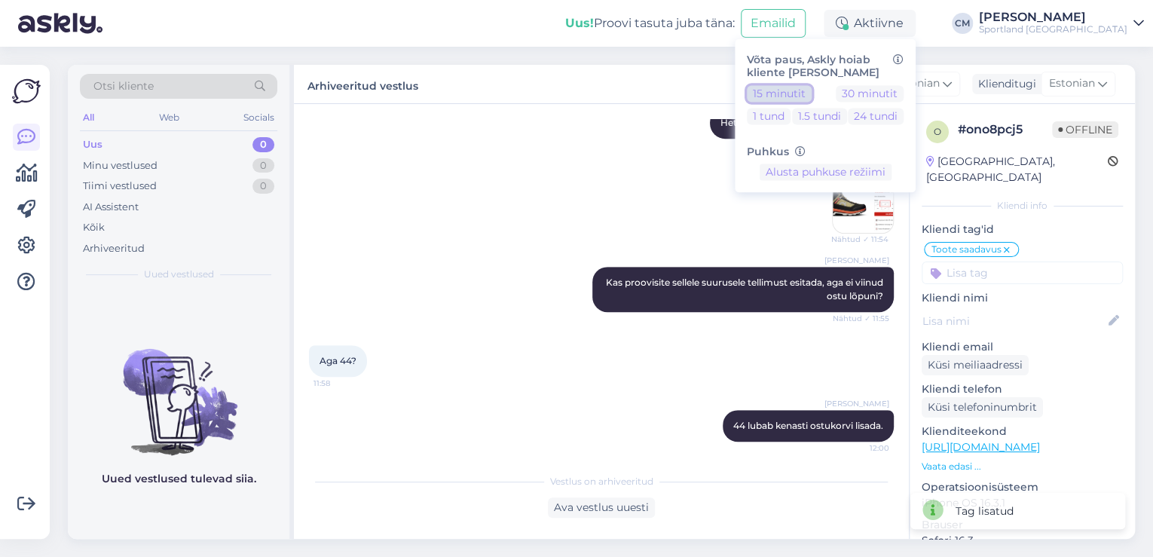
click at [811, 95] on button "15 minutit" at bounding box center [779, 93] width 65 height 17
click at [1069, 29] on div "Sportland [GEOGRAPHIC_DATA]" at bounding box center [1053, 29] width 148 height 12
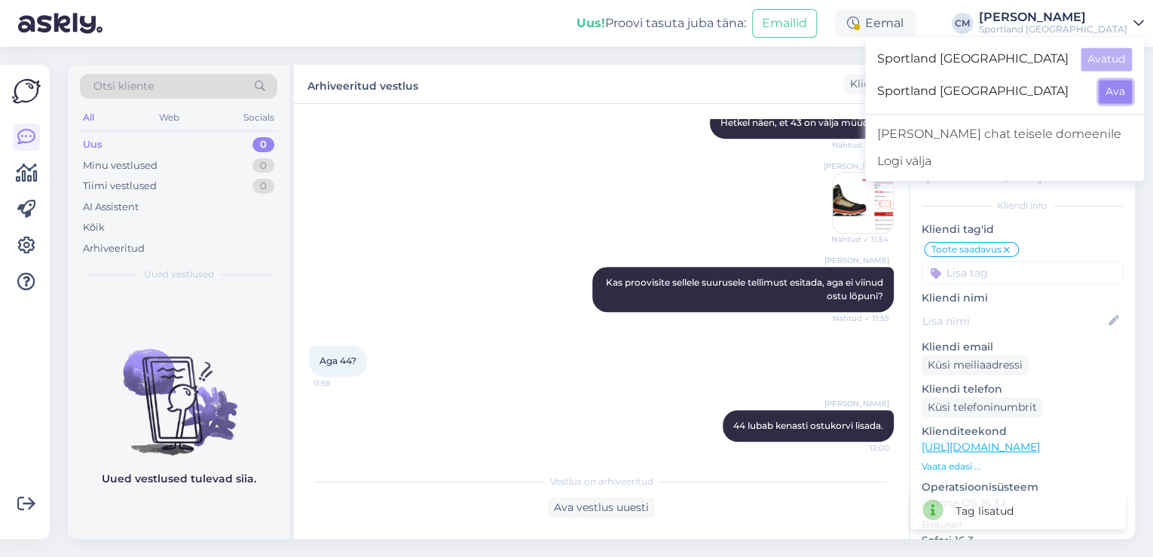
click at [1112, 83] on button "Ava" at bounding box center [1114, 91] width 33 height 23
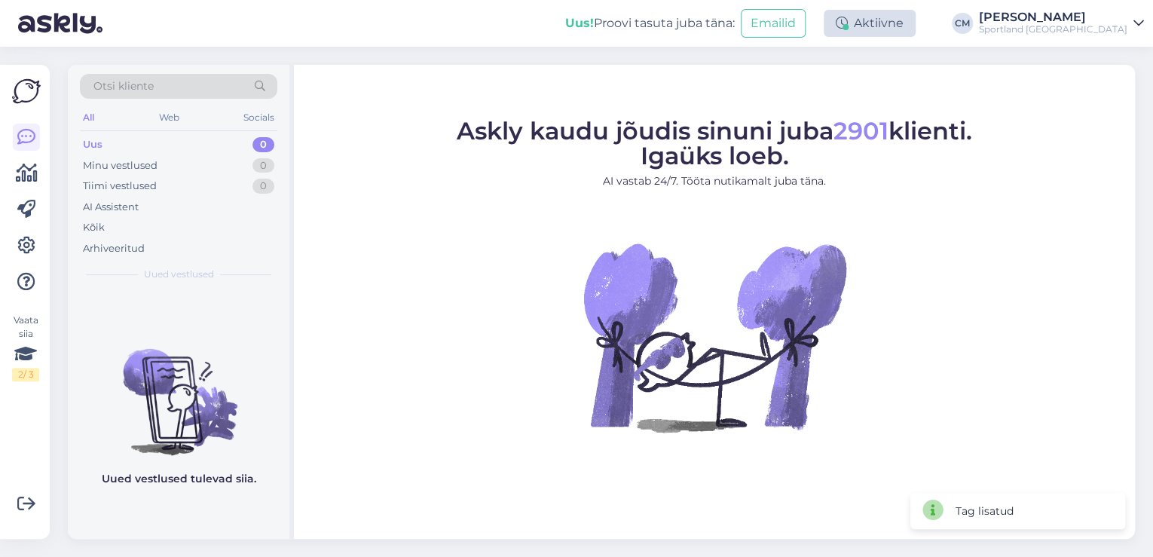
click at [909, 29] on div "Aktiivne" at bounding box center [869, 23] width 92 height 27
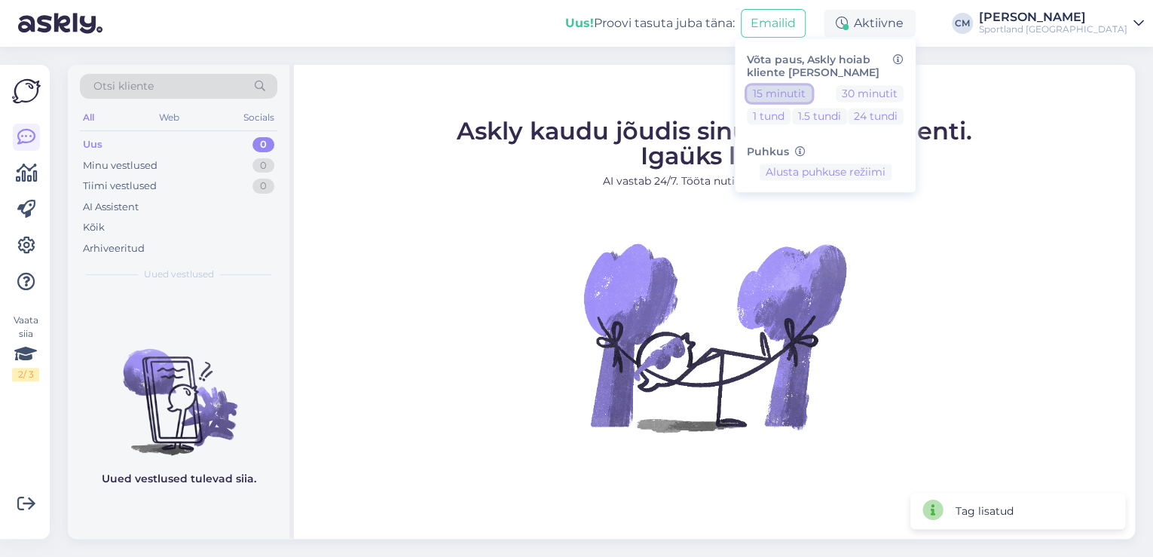
click at [809, 95] on button "15 minutit" at bounding box center [779, 93] width 65 height 17
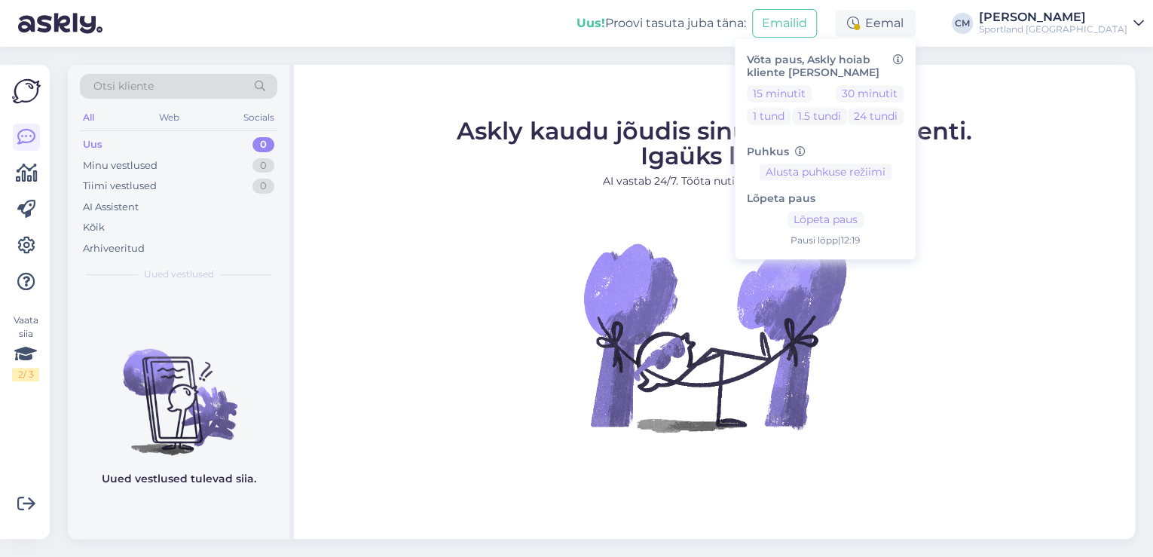
click at [878, 230] on div "Lõpeta paus Lõpeta paus Pausi [PERSON_NAME] | 12:19" at bounding box center [825, 214] width 157 height 67
click at [863, 221] on button "Lõpeta paus" at bounding box center [825, 220] width 76 height 17
click at [1100, 29] on div "Sportland [GEOGRAPHIC_DATA]" at bounding box center [1053, 29] width 148 height 12
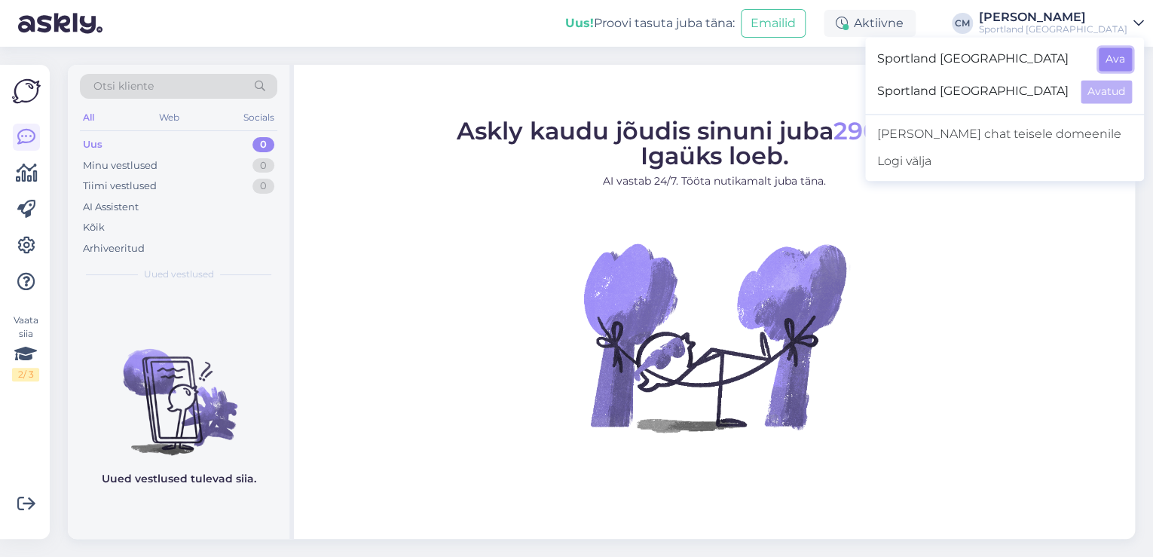
click at [1120, 53] on button "Ava" at bounding box center [1114, 58] width 33 height 23
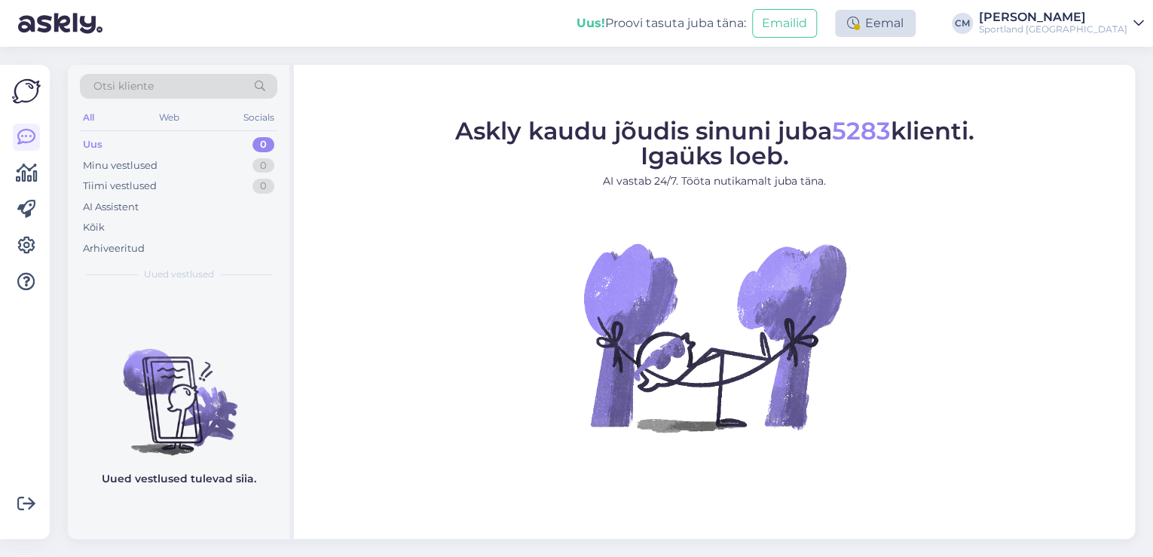
click at [915, 24] on div "Eemal" at bounding box center [875, 23] width 81 height 27
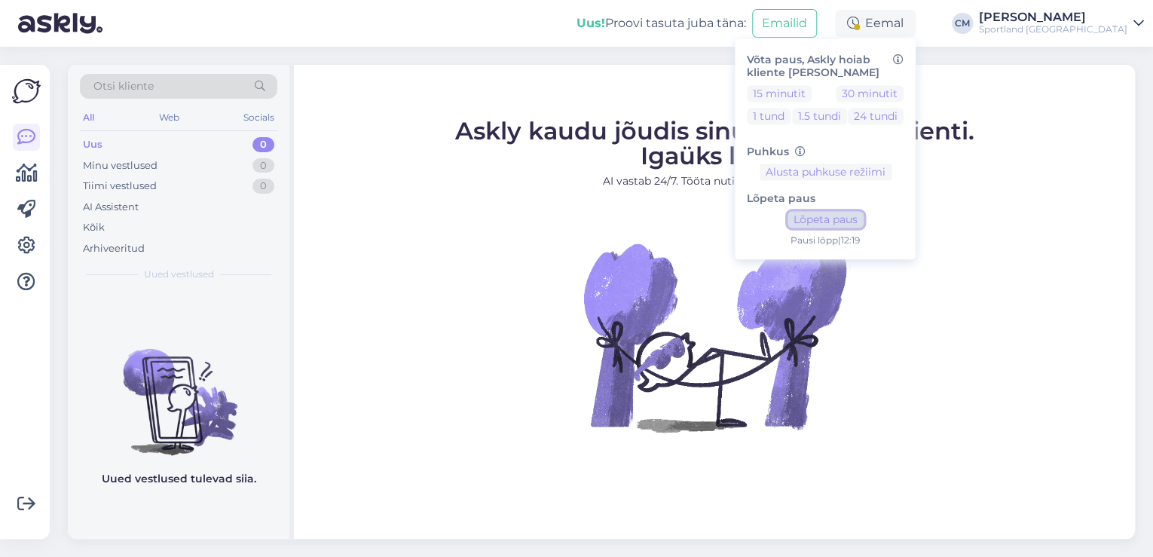
click at [863, 219] on button "Lõpeta paus" at bounding box center [825, 220] width 76 height 17
click at [801, 84] on div "Võta paus, Askly hoiab kliente [PERSON_NAME] 15 minutit 30 minutit 1 tund 1.5 t…" at bounding box center [825, 115] width 181 height 154
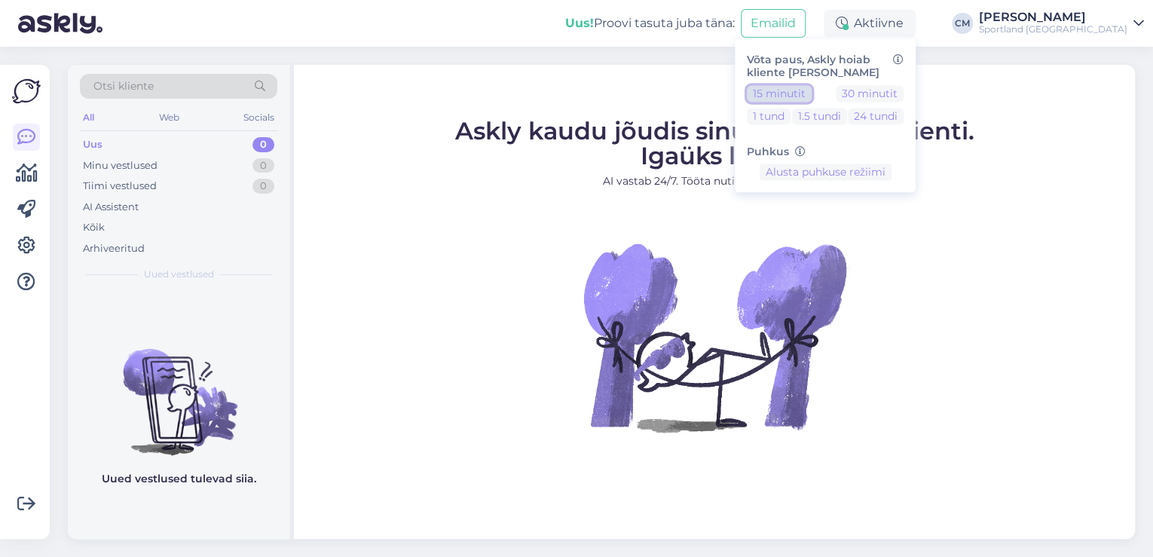
click at [799, 99] on button "15 minutit" at bounding box center [779, 93] width 65 height 17
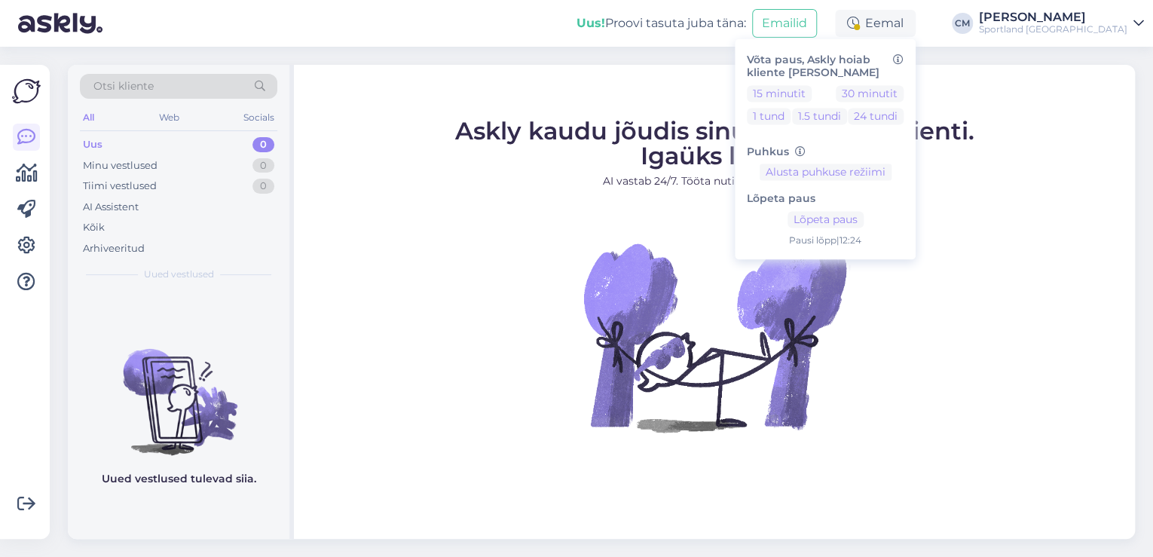
click at [1103, 44] on div "Uus! Proovi tasuta [PERSON_NAME]: Emailid Eemal Võta paus, Askly hoiab kliente …" at bounding box center [576, 23] width 1153 height 47
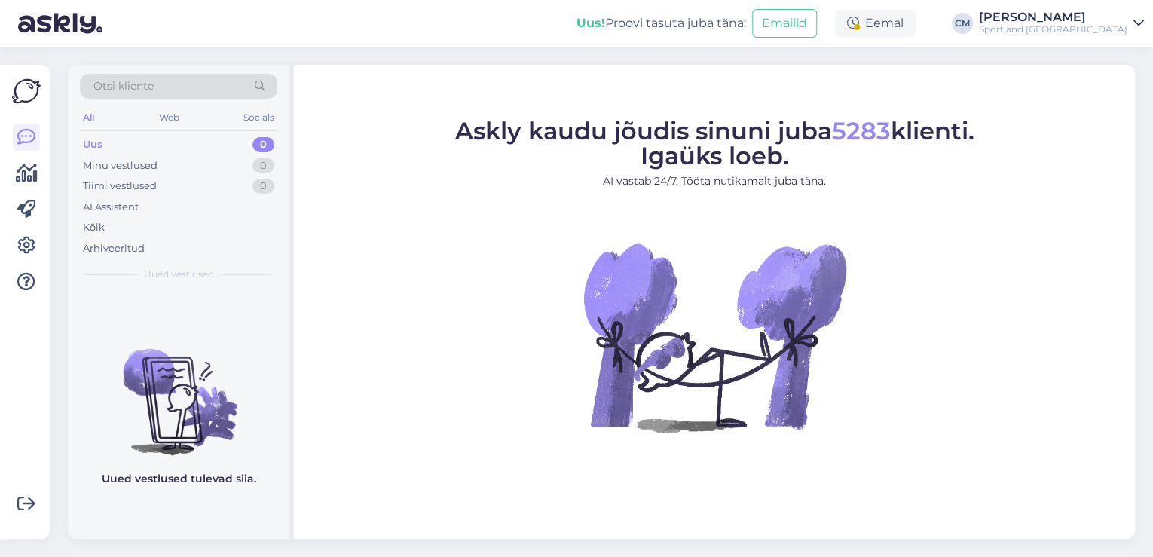
click at [1095, 35] on div "Uus! Proovi tasuta [PERSON_NAME]: Emailid Eemal Võta paus, Askly hoiab kliente …" at bounding box center [576, 23] width 1153 height 47
click at [1088, 29] on div "Sportland [GEOGRAPHIC_DATA]" at bounding box center [1053, 29] width 148 height 12
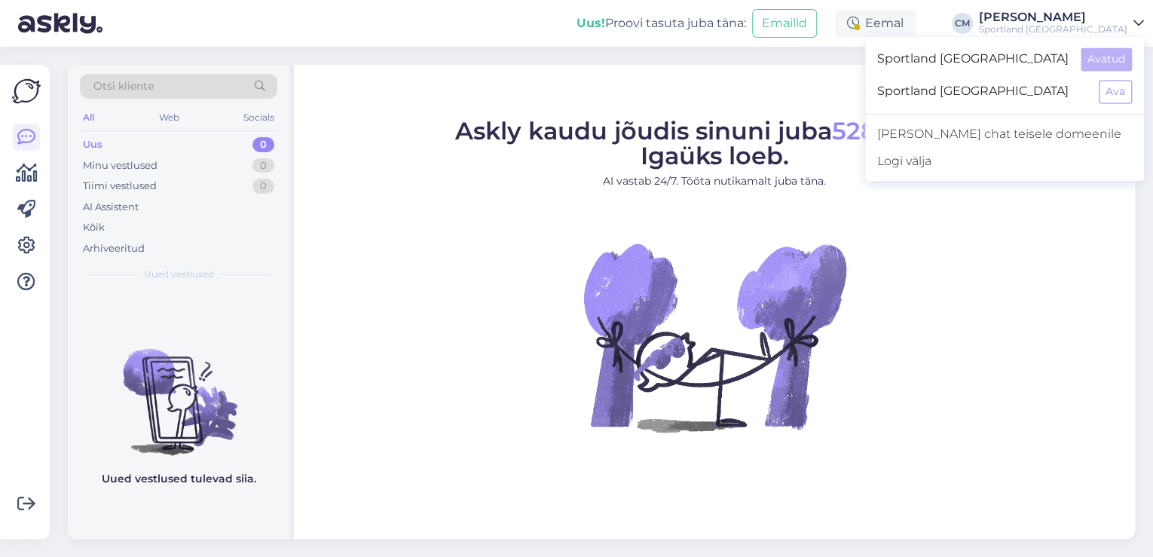
click at [1132, 90] on div "Sportland [GEOGRAPHIC_DATA] Ava" at bounding box center [1004, 91] width 279 height 32
click at [1128, 90] on button "Ava" at bounding box center [1114, 91] width 33 height 23
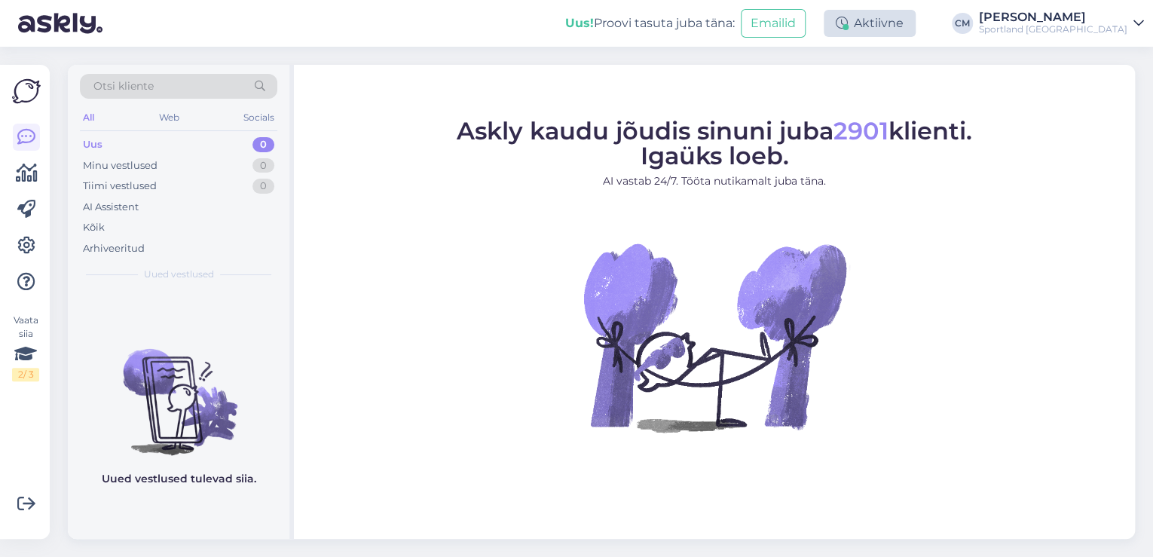
click at [915, 20] on div "Aktiivne" at bounding box center [869, 23] width 92 height 27
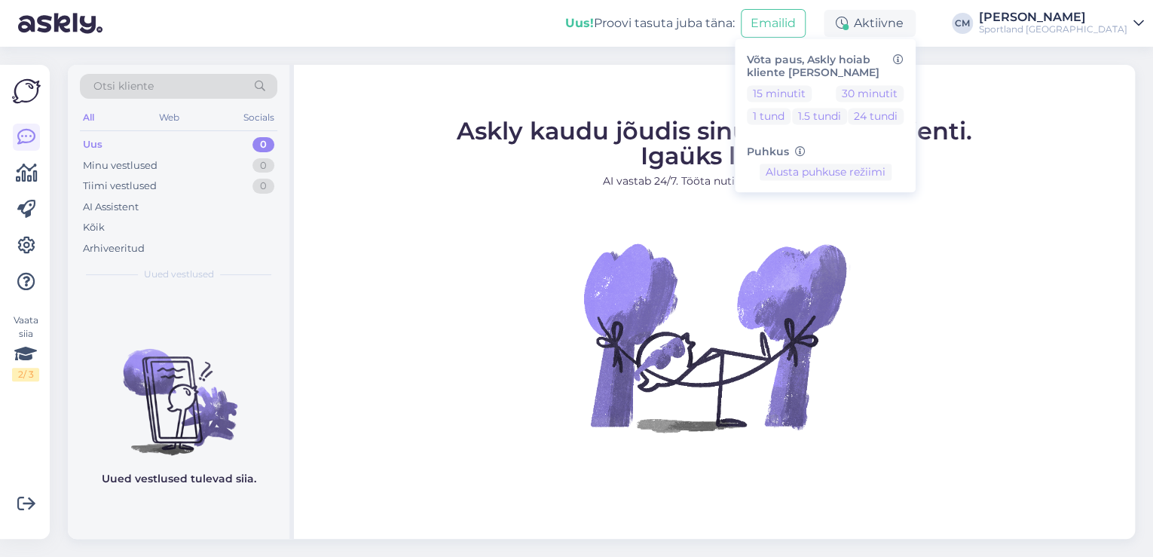
click at [851, 99] on div "15 minutit 30 minutit 1 tund 1.5 tundi 24 tundi" at bounding box center [825, 107] width 157 height 45
click at [811, 97] on button "15 minutit" at bounding box center [779, 93] width 65 height 17
click at [863, 214] on button "Lõpeta paus" at bounding box center [825, 220] width 76 height 17
click at [1094, 14] on div "[PERSON_NAME]" at bounding box center [1053, 17] width 148 height 12
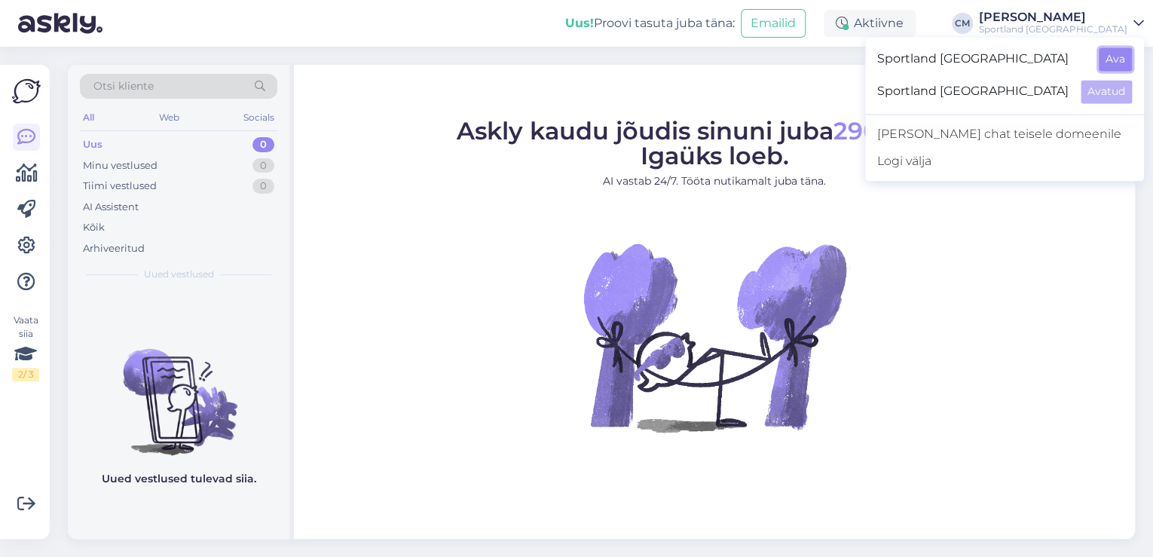
click at [1110, 56] on button "Ava" at bounding box center [1114, 58] width 33 height 23
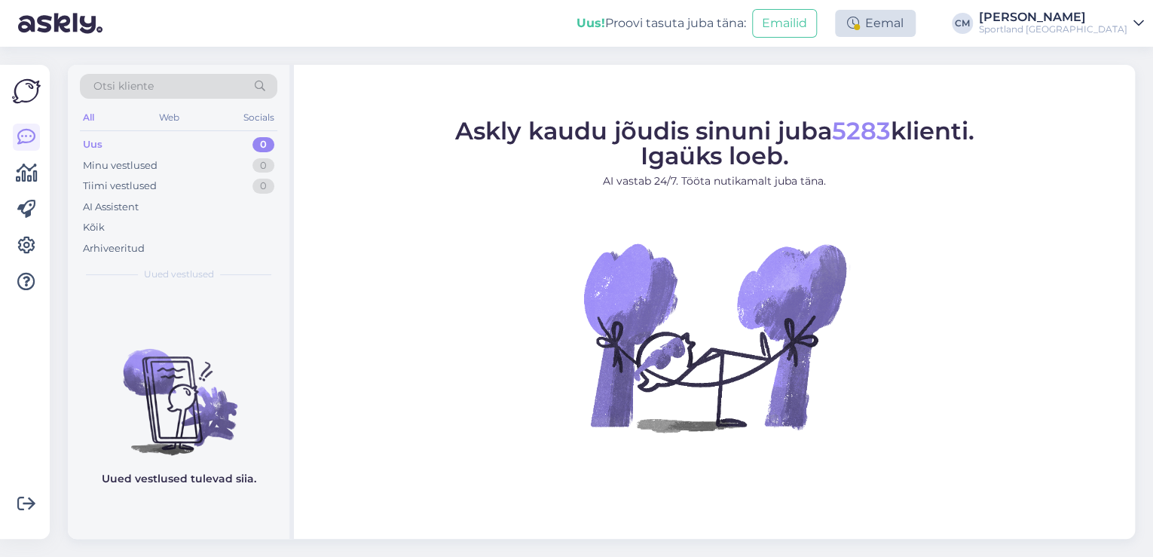
click at [898, 14] on div "Eemal" at bounding box center [875, 23] width 81 height 27
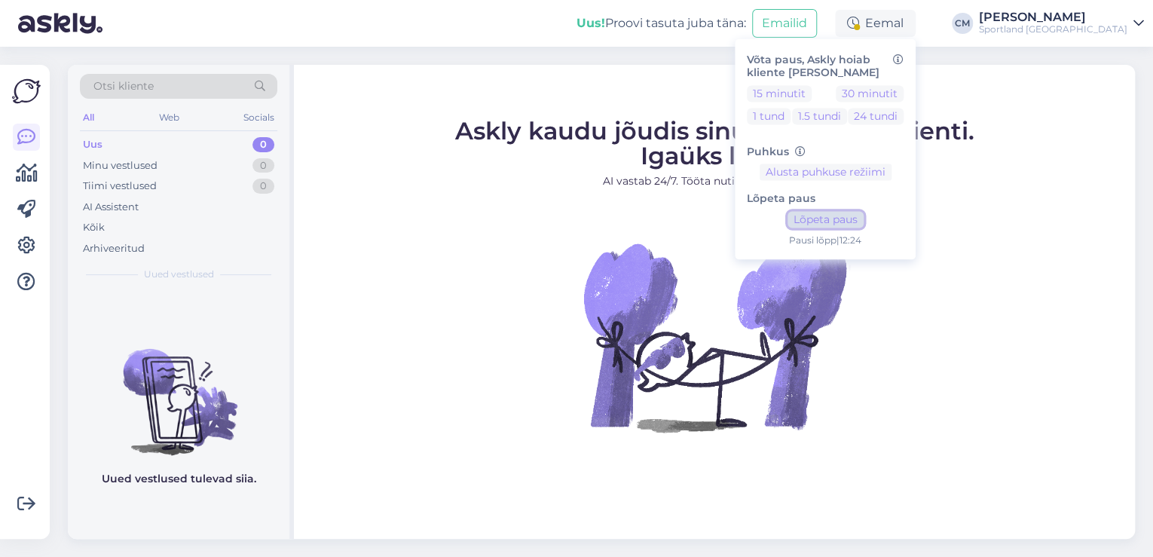
click at [863, 221] on button "Lõpeta paus" at bounding box center [825, 220] width 76 height 17
click at [462, 127] on span "Askly kaudu jõudis sinuni juba 5283 klienti. Igaüks loeb." at bounding box center [714, 143] width 519 height 54
